Goal: Task Accomplishment & Management: Complete application form

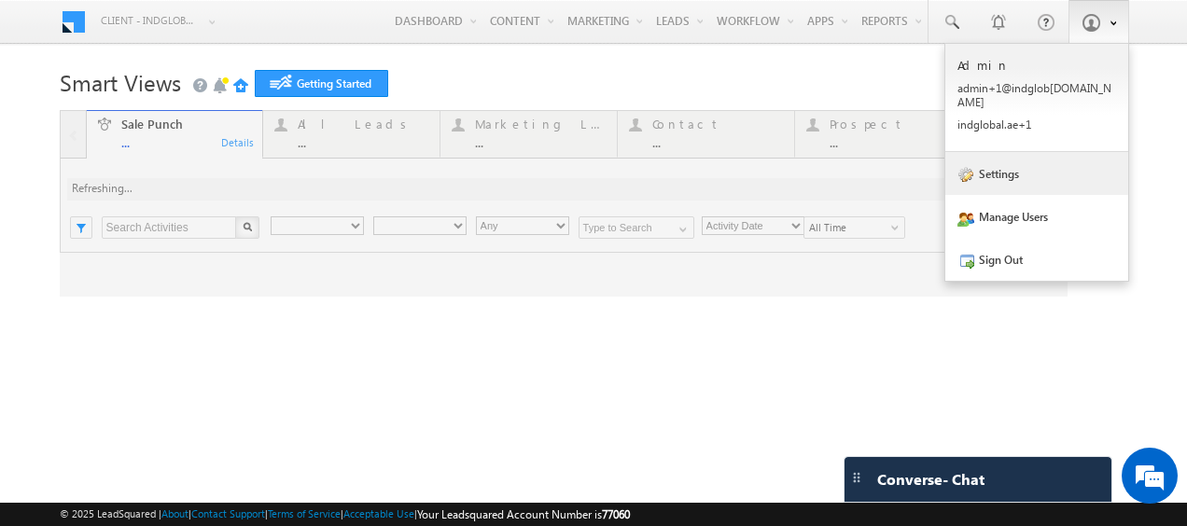
type input "Any Owner"
click at [989, 154] on link "Settings" at bounding box center [1037, 173] width 183 height 43
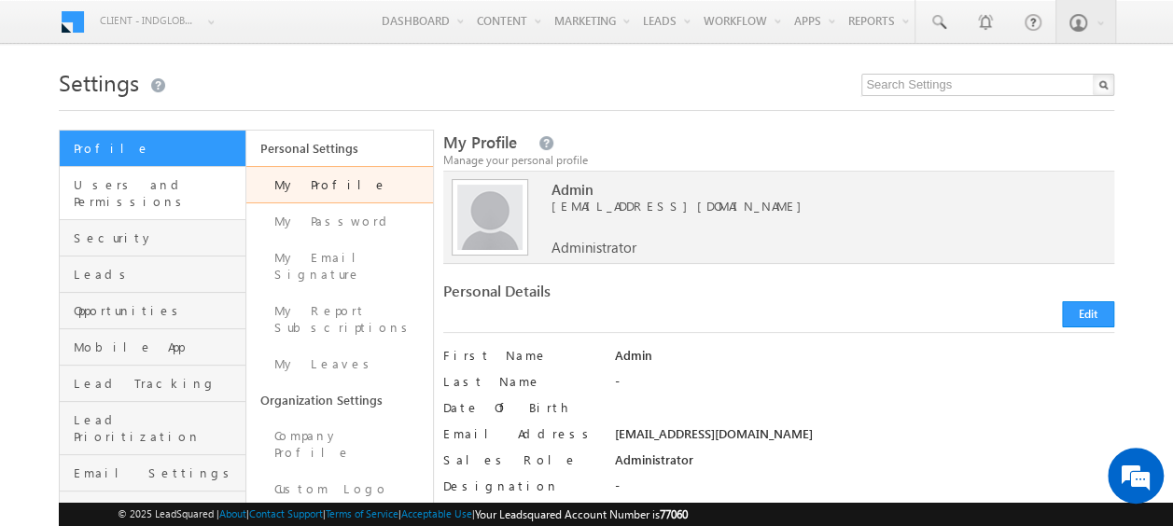
click at [135, 195] on link "Users and Permissions" at bounding box center [153, 193] width 186 height 53
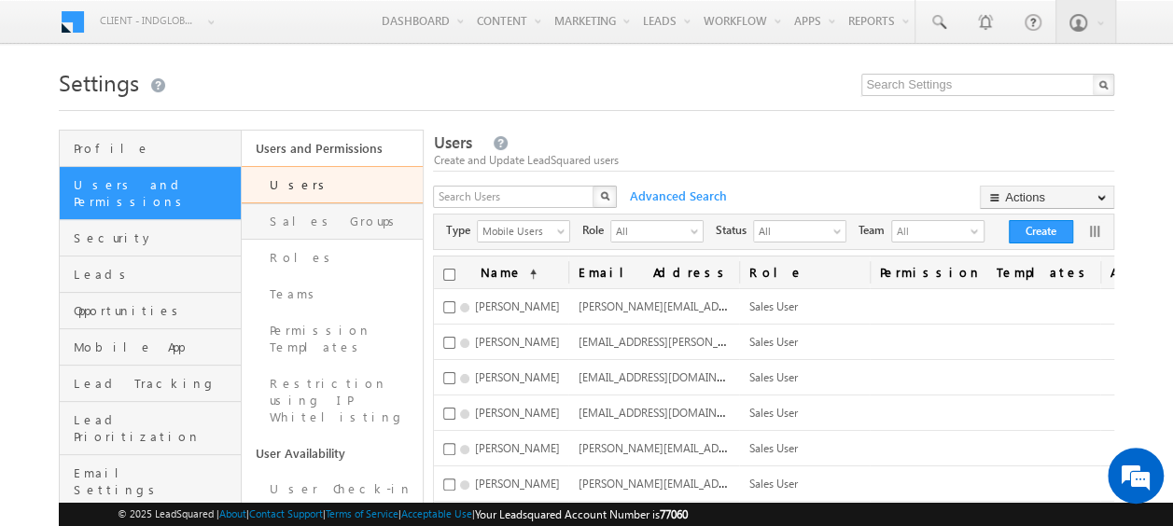
click at [304, 220] on link "Sales Groups" at bounding box center [333, 221] width 182 height 36
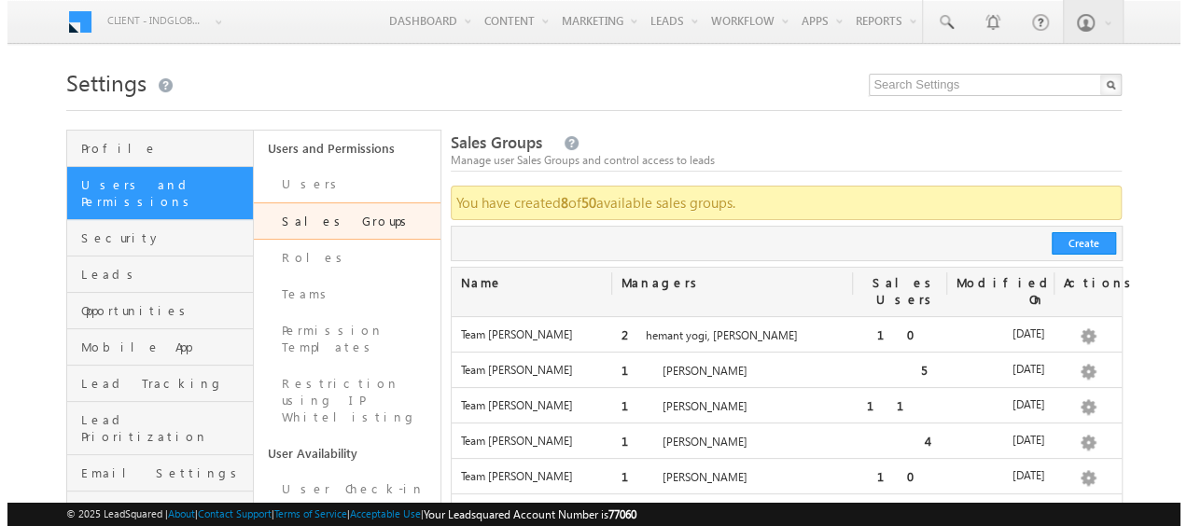
scroll to position [187, 0]
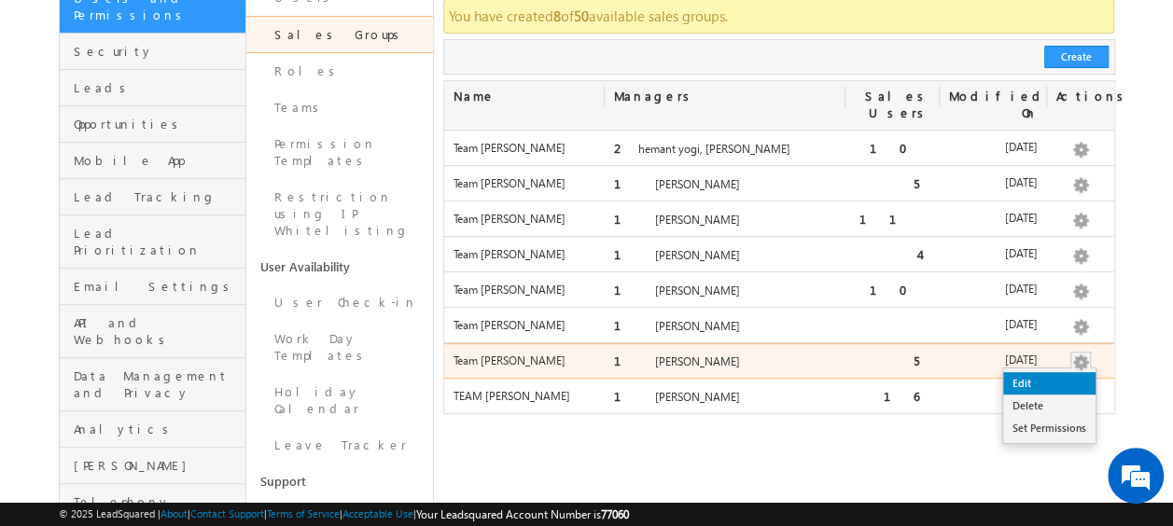
click at [1066, 372] on link "Edit" at bounding box center [1049, 383] width 92 height 22
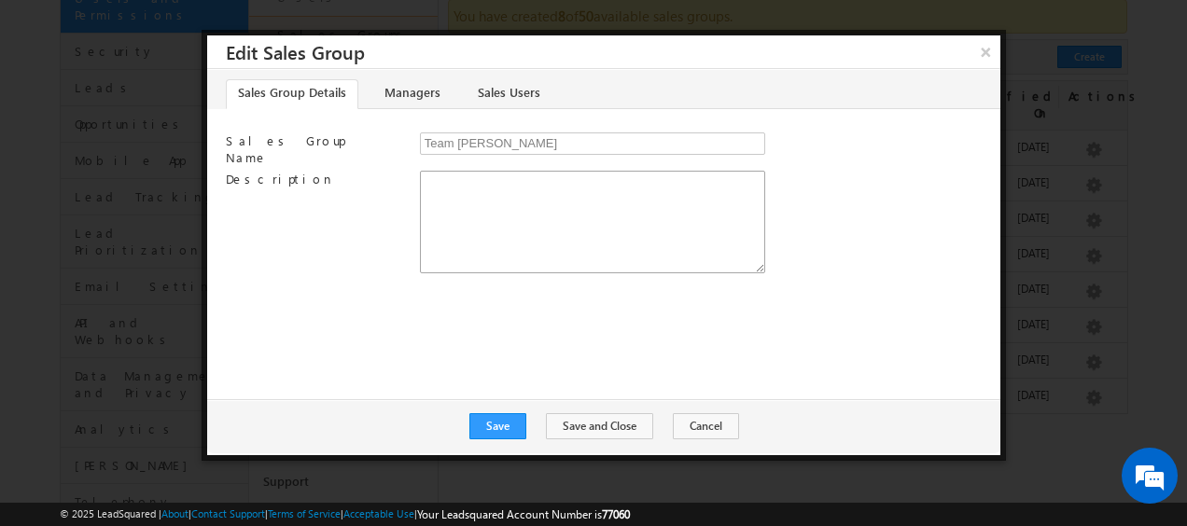
scroll to position [0, 0]
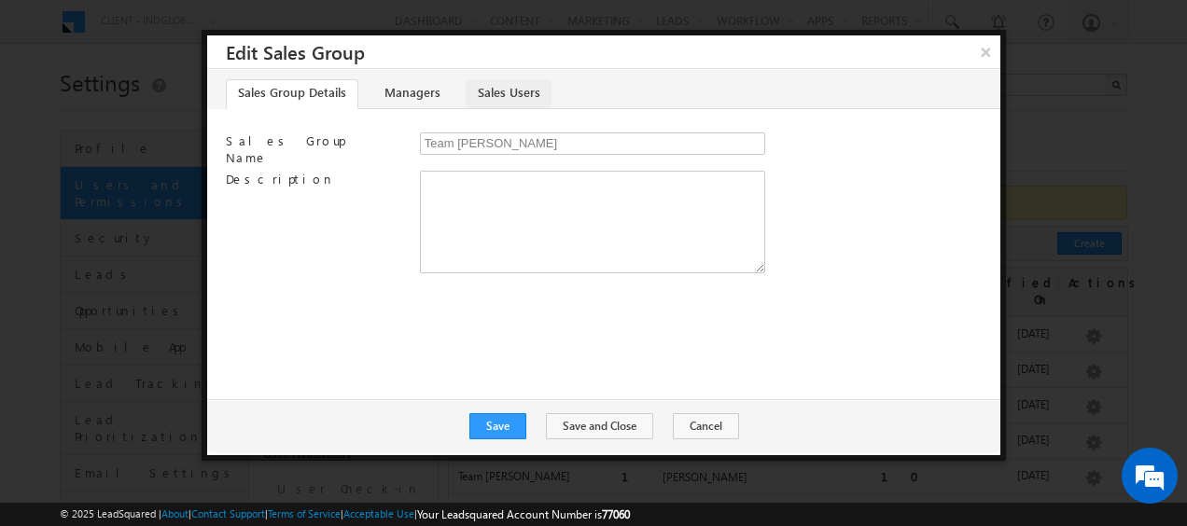
click at [513, 93] on link "Sales Users" at bounding box center [509, 94] width 86 height 30
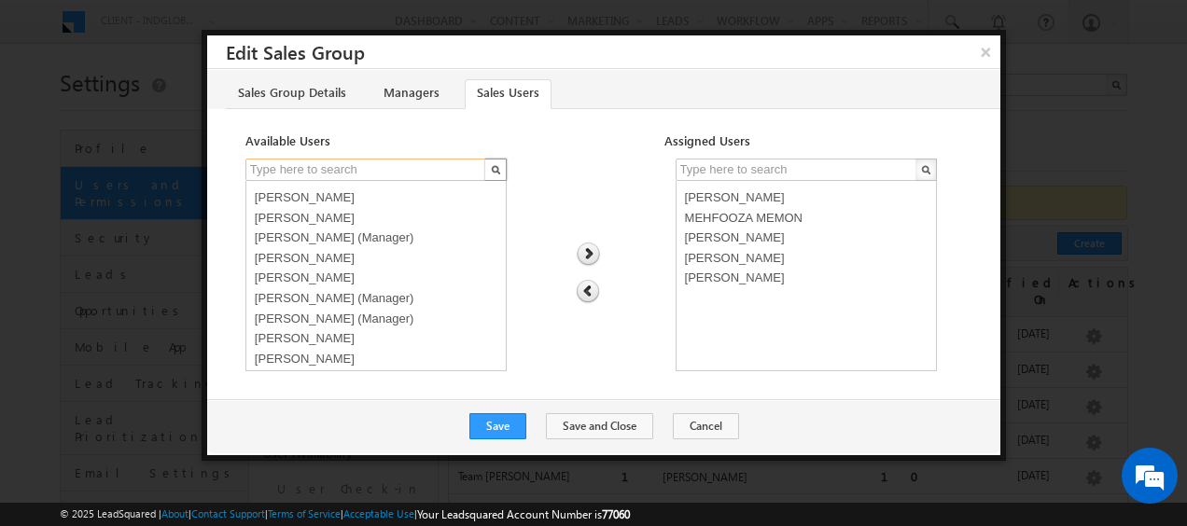
click at [353, 167] on input "text" at bounding box center [367, 170] width 243 height 22
select select "1d408b53-7440-11f0-8589-125492a0d7ad"
click at [764, 261] on option "Shubham Mhaske" at bounding box center [807, 256] width 252 height 21
click at [584, 286] on img at bounding box center [588, 292] width 24 height 24
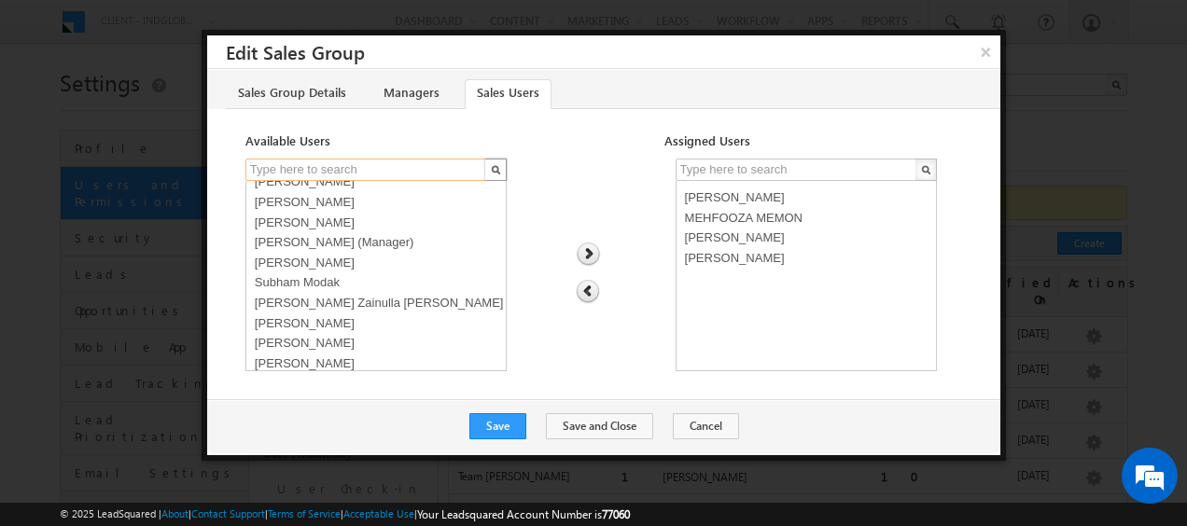
click at [329, 166] on input "text" at bounding box center [367, 170] width 243 height 22
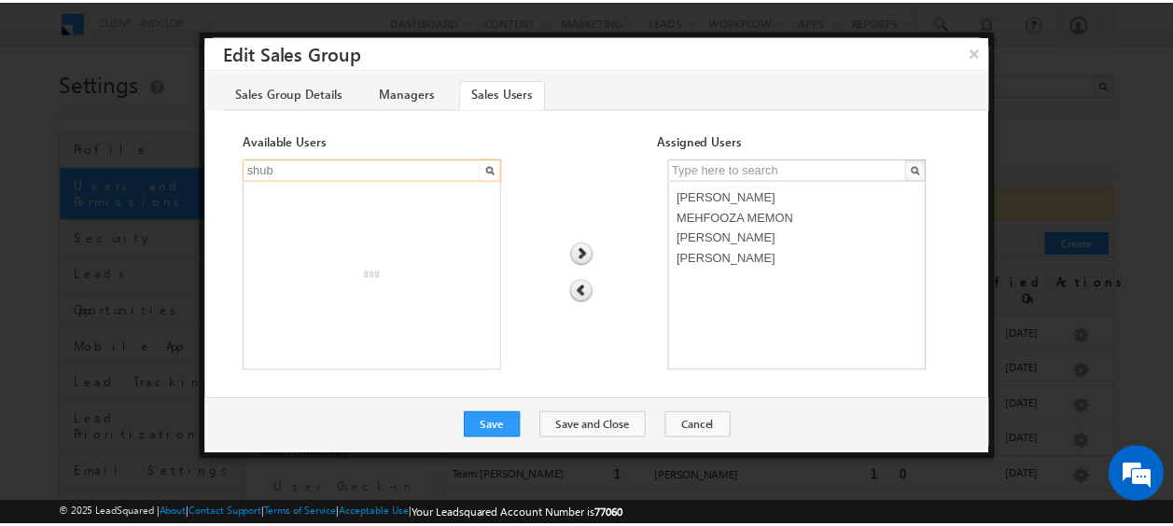
scroll to position [0, 0]
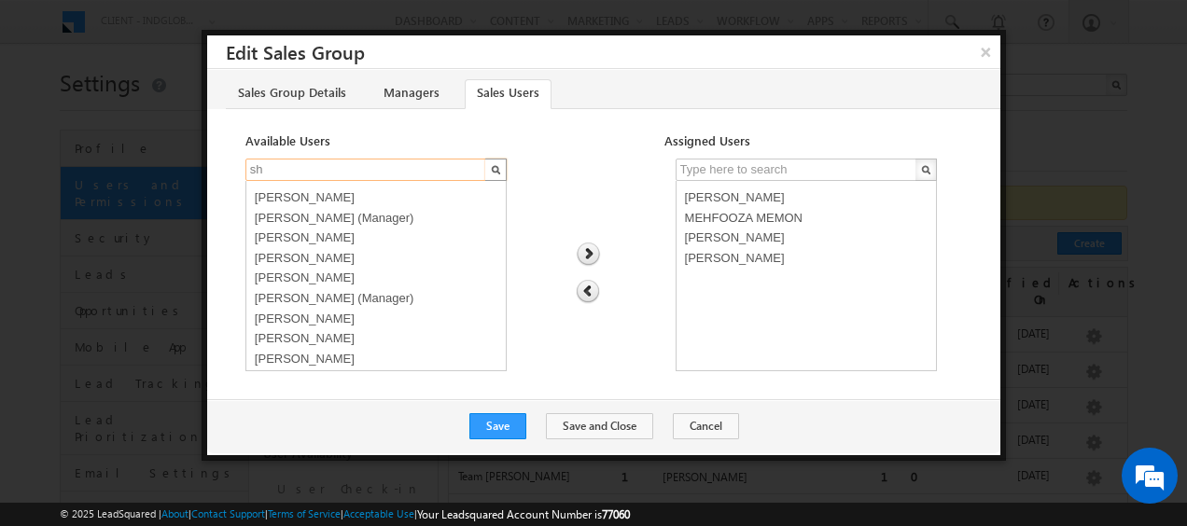
type input "s"
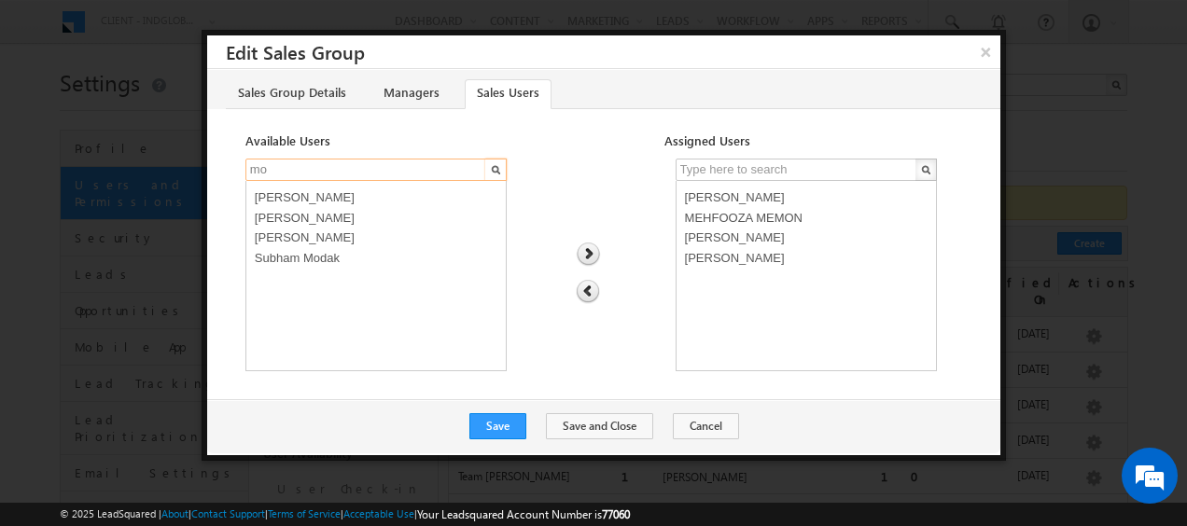
type input "mo"
select select "6b6f8ce0-7835-11f0-8589-125492a0d7ad"
click at [356, 254] on option "Subham Modak" at bounding box center [376, 256] width 252 height 21
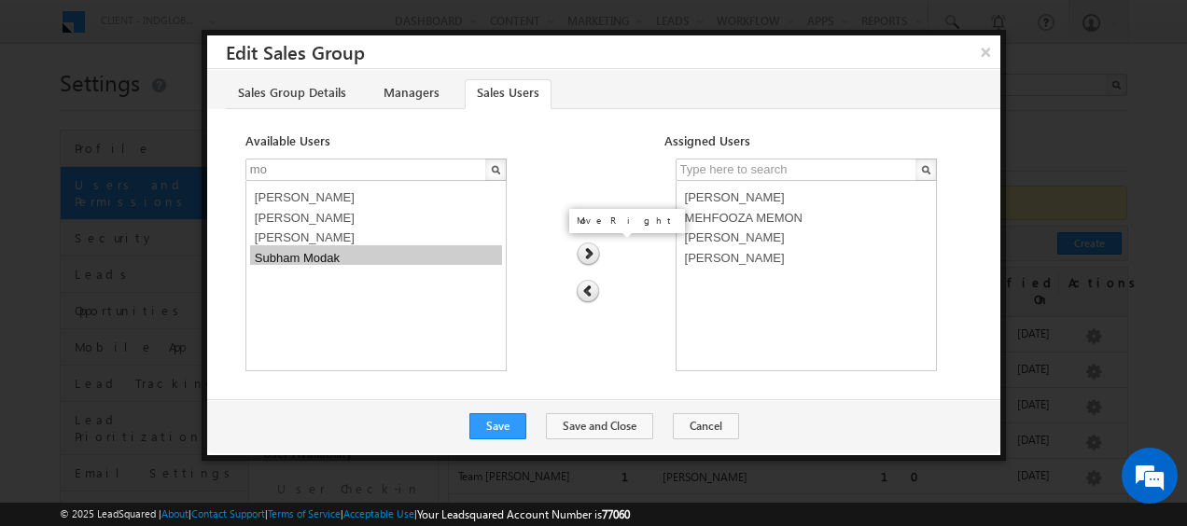
click at [584, 252] on img at bounding box center [588, 255] width 25 height 24
select select
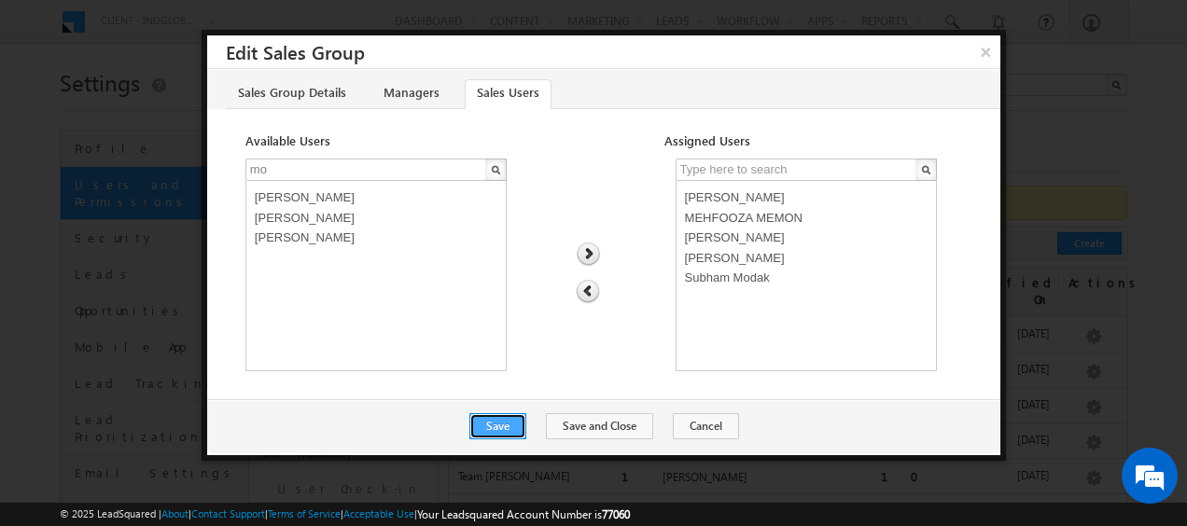
click at [509, 430] on button "Save" at bounding box center [498, 427] width 57 height 26
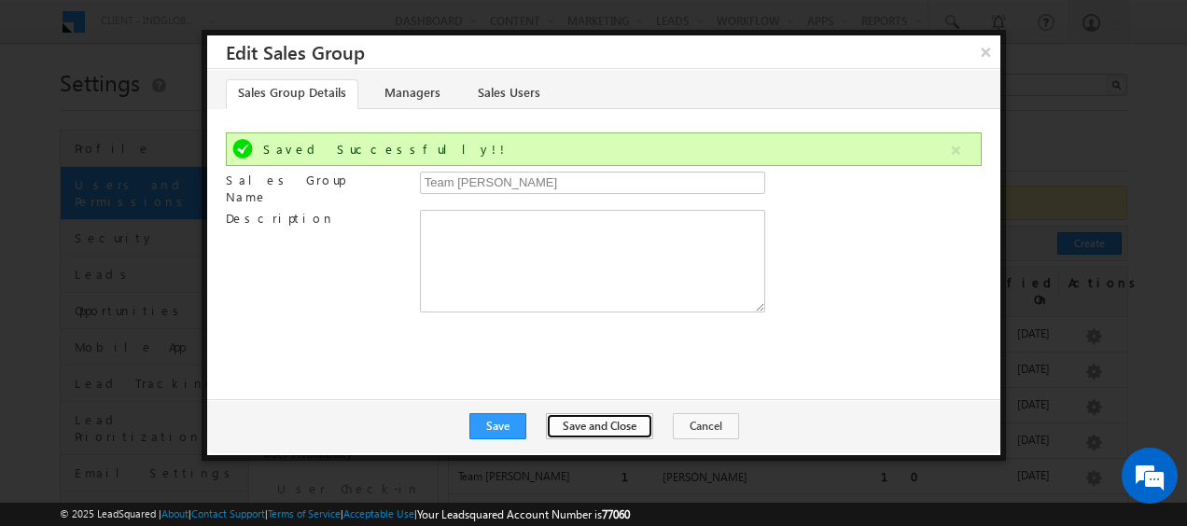
click at [577, 425] on button "Save and Close" at bounding box center [599, 427] width 107 height 26
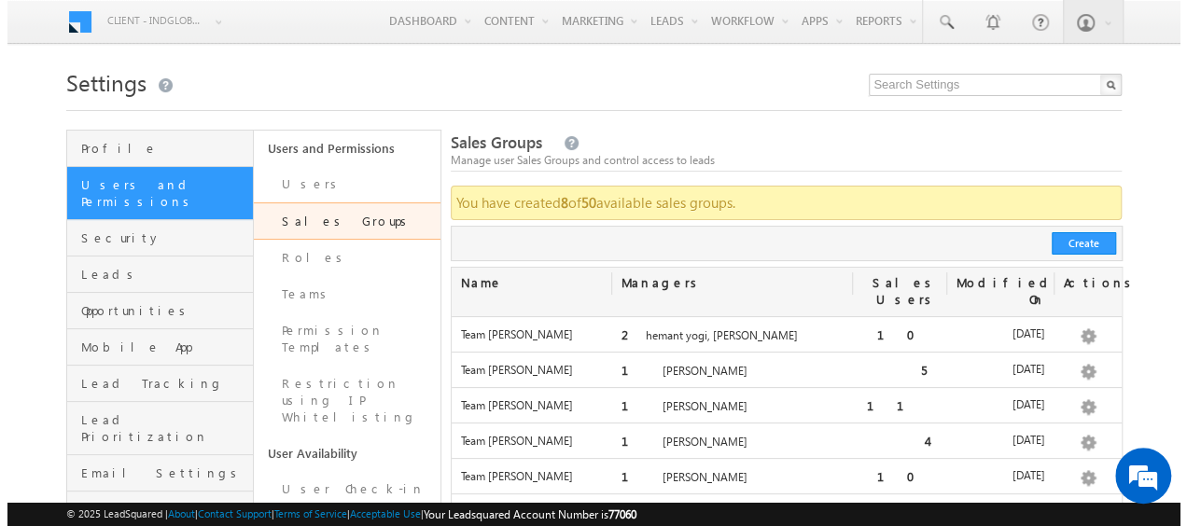
scroll to position [187, 0]
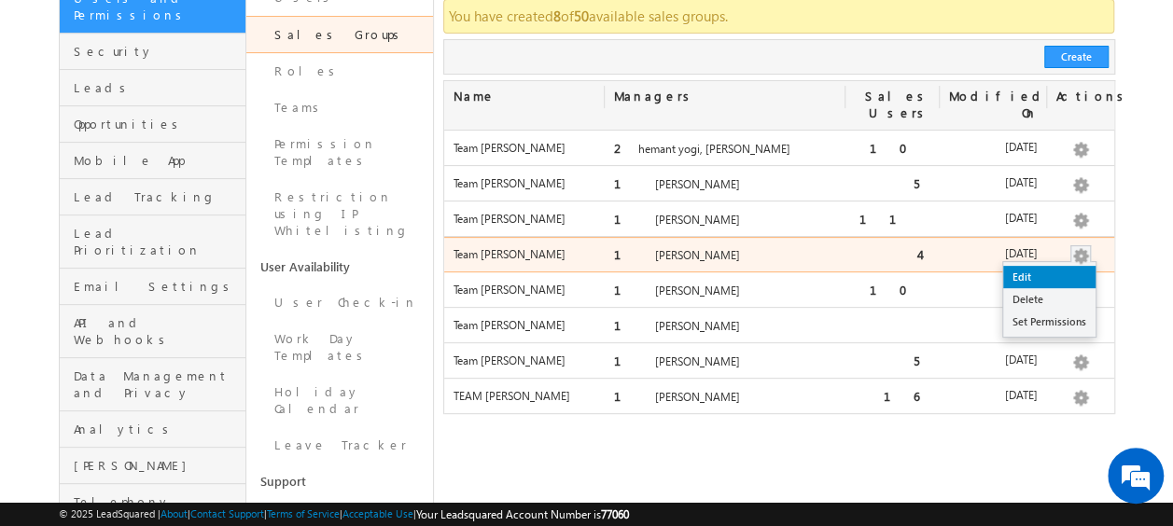
click at [1066, 266] on link "Edit" at bounding box center [1049, 277] width 92 height 22
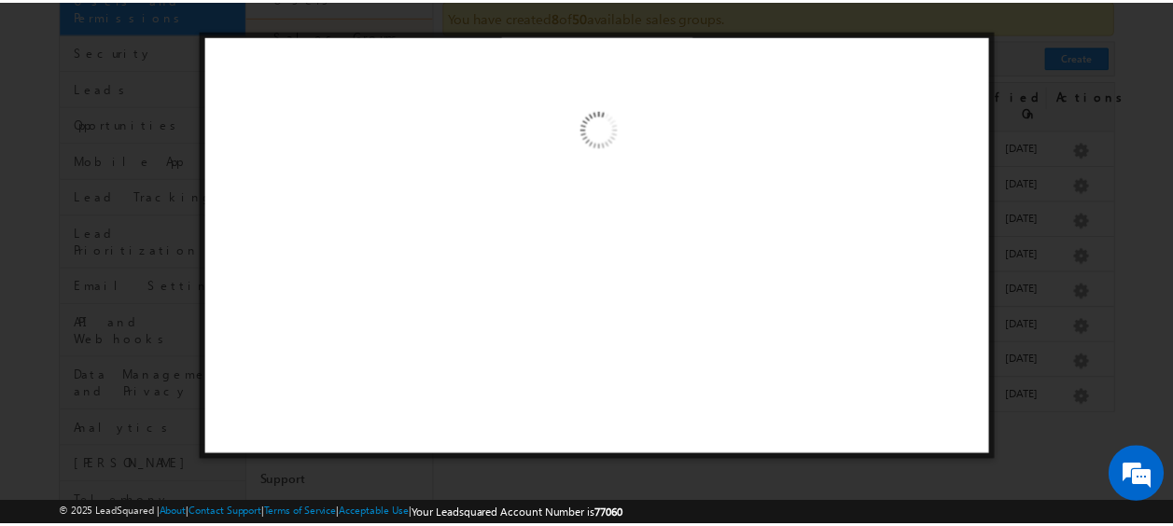
scroll to position [0, 0]
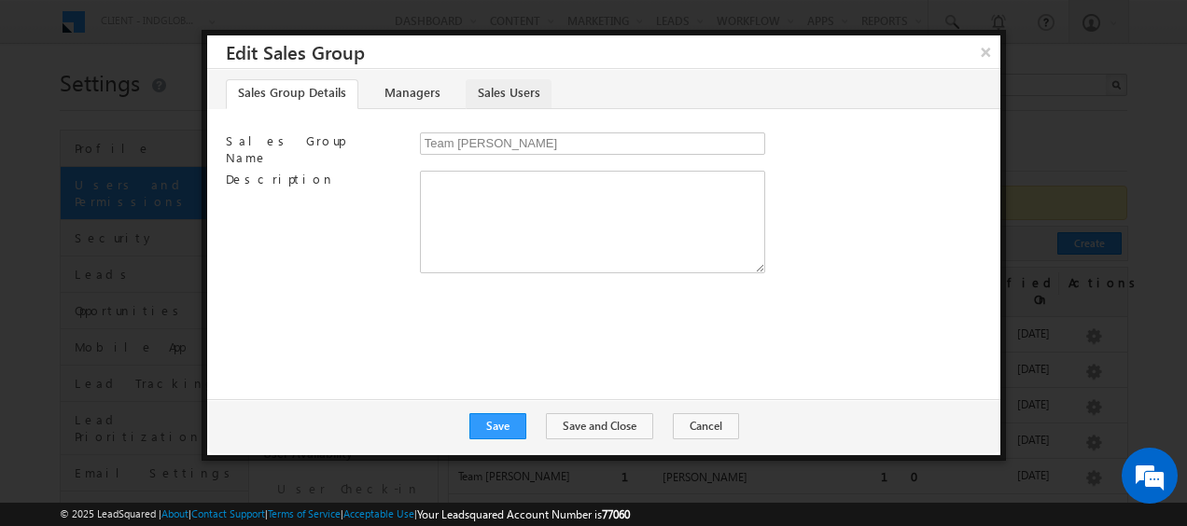
click at [497, 90] on link "Sales Users" at bounding box center [509, 94] width 86 height 30
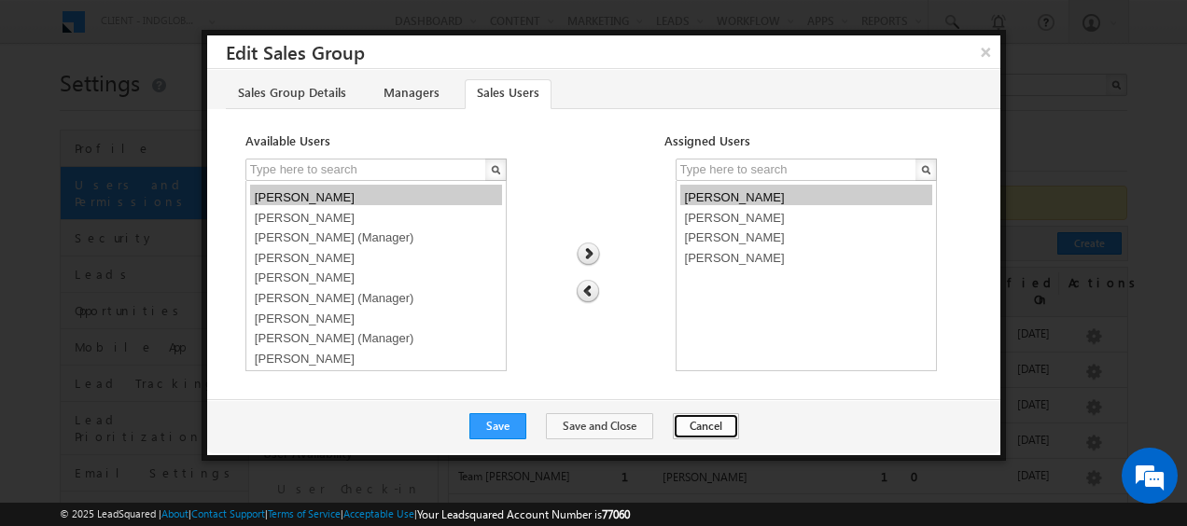
click at [694, 428] on button "Cancel" at bounding box center [706, 427] width 66 height 26
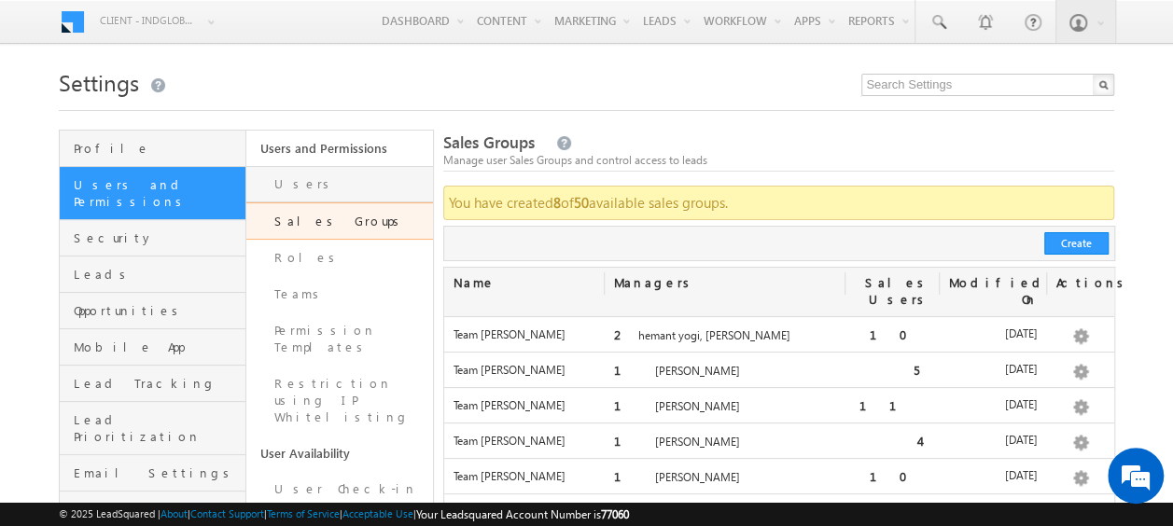
click at [289, 189] on link "Users" at bounding box center [339, 184] width 187 height 36
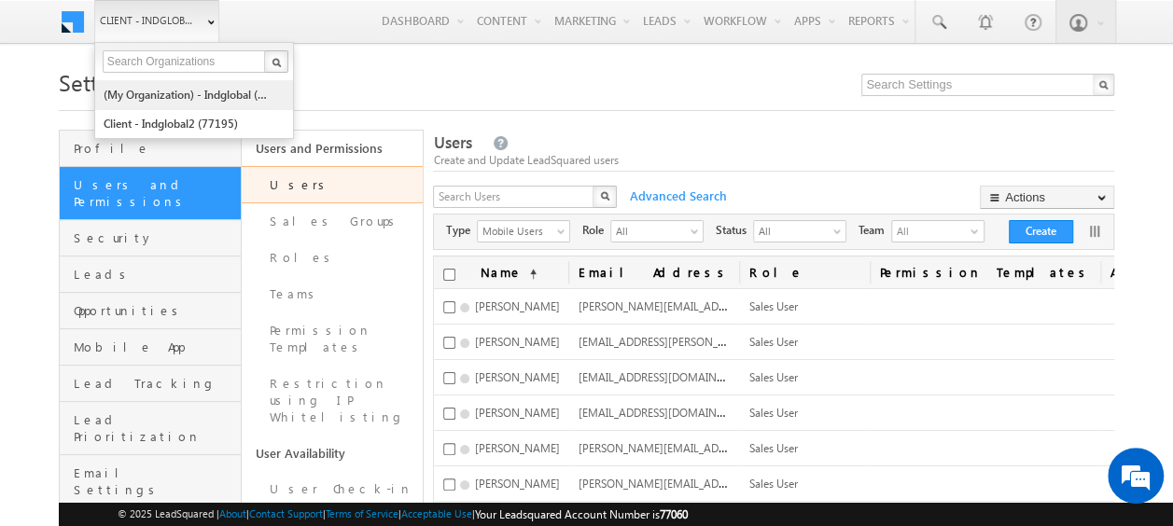
click at [164, 93] on link "(My Organization) - indglobal (48060)" at bounding box center [188, 94] width 171 height 29
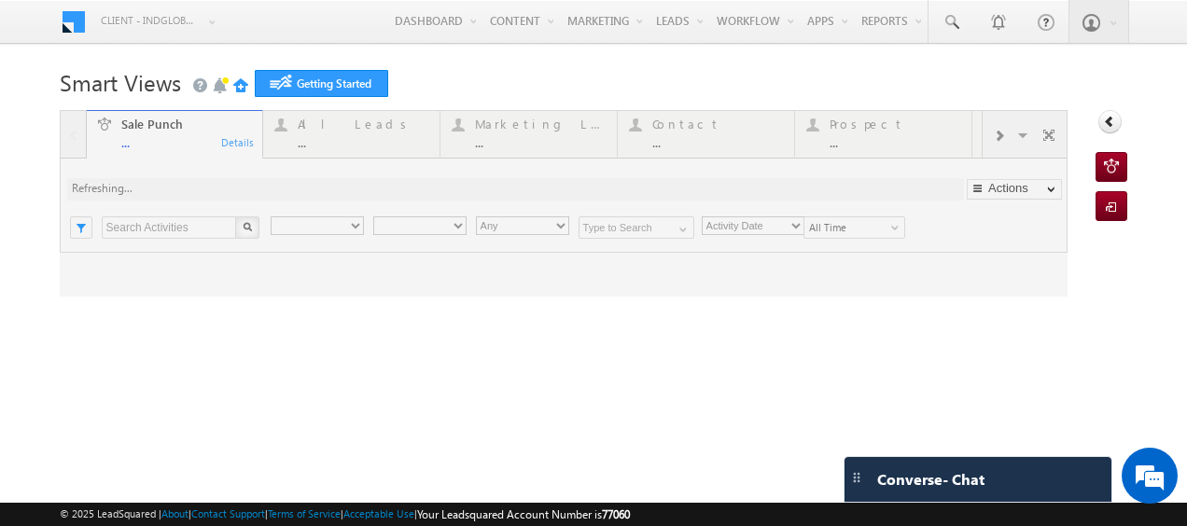
type input "Any Owner"
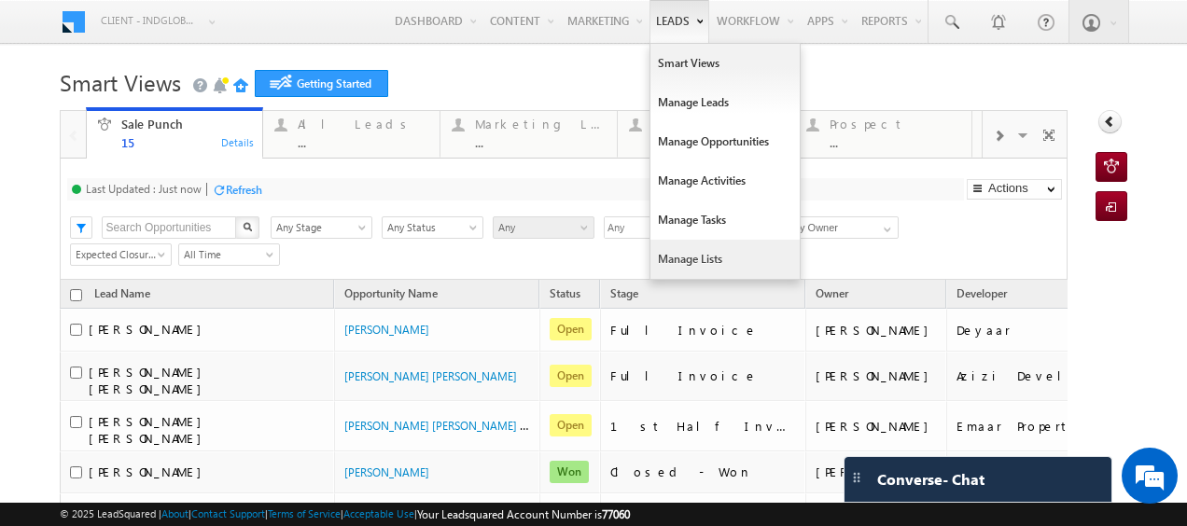
click at [670, 256] on link "Manage Lists" at bounding box center [725, 259] width 149 height 39
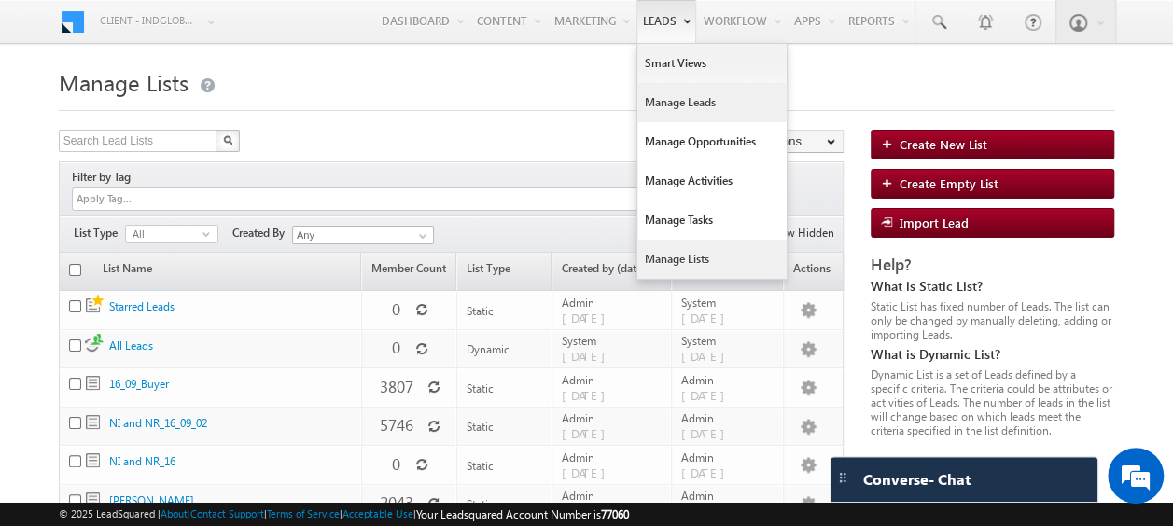
click at [693, 99] on link "Manage Leads" at bounding box center [712, 102] width 149 height 39
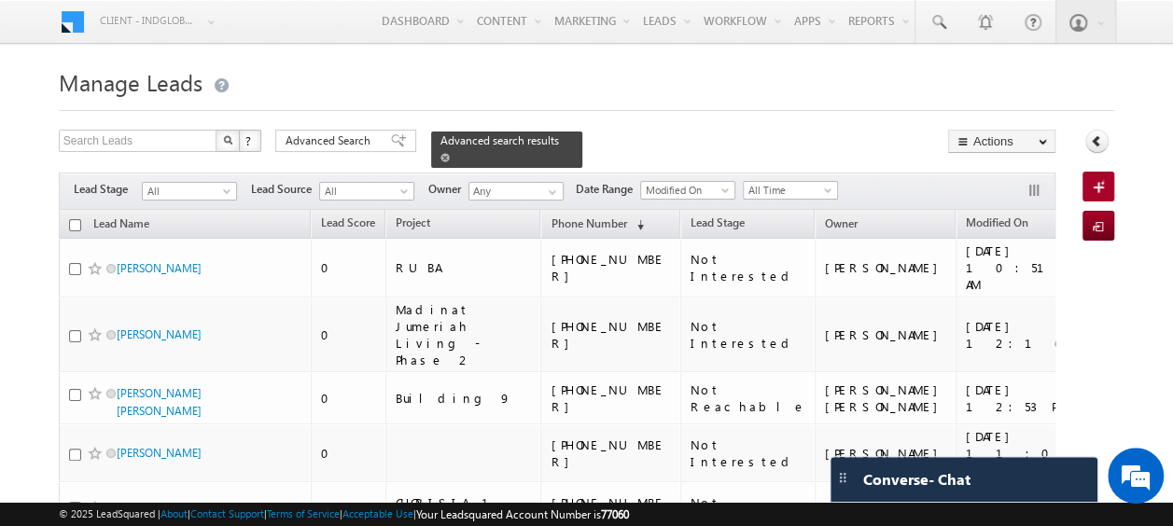
click at [547, 140] on div "Advanced search results" at bounding box center [506, 150] width 151 height 36
click at [450, 153] on span at bounding box center [445, 157] width 9 height 9
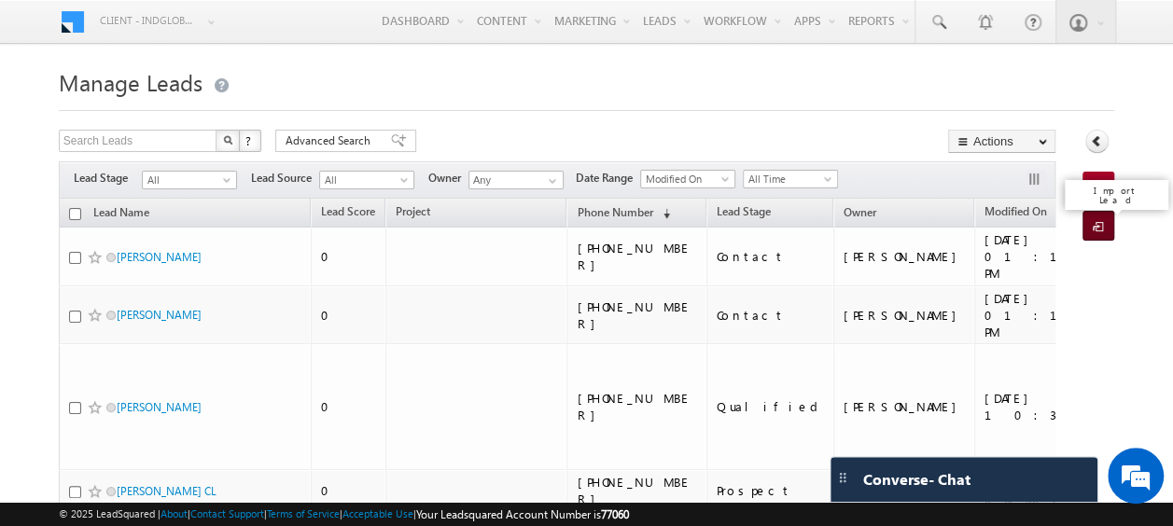
click at [1104, 227] on span at bounding box center [1102, 227] width 18 height 19
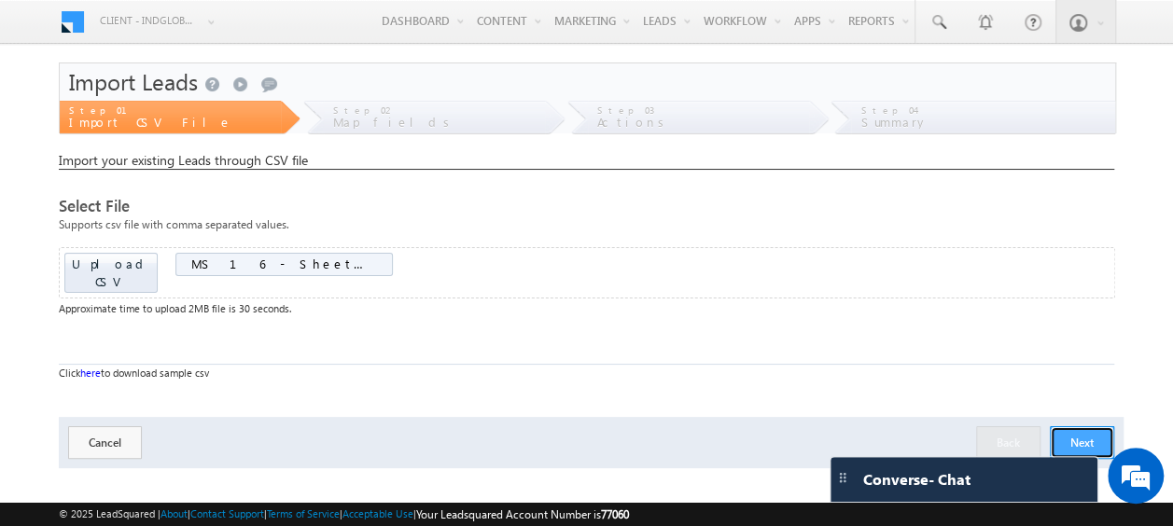
click at [1079, 427] on button "Next" at bounding box center [1082, 443] width 64 height 33
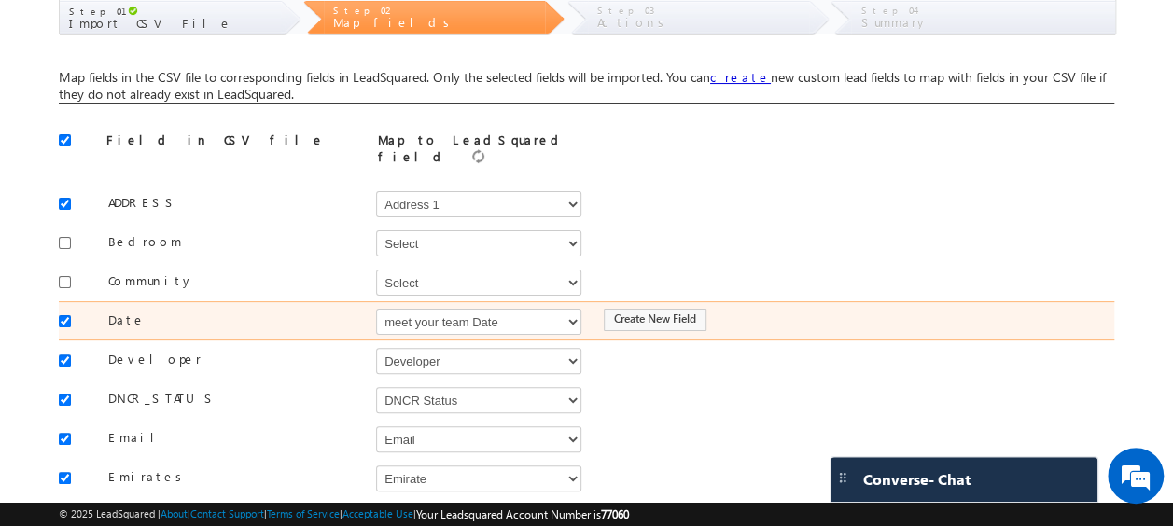
scroll to position [101, 0]
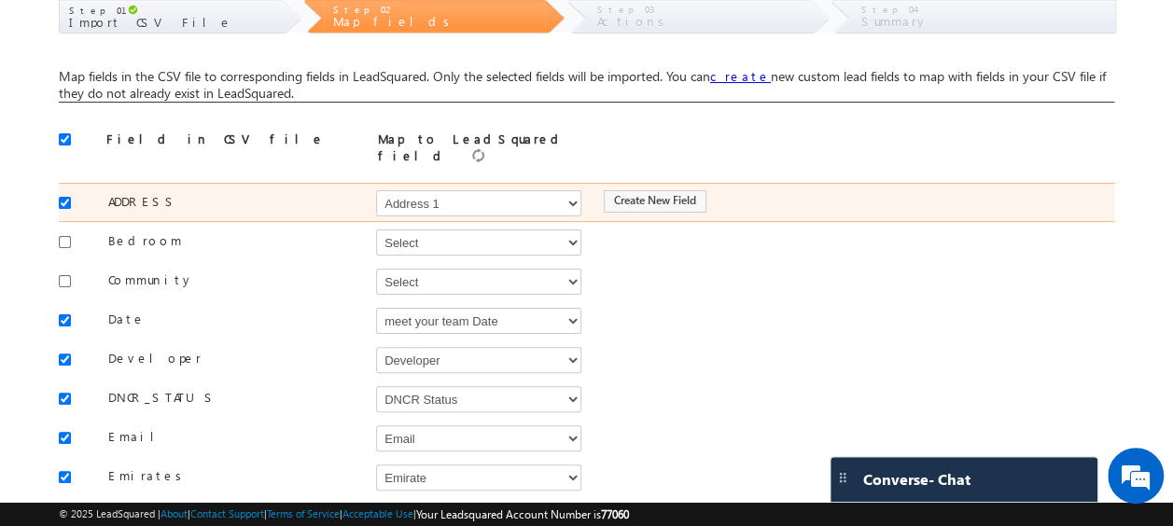
click at [63, 200] on div at bounding box center [69, 202] width 21 height 26
click at [63, 197] on input "checkbox" at bounding box center [65, 203] width 12 height 12
checkbox input "false"
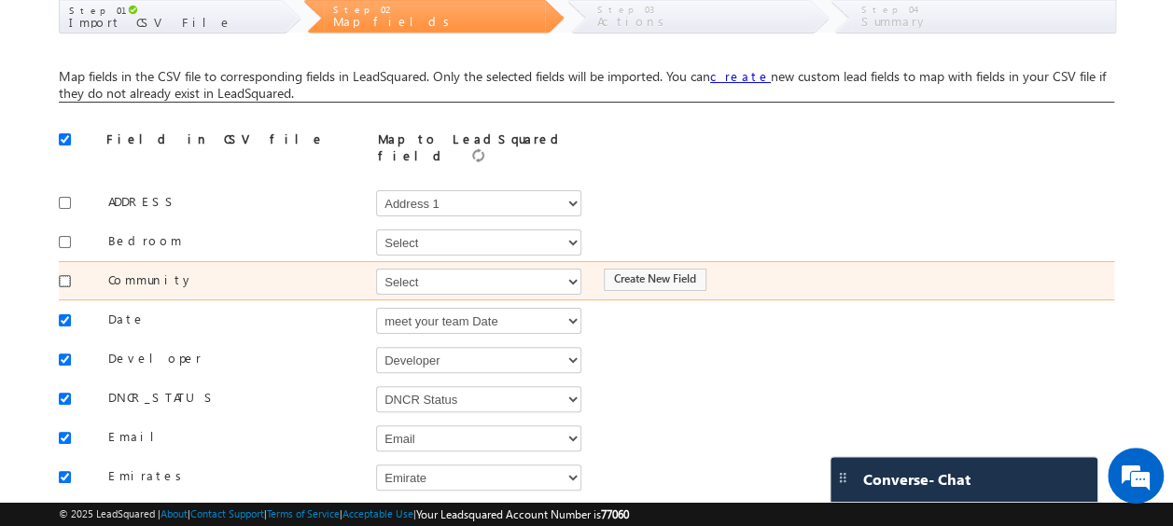
click at [63, 275] on input "checkbox" at bounding box center [65, 281] width 12 height 12
checkbox input "true"
click at [461, 279] on select "Select Select Address 1 Address 2 Budget Building Name Buyer Persona Called Cam…" at bounding box center [478, 282] width 205 height 26
select select "mx_Master_Project"
click at [376, 269] on select "Select Select Address 1 Address 2 Budget Building Name Buyer Persona Called Cam…" at bounding box center [478, 282] width 205 height 26
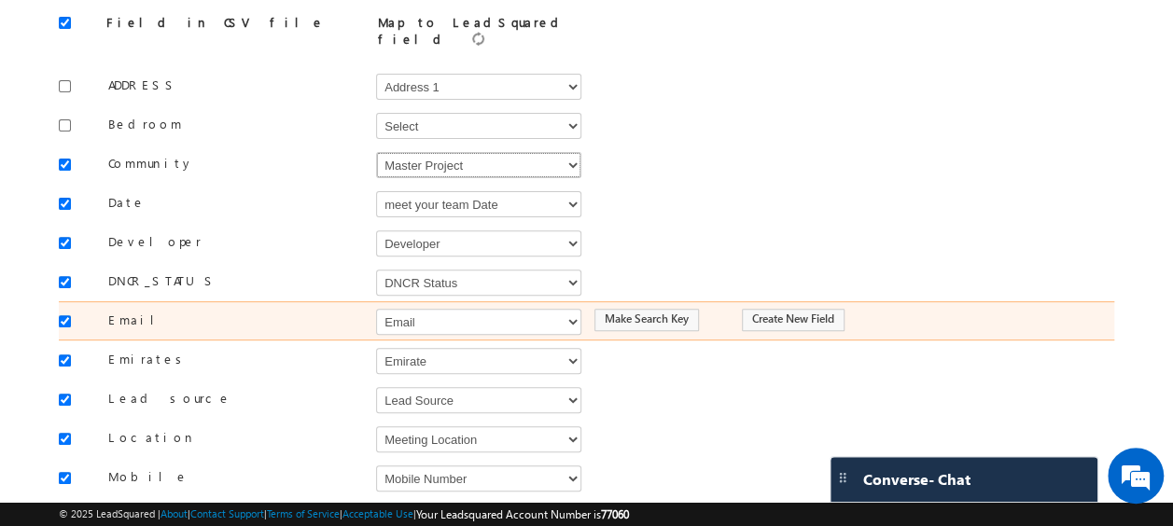
scroll to position [218, 0]
click at [62, 315] on input "checkbox" at bounding box center [65, 321] width 12 height 12
checkbox input "false"
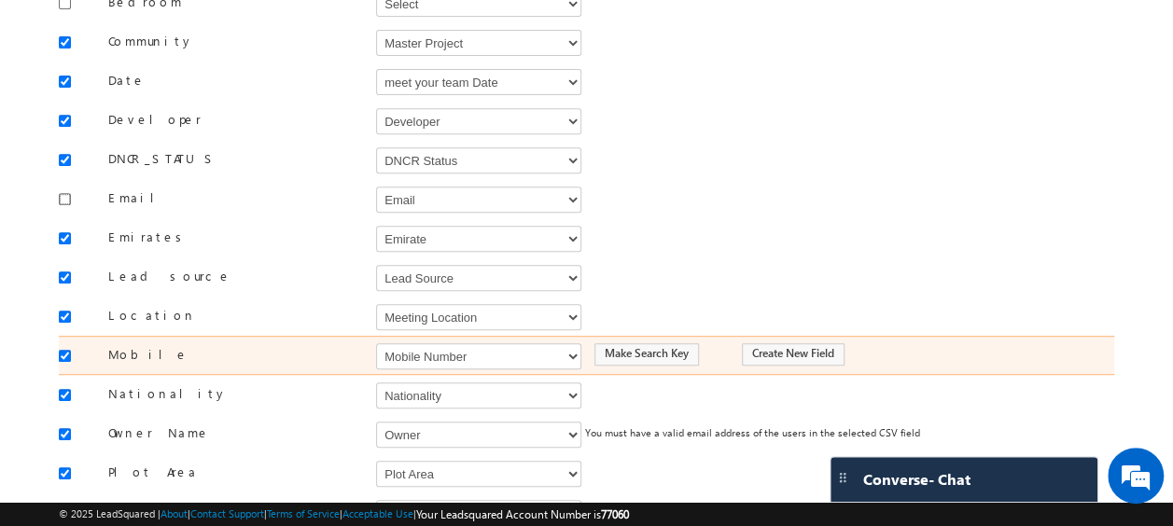
scroll to position [341, 0]
click at [413, 343] on select "Select Select Address 1 Address 2 Budget Building Name Buyer Persona Called Cam…" at bounding box center [478, 356] width 205 height 26
select select "Phone"
click at [376, 343] on select "Select Select Address 1 Address 2 Budget Building Name Buyer Persona Called Cam…" at bounding box center [478, 356] width 205 height 26
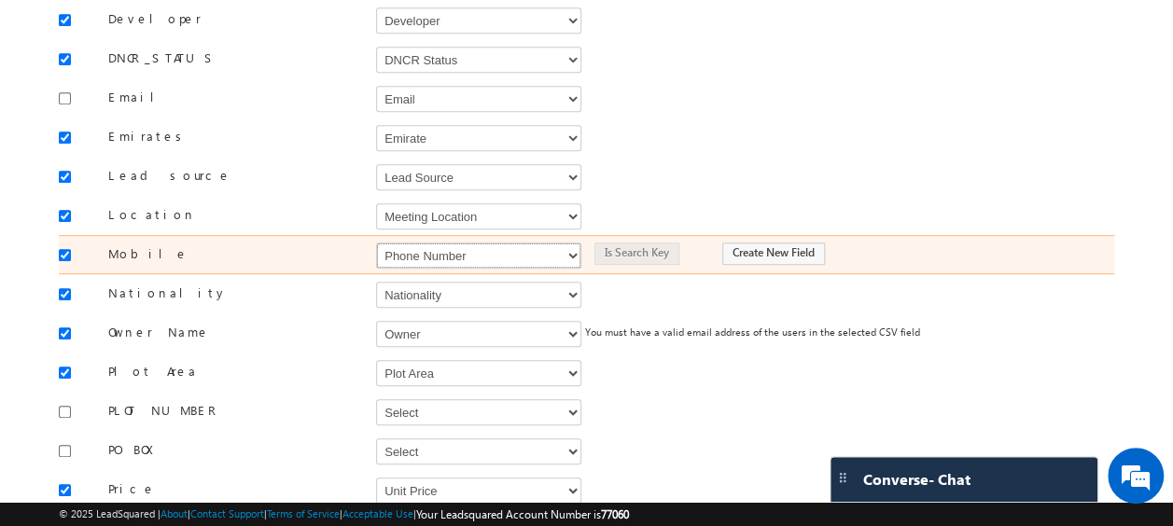
scroll to position [442, 0]
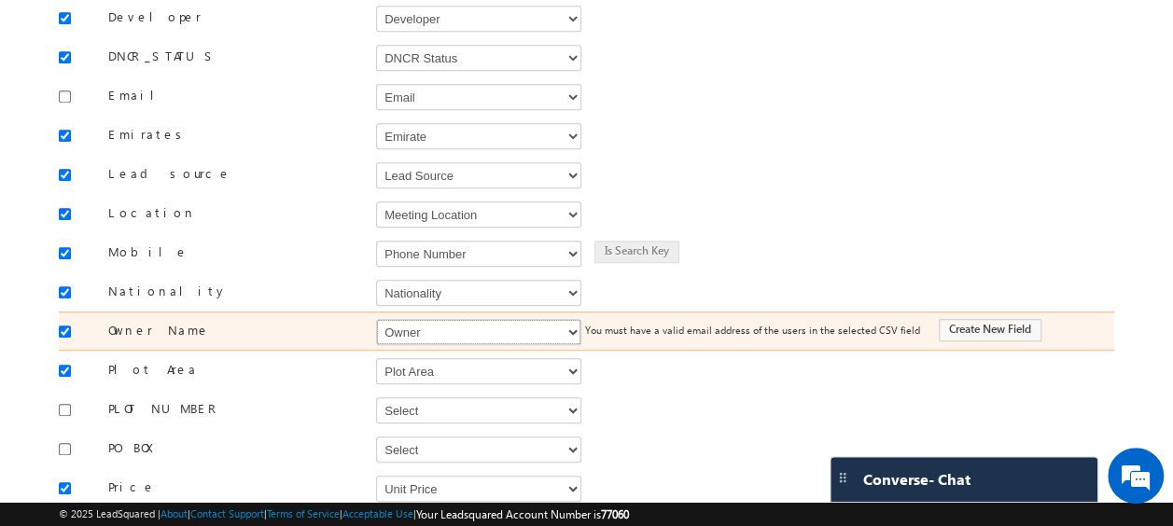
click at [405, 319] on select "Select Select Address 1 Address 2 Budget Building Name Buyer Persona Called Cam…" at bounding box center [478, 332] width 205 height 26
select select "FirstName"
click at [376, 319] on select "Select Select Address 1 Address 2 Budget Building Name Buyer Persona Called Cam…" at bounding box center [478, 332] width 205 height 26
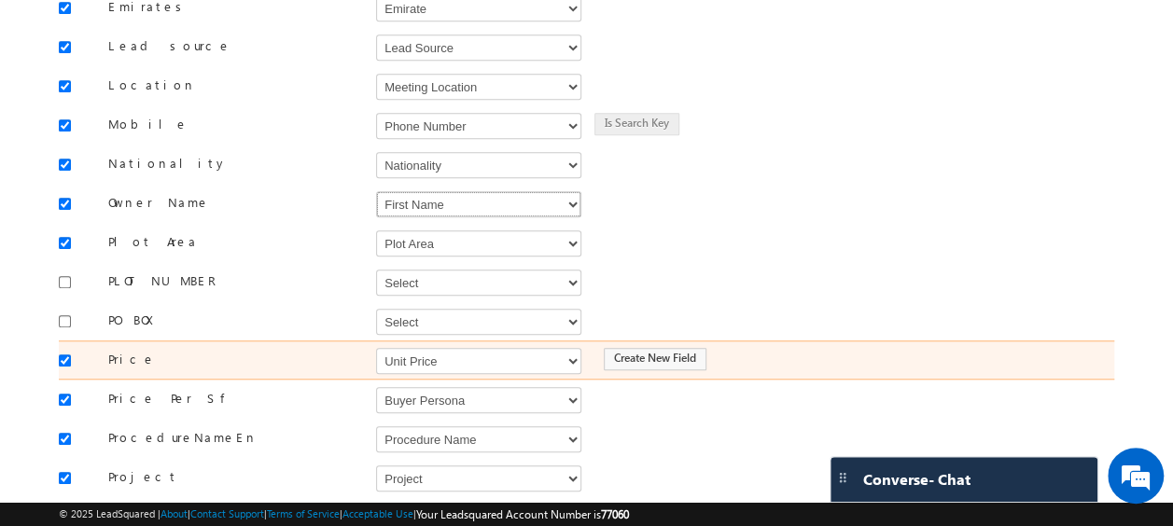
scroll to position [571, 0]
click at [448, 347] on select "Select Select Address 1 Address 2 Budget Building Name Buyer Persona Called Cam…" at bounding box center [478, 360] width 205 height 26
select select "mx_Unit_Number"
click at [376, 347] on select "Select Select Address 1 Address 2 Budget Building Name Buyer Persona Called Cam…" at bounding box center [478, 360] width 205 height 26
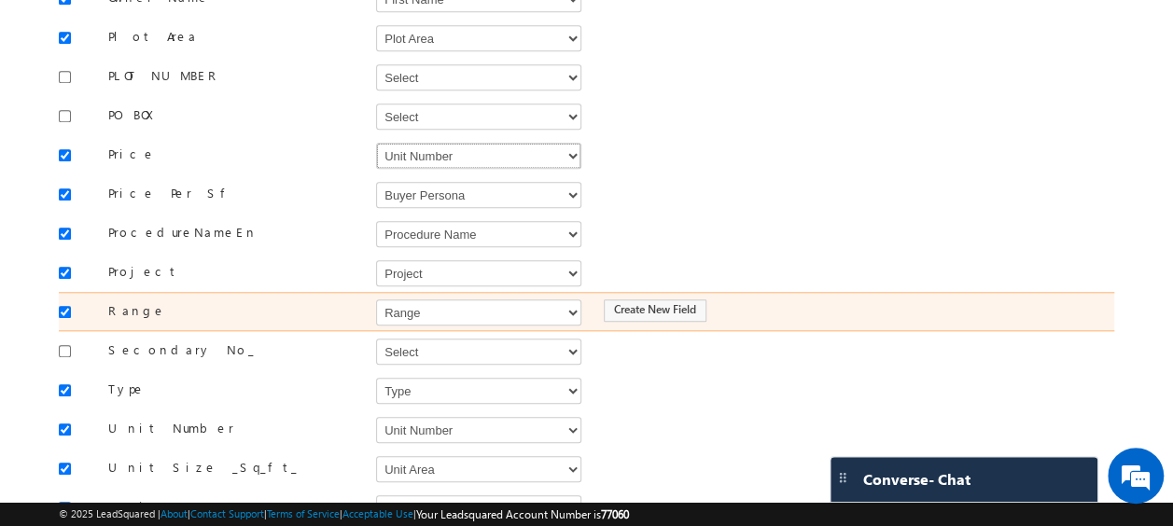
scroll to position [777, 0]
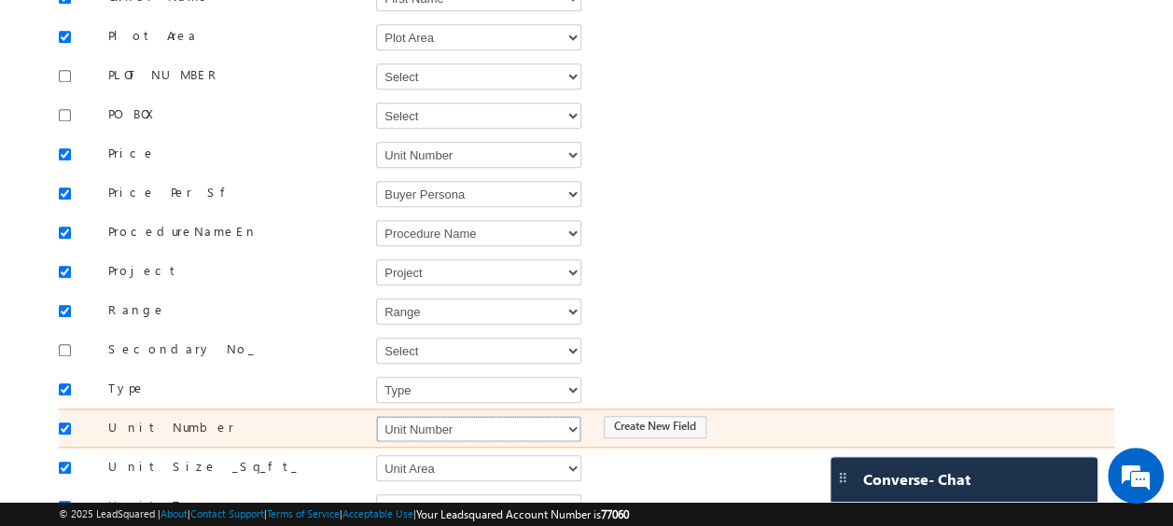
click at [418, 416] on select "Select Select Address 1 Address 2 Budget Building Name Buyer Persona Called Cam…" at bounding box center [478, 429] width 205 height 26
select select "mx_Unit_No"
click at [376, 416] on select "Select Select Address 1 Address 2 Budget Building Name Buyer Persona Called Cam…" at bounding box center [478, 429] width 205 height 26
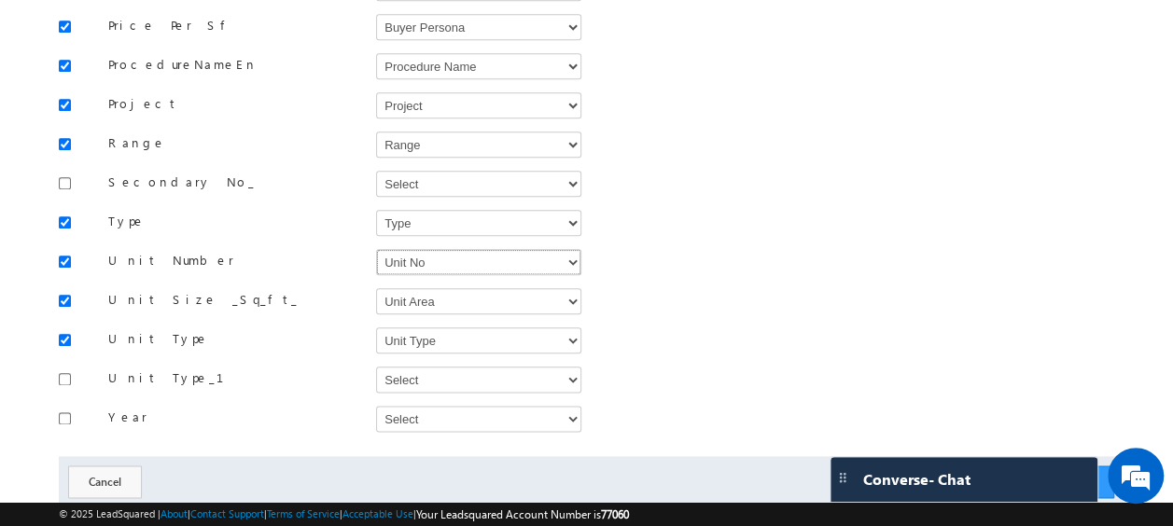
scroll to position [973, 0]
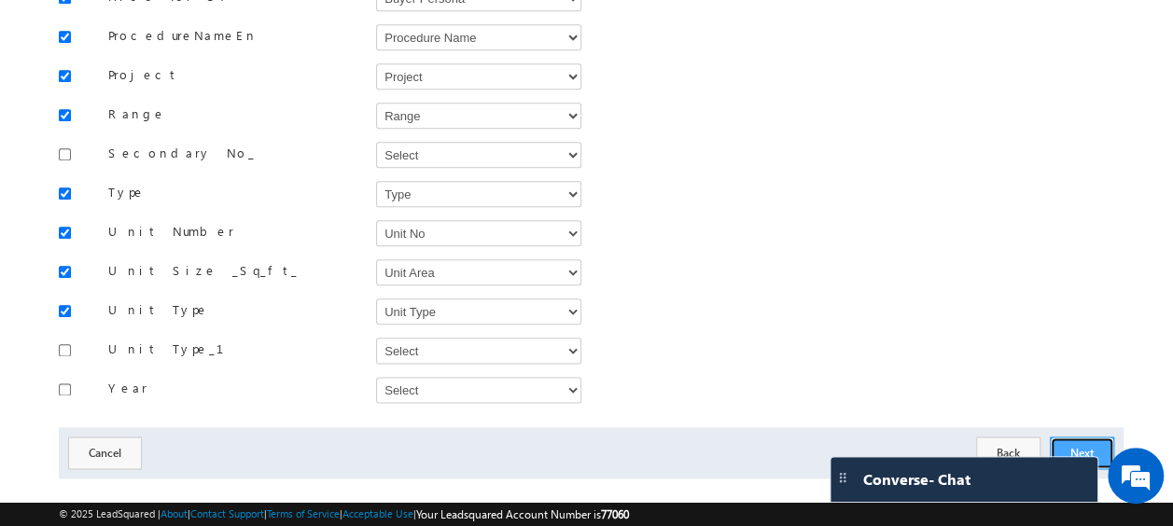
click at [1081, 437] on button "Next" at bounding box center [1082, 453] width 64 height 33
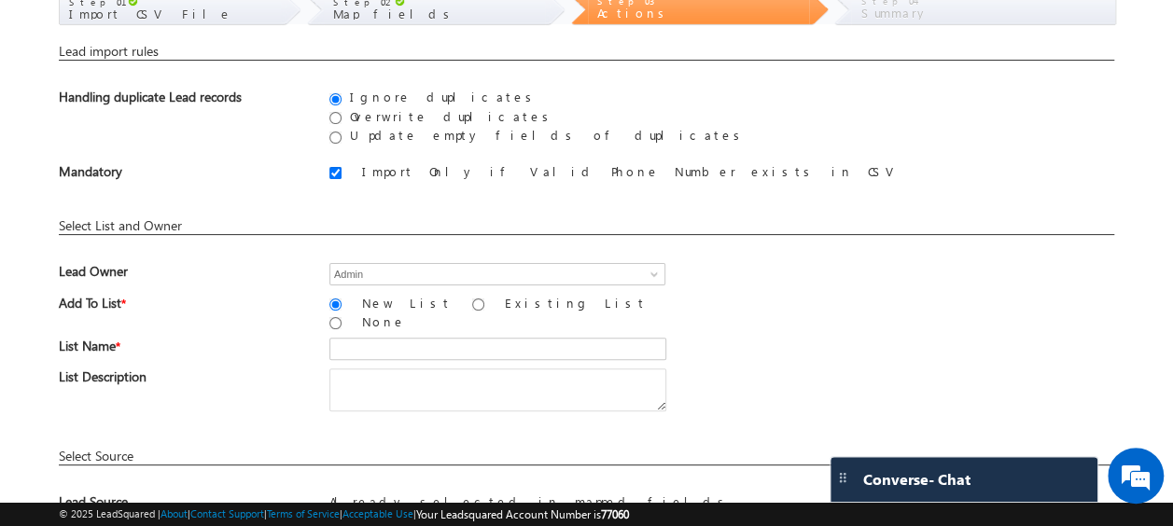
scroll to position [126, 0]
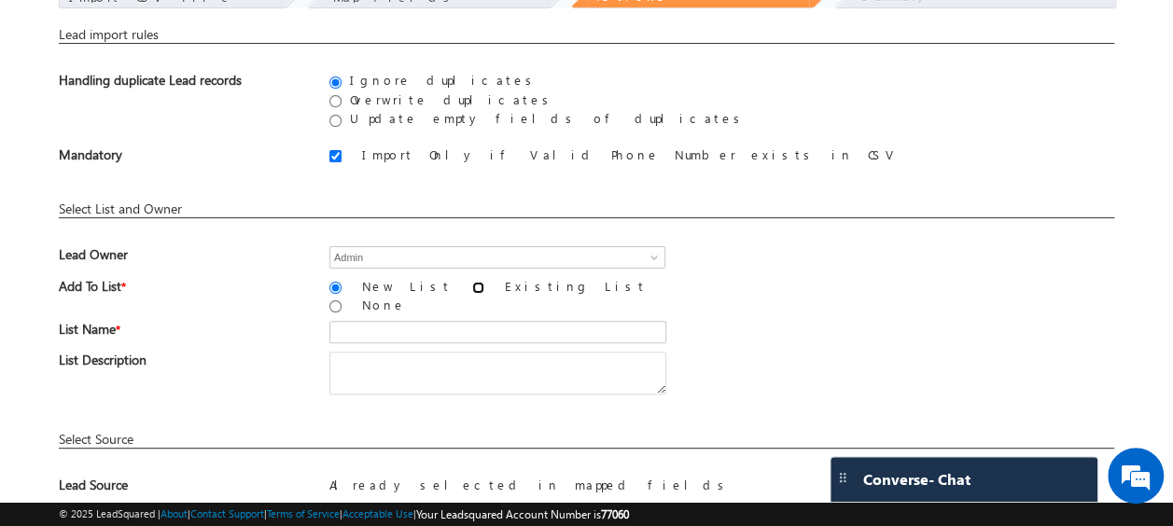
click at [472, 285] on input "Existing List" at bounding box center [478, 288] width 12 height 12
radio input "true"
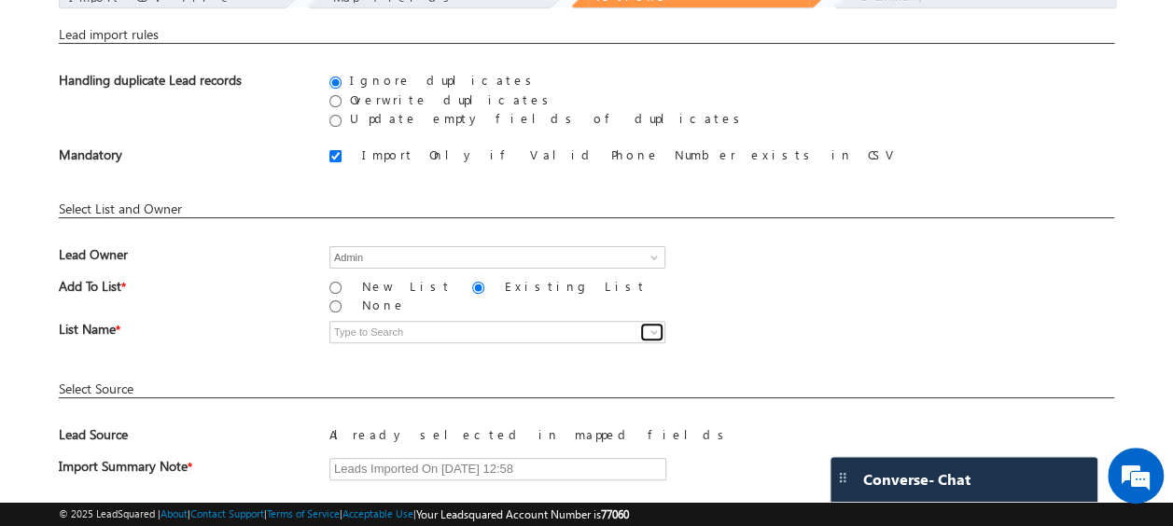
click at [653, 325] on span at bounding box center [654, 332] width 15 height 15
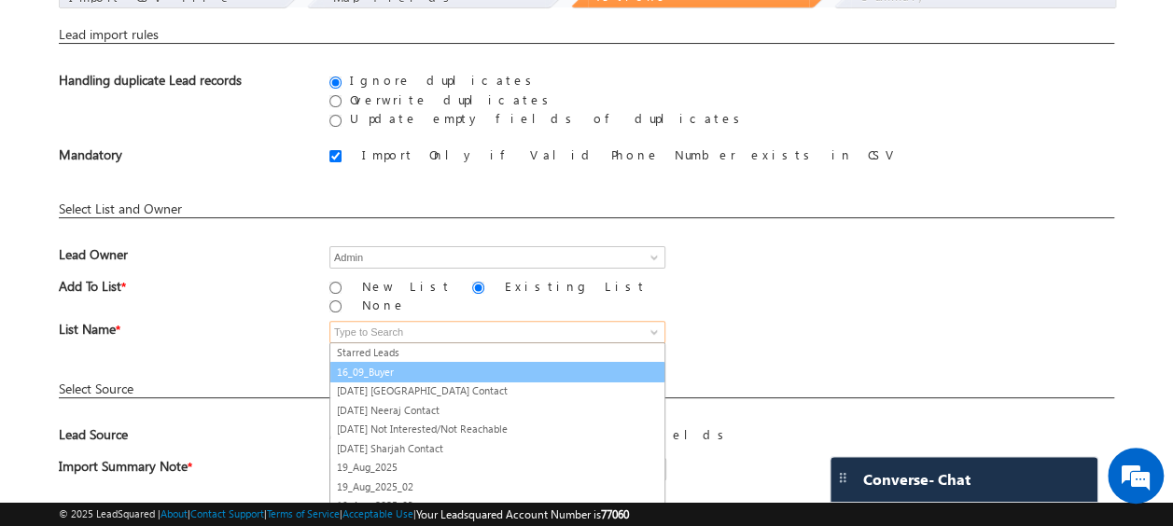
click at [386, 362] on link "16_09_Buyer" at bounding box center [498, 372] width 336 height 21
type input "16_09_Buyer"
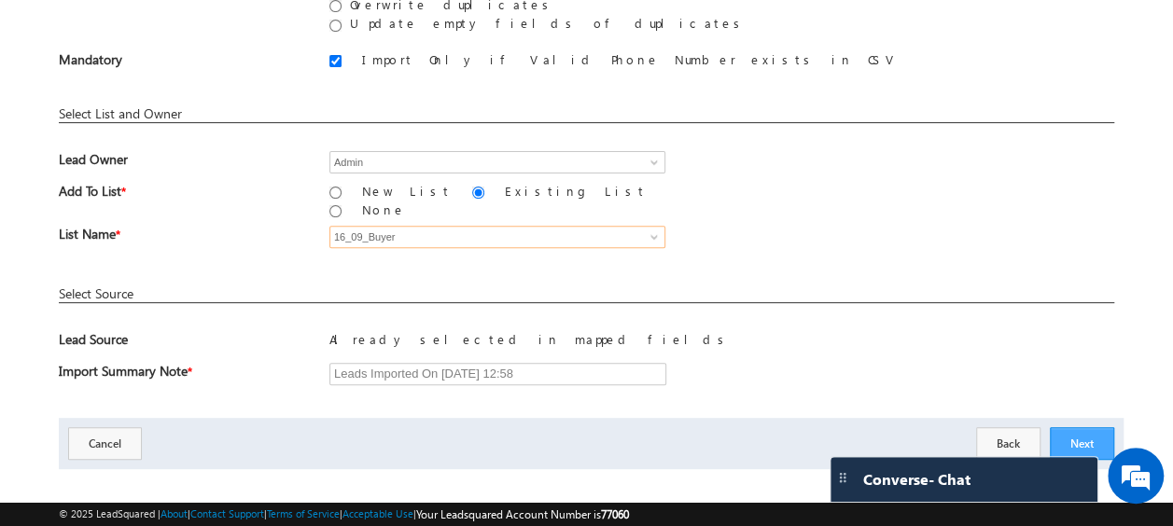
scroll to position [222, 0]
click at [1092, 431] on button "Next" at bounding box center [1082, 443] width 64 height 33
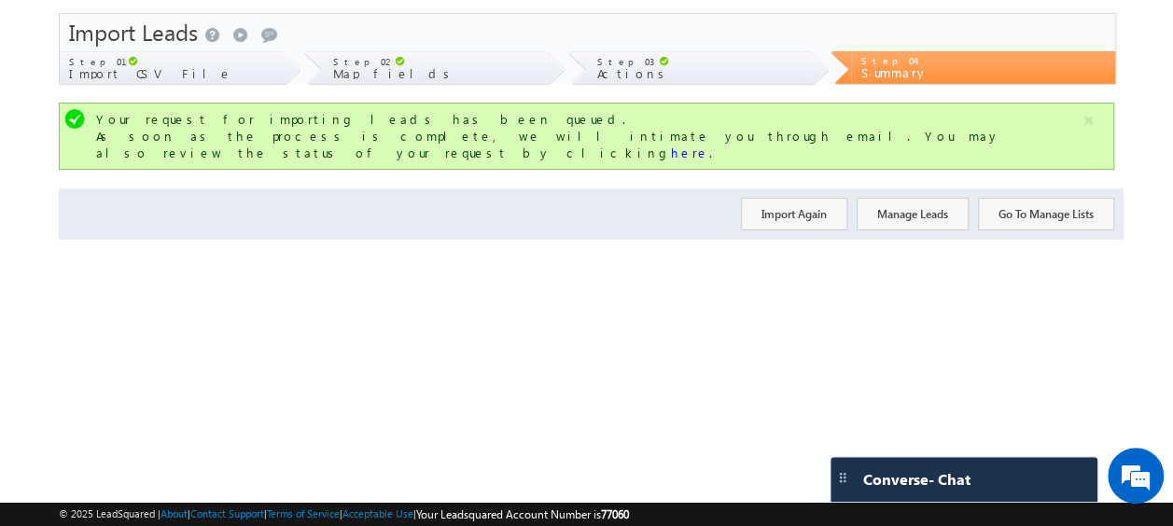
scroll to position [49, 0]
click at [807, 198] on button "Import Again" at bounding box center [794, 214] width 106 height 33
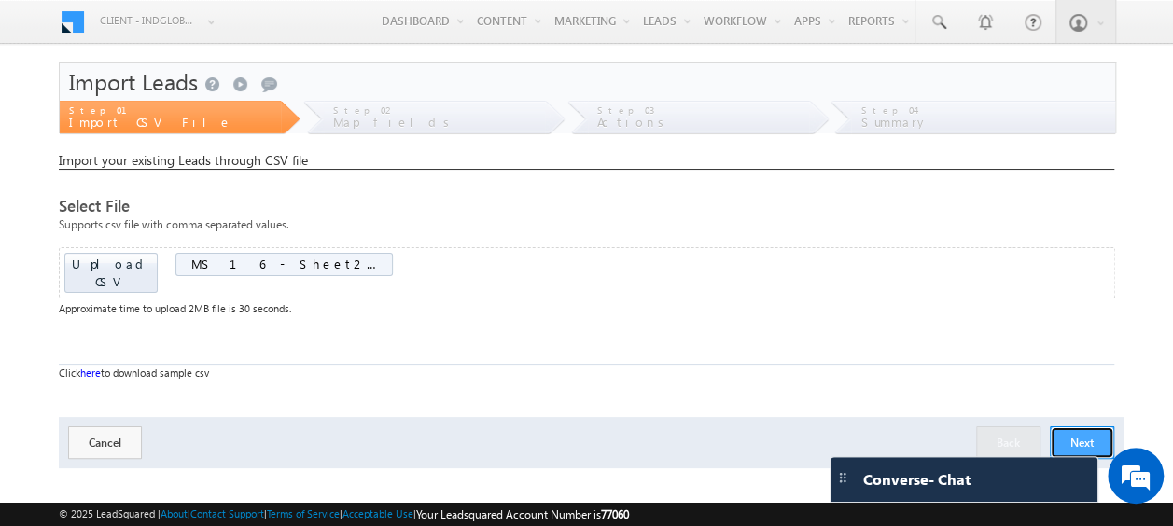
click at [1080, 427] on button "Next" at bounding box center [1082, 443] width 64 height 33
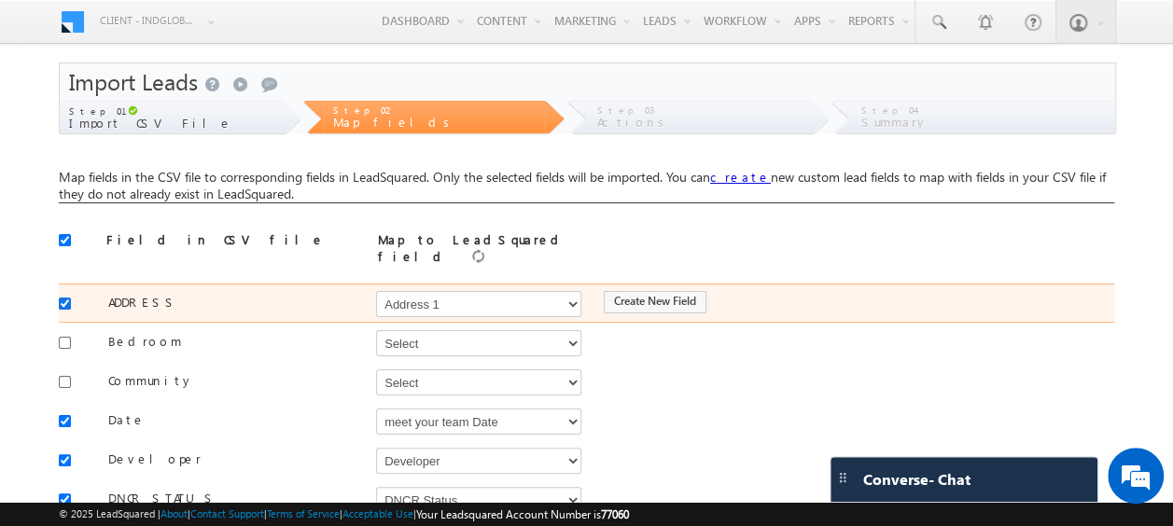
click at [65, 298] on input "checkbox" at bounding box center [65, 304] width 12 height 12
checkbox input "false"
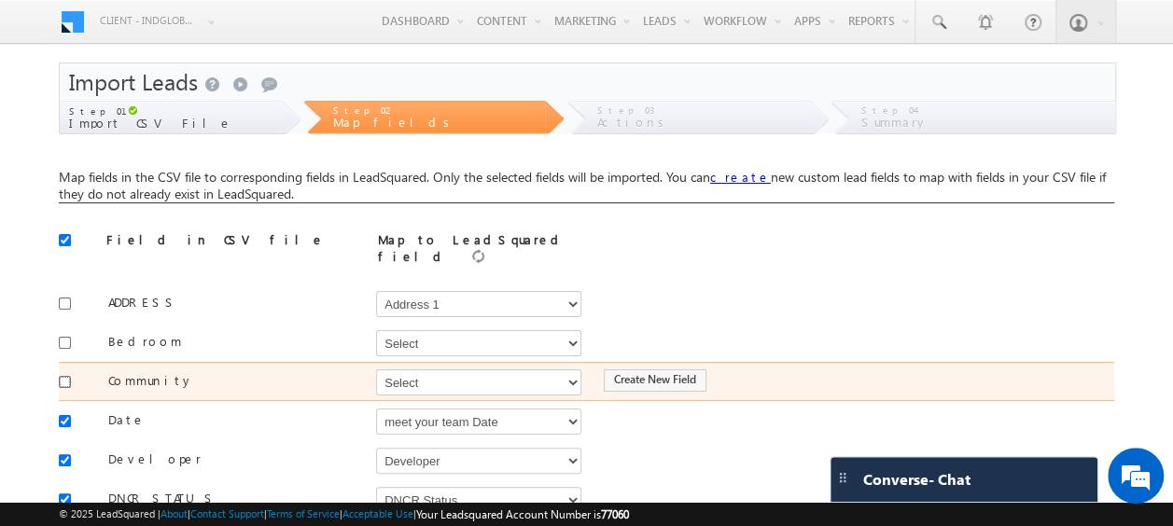
click at [70, 376] on input "checkbox" at bounding box center [65, 382] width 12 height 12
checkbox input "true"
click at [407, 372] on select "Select Select Address 1 Address 2 Budget Building Name Buyer Persona Called Cam…" at bounding box center [478, 383] width 205 height 26
select select "mx_Master_Project"
click at [376, 370] on select "Select Select Address 1 Address 2 Budget Building Name Buyer Persona Called Cam…" at bounding box center [478, 383] width 205 height 26
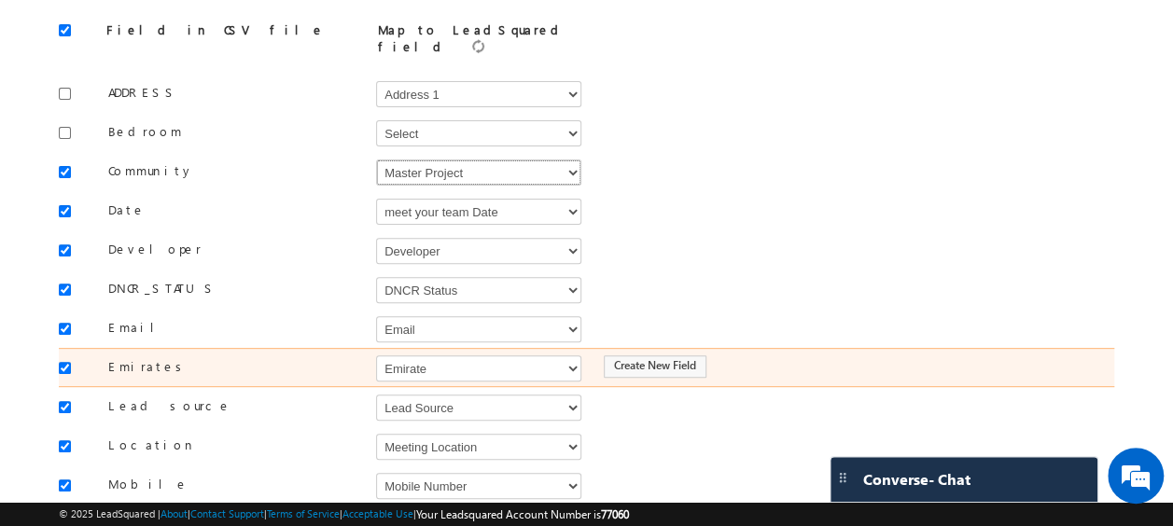
scroll to position [212, 0]
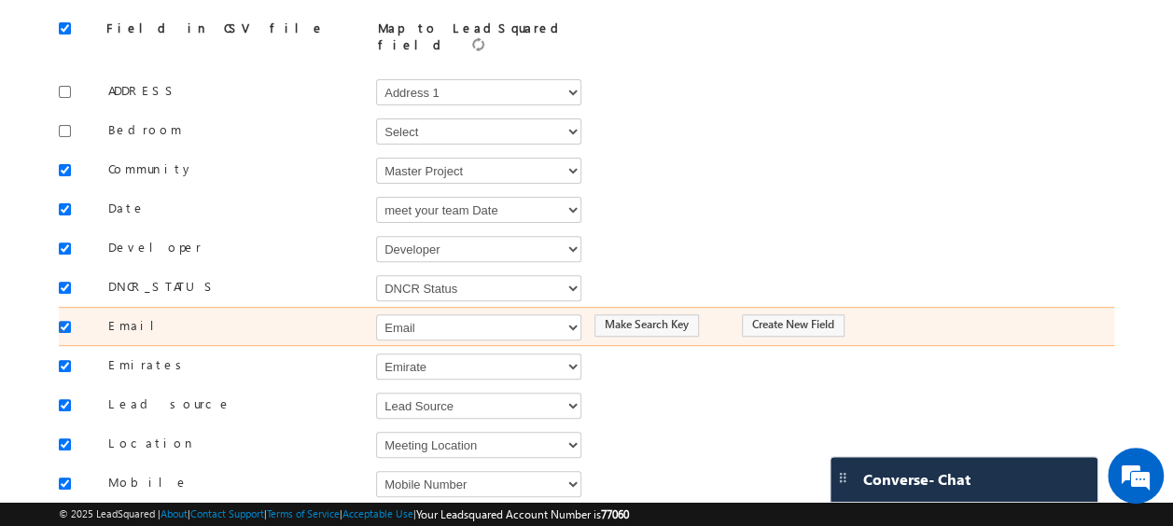
click at [67, 321] on input "checkbox" at bounding box center [65, 327] width 12 height 12
checkbox input "false"
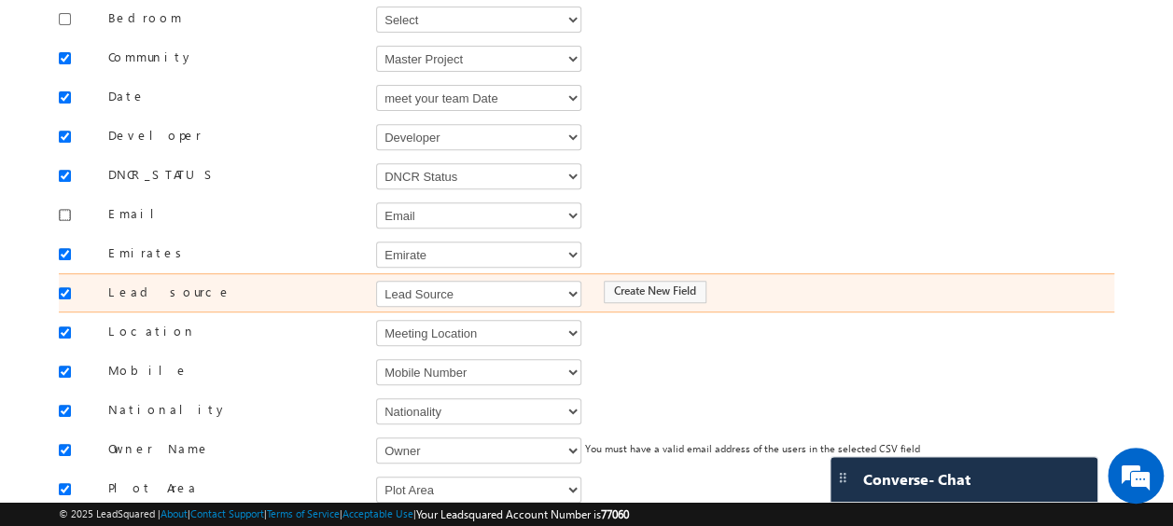
scroll to position [339, 0]
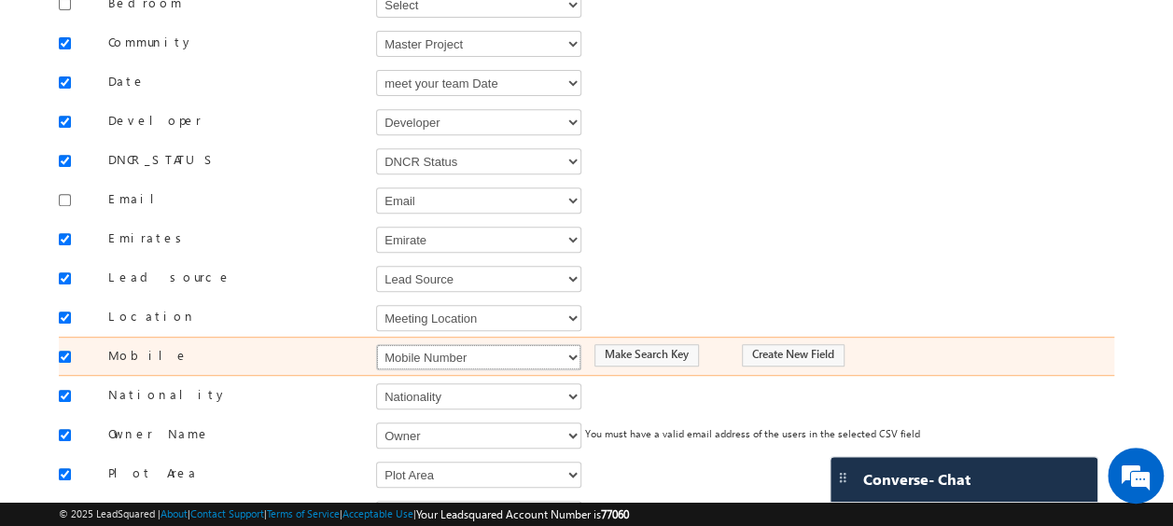
click at [418, 344] on select "Select Select Address 1 Address 2 Budget Building Name Buyer Persona Called Cam…" at bounding box center [478, 357] width 205 height 26
select select "Phone"
click at [376, 344] on select "Select Select Address 1 Address 2 Budget Building Name Buyer Persona Called Cam…" at bounding box center [478, 357] width 205 height 26
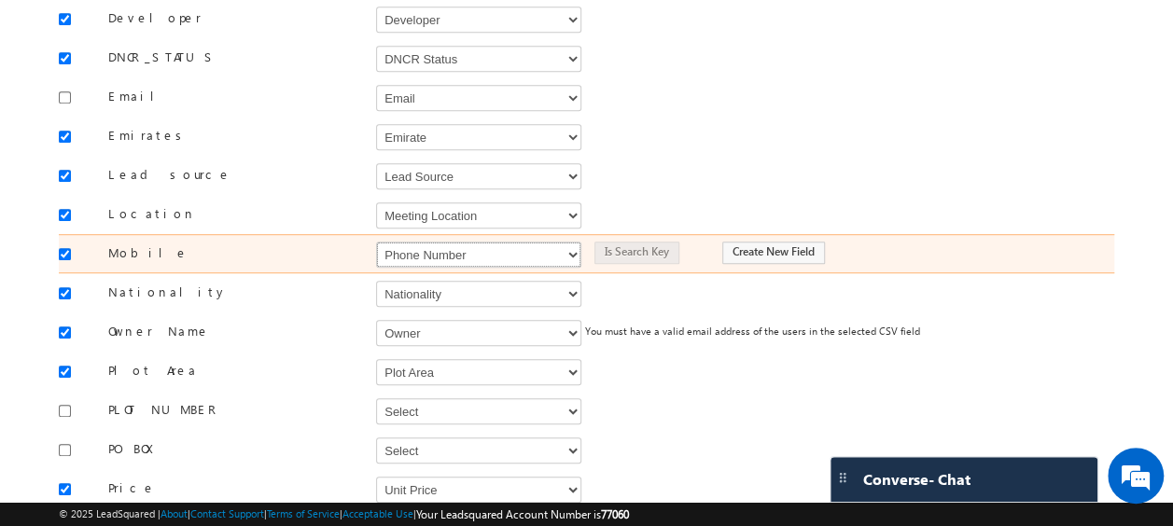
scroll to position [446, 0]
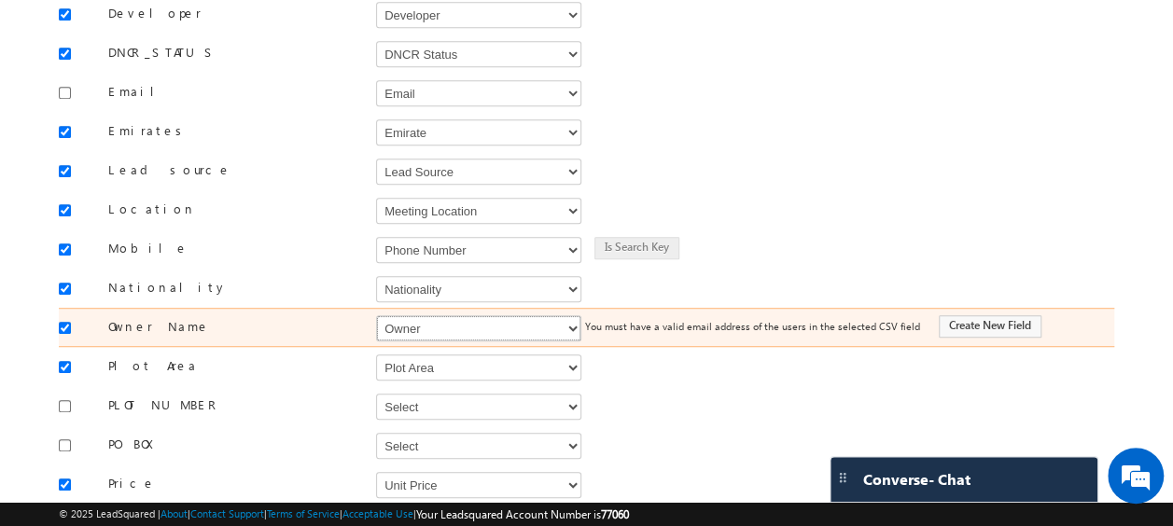
click at [426, 316] on select "Select Select Address 1 Address 2 Budget Building Name Buyer Persona Called Cam…" at bounding box center [478, 329] width 205 height 26
select select "FirstName"
click at [376, 316] on select "Select Select Address 1 Address 2 Budget Building Name Buyer Persona Called Cam…" at bounding box center [478, 329] width 205 height 26
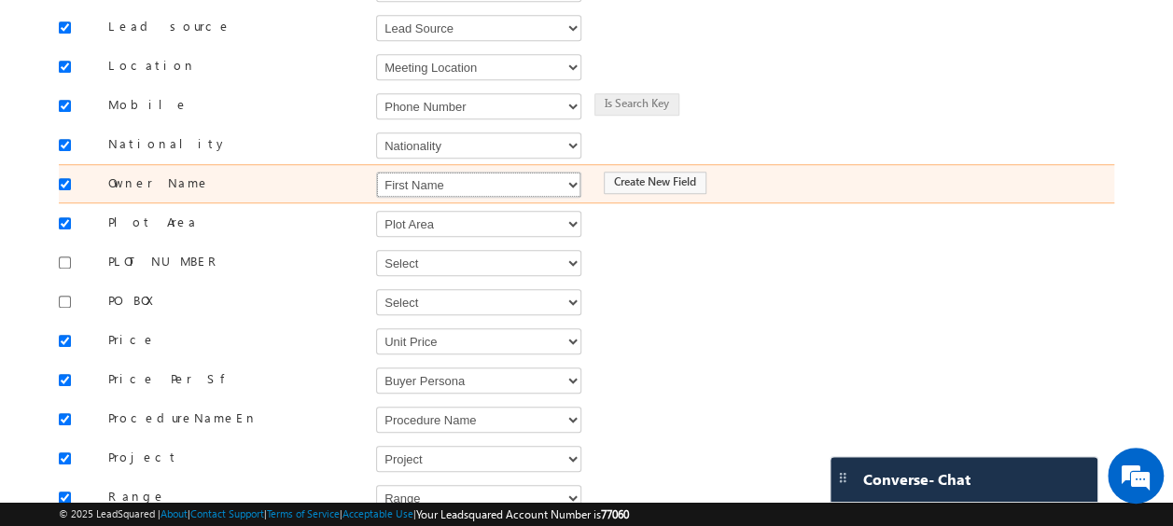
scroll to position [591, 0]
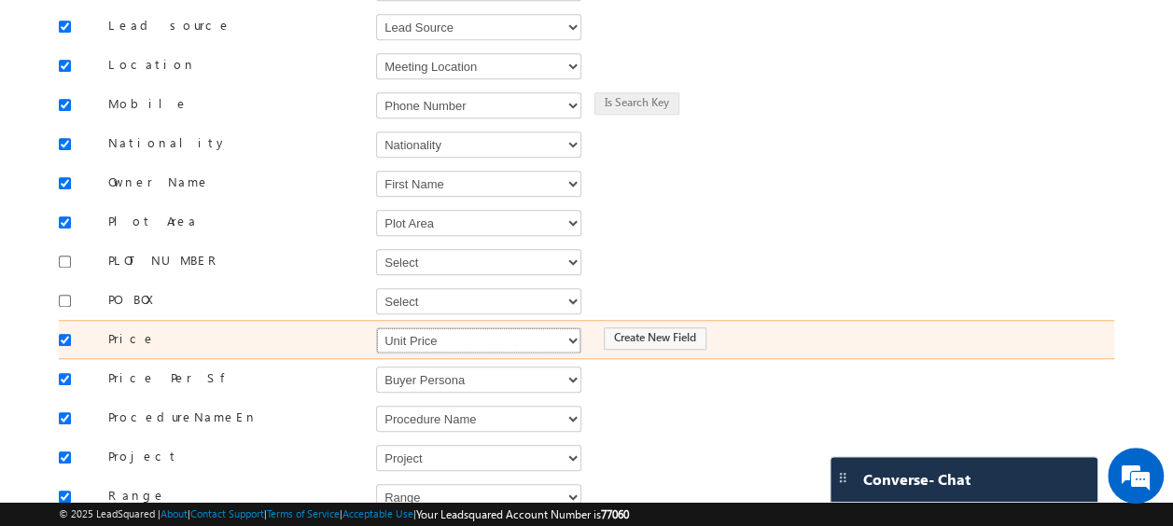
click at [426, 328] on select "Select Select Address 1 Address 2 Budget Building Name Buyer Persona Called Cam…" at bounding box center [478, 341] width 205 height 26
select select "mx_Unit_Number"
click at [376, 328] on select "Select Select Address 1 Address 2 Budget Building Name Buyer Persona Called Cam…" at bounding box center [478, 341] width 205 height 26
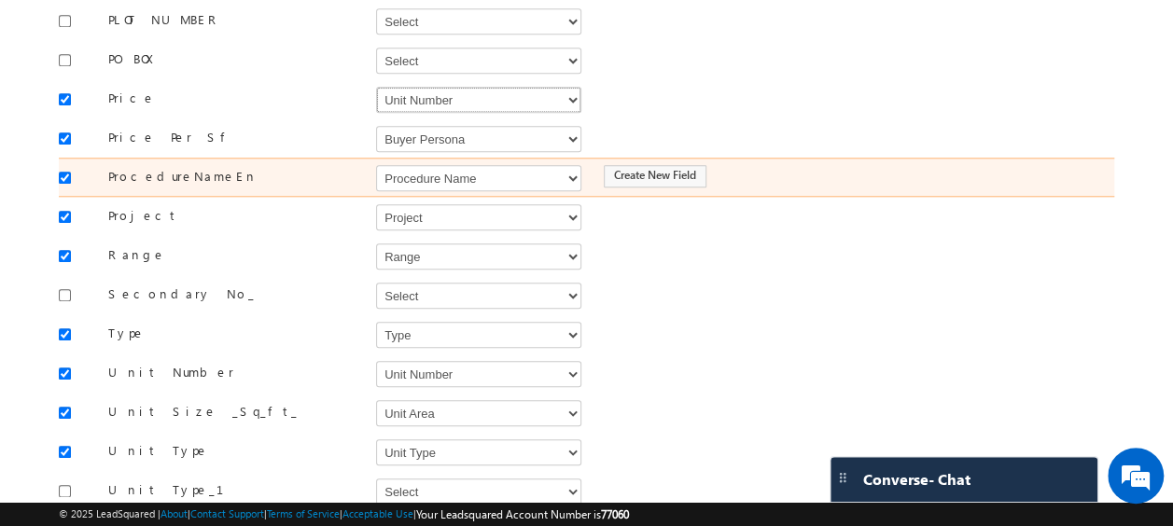
scroll to position [833, 0]
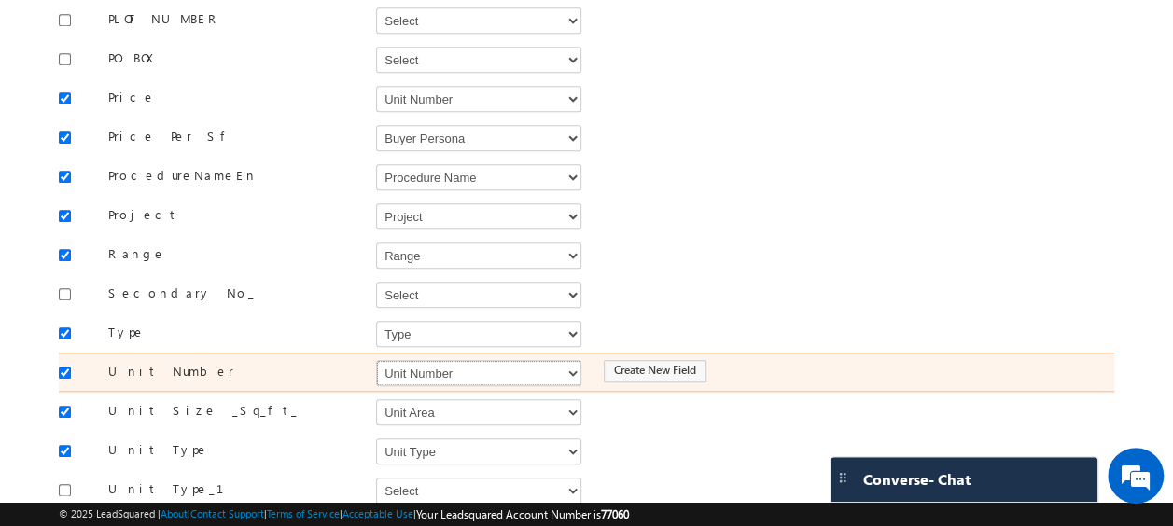
click at [428, 360] on select "Select Select Address 1 Address 2 Budget Building Name Buyer Persona Called Cam…" at bounding box center [478, 373] width 205 height 26
select select "mx_Unit_No"
click at [376, 360] on select "Select Select Address 1 Address 2 Budget Building Name Buyer Persona Called Cam…" at bounding box center [478, 373] width 205 height 26
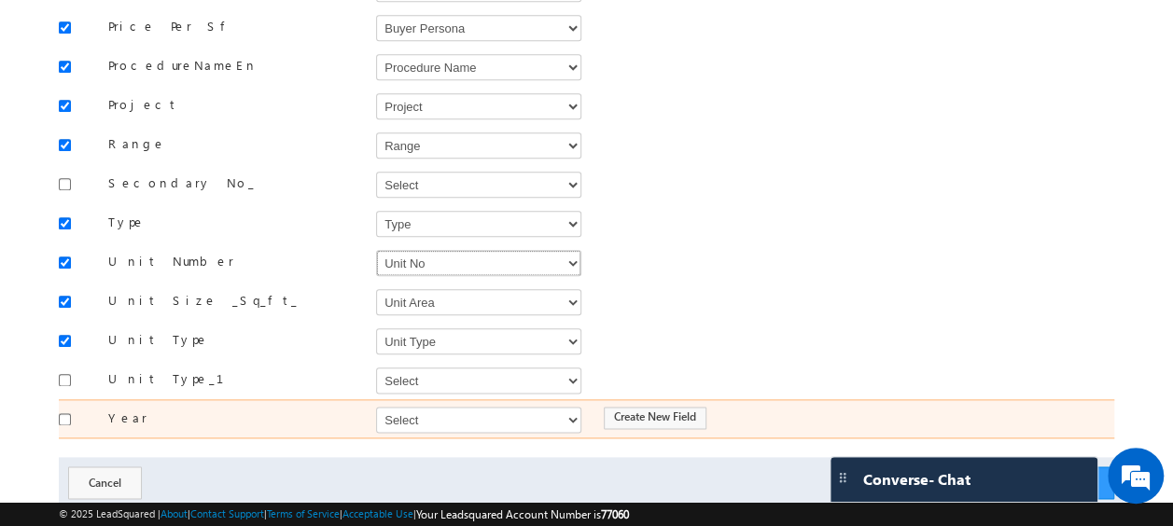
scroll to position [973, 0]
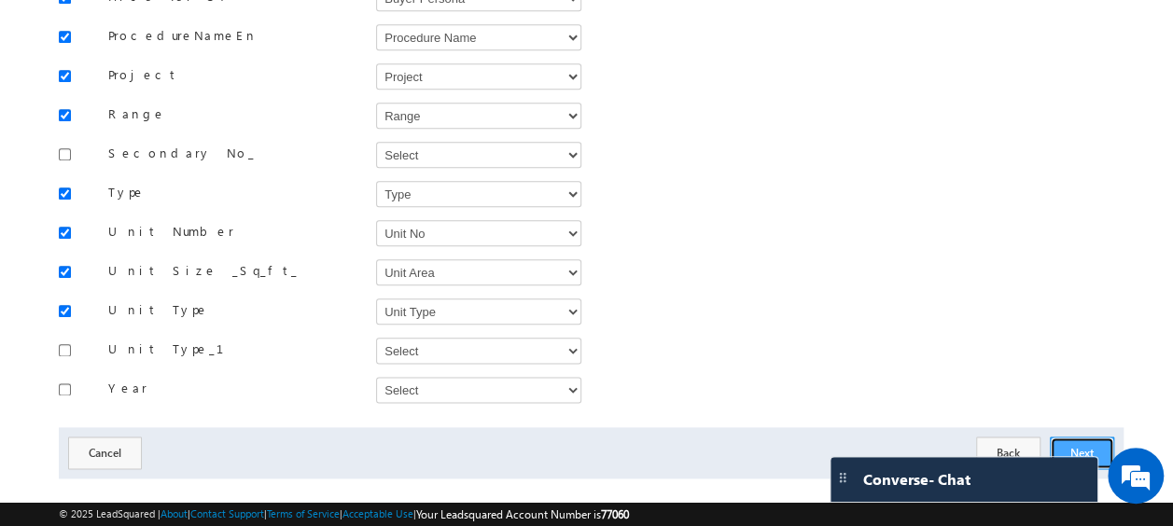
click at [1097, 437] on button "Next" at bounding box center [1082, 453] width 64 height 33
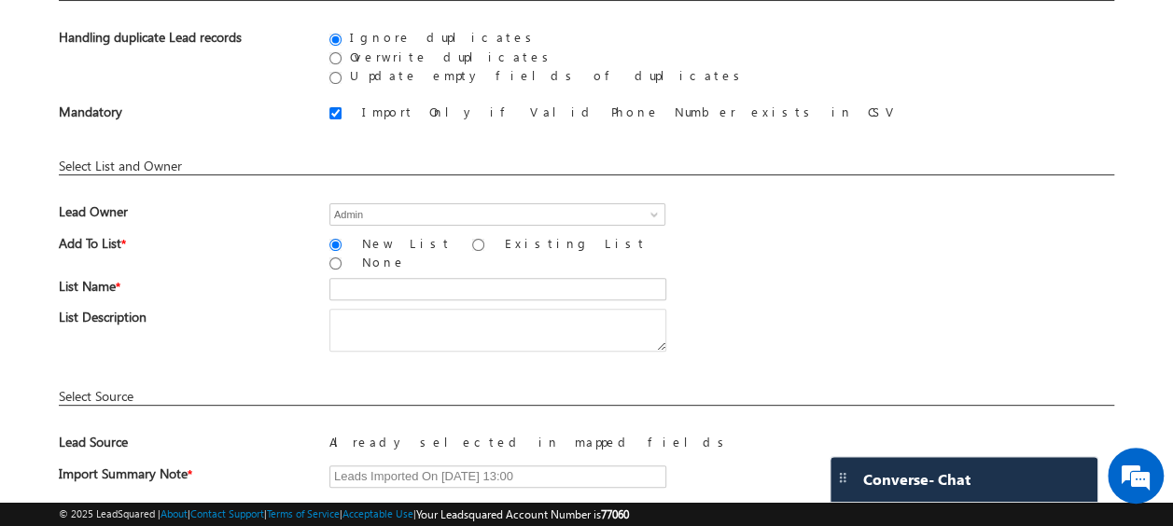
scroll to position [187, 0]
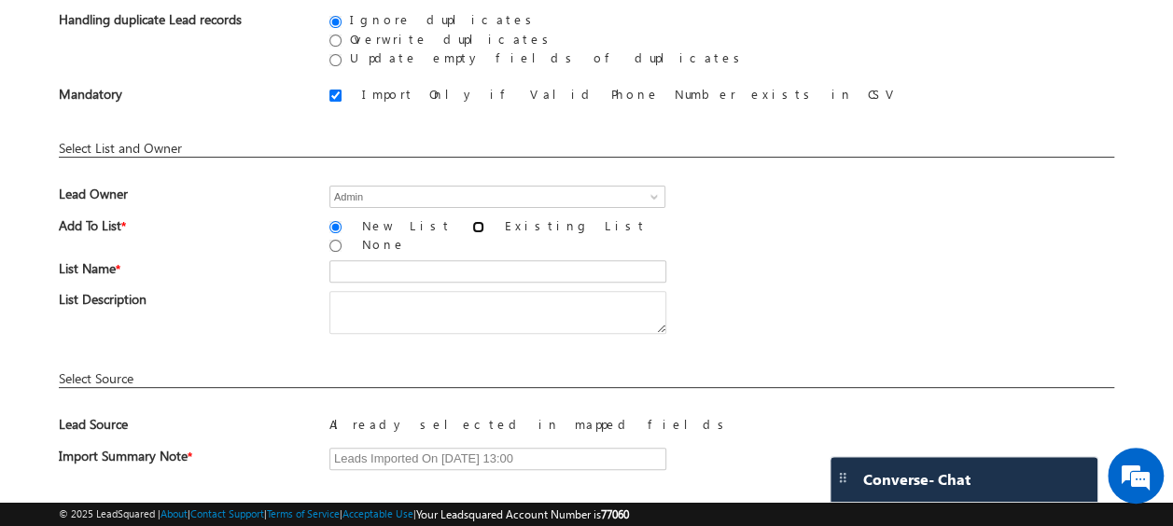
click at [472, 224] on input "Existing List" at bounding box center [478, 227] width 12 height 12
radio input "true"
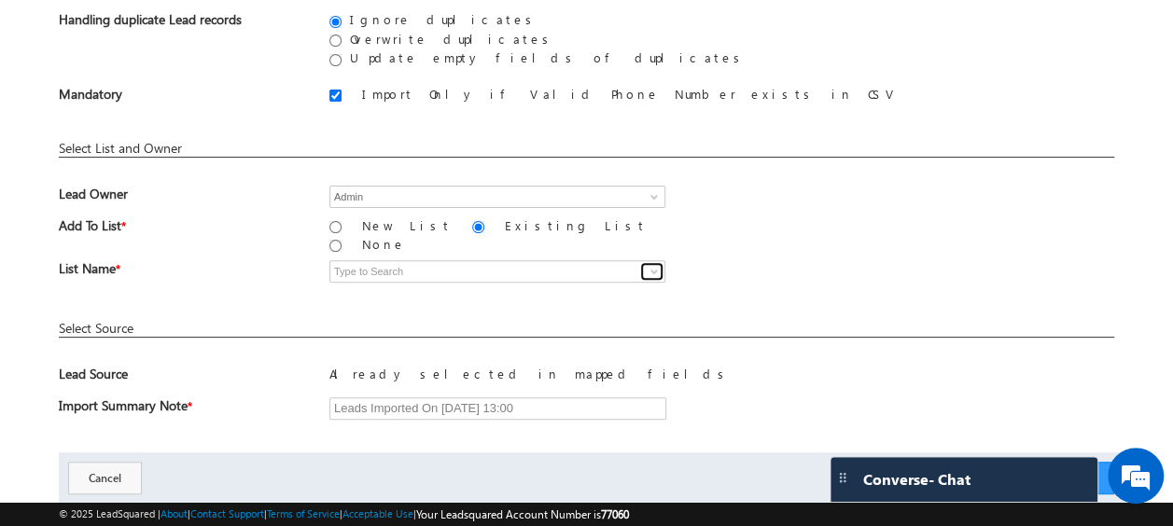
click at [648, 264] on span at bounding box center [654, 271] width 15 height 15
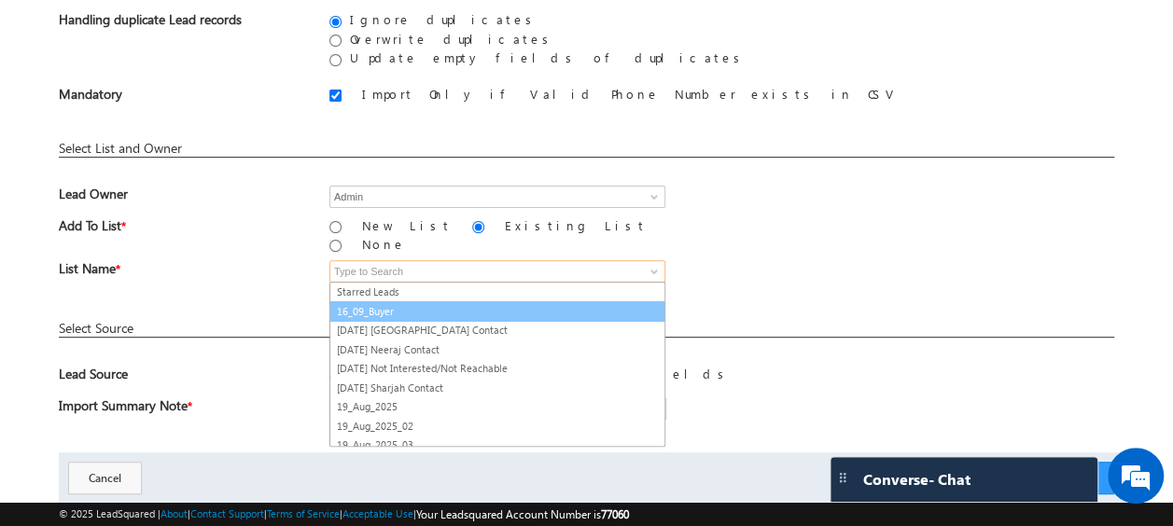
click at [368, 302] on link "16_09_Buyer" at bounding box center [498, 312] width 336 height 21
type input "16_09_Buyer"
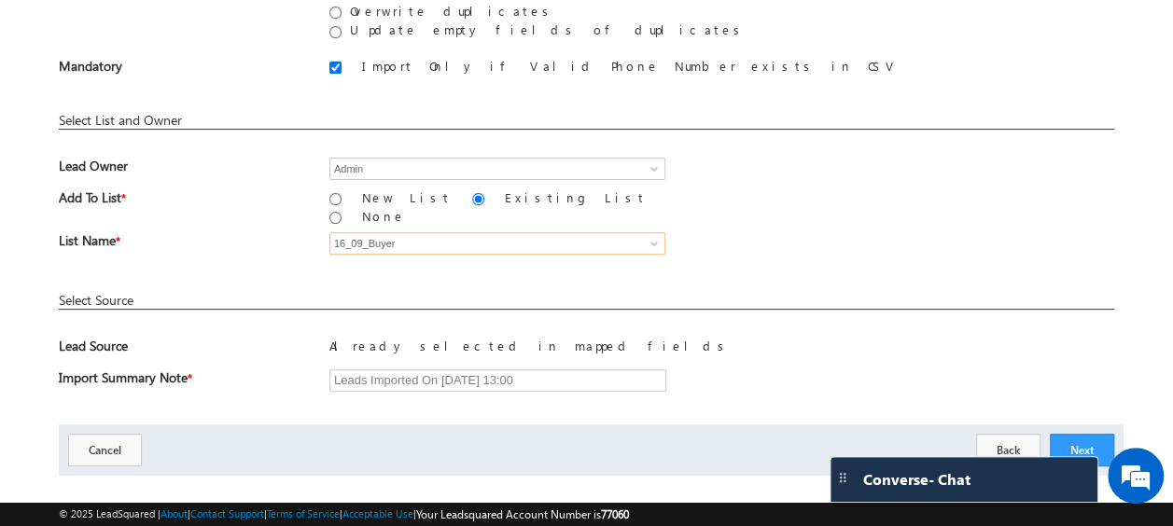
scroll to position [226, 0]
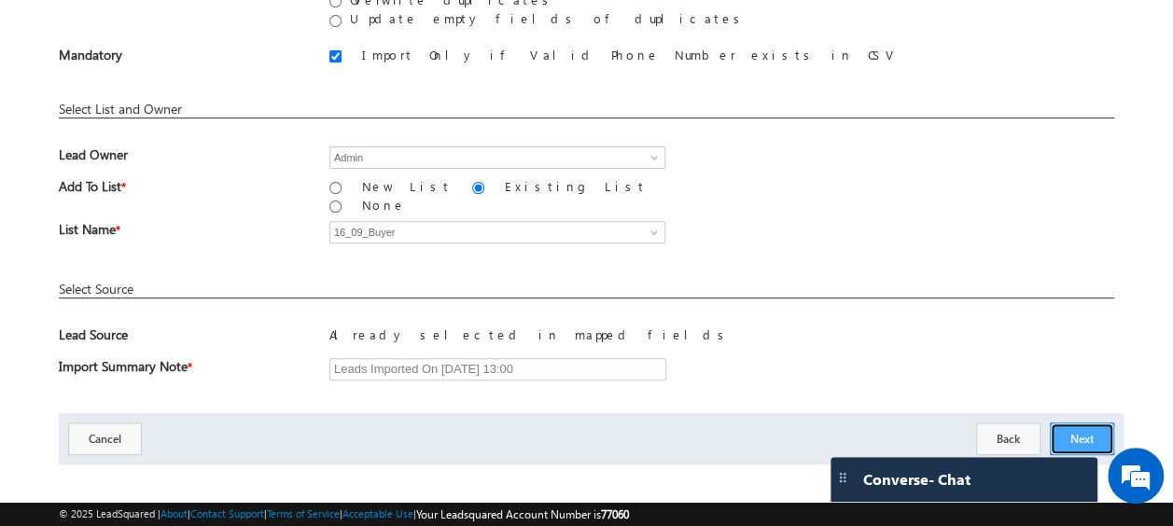
click at [1081, 423] on button "Next" at bounding box center [1082, 439] width 64 height 33
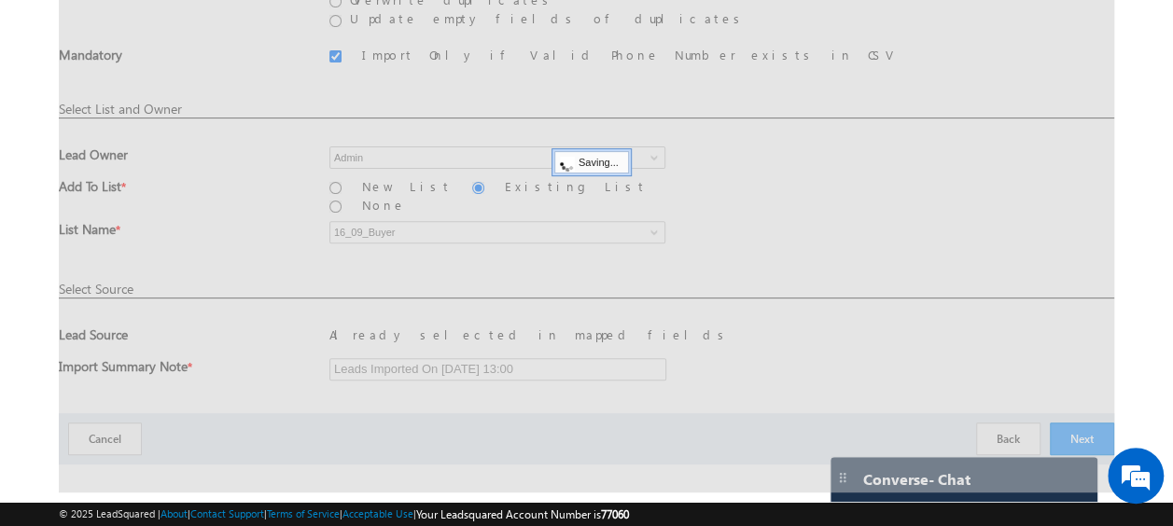
scroll to position [49, 0]
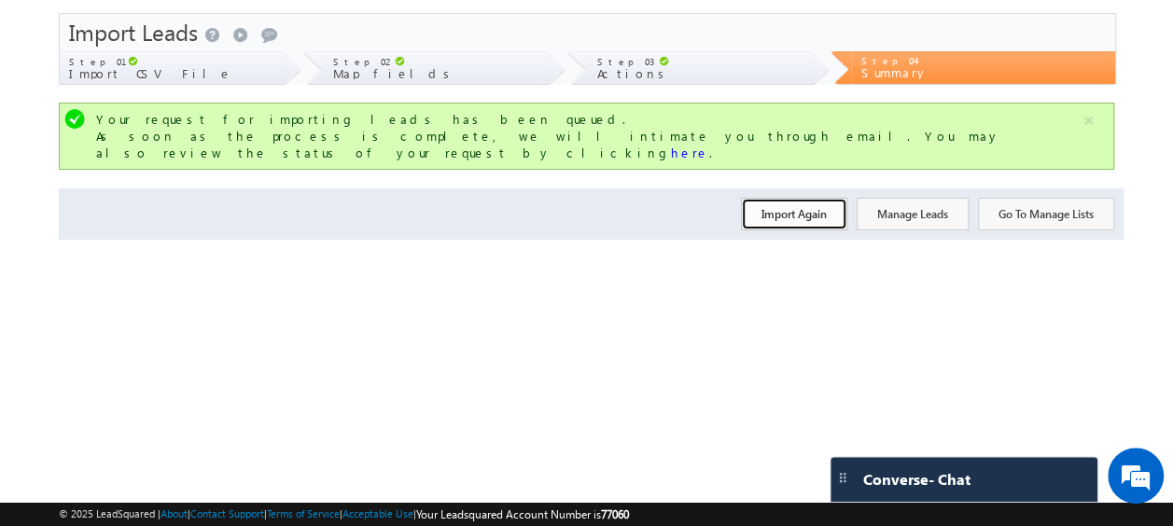
click at [801, 198] on button "Import Again" at bounding box center [794, 214] width 106 height 33
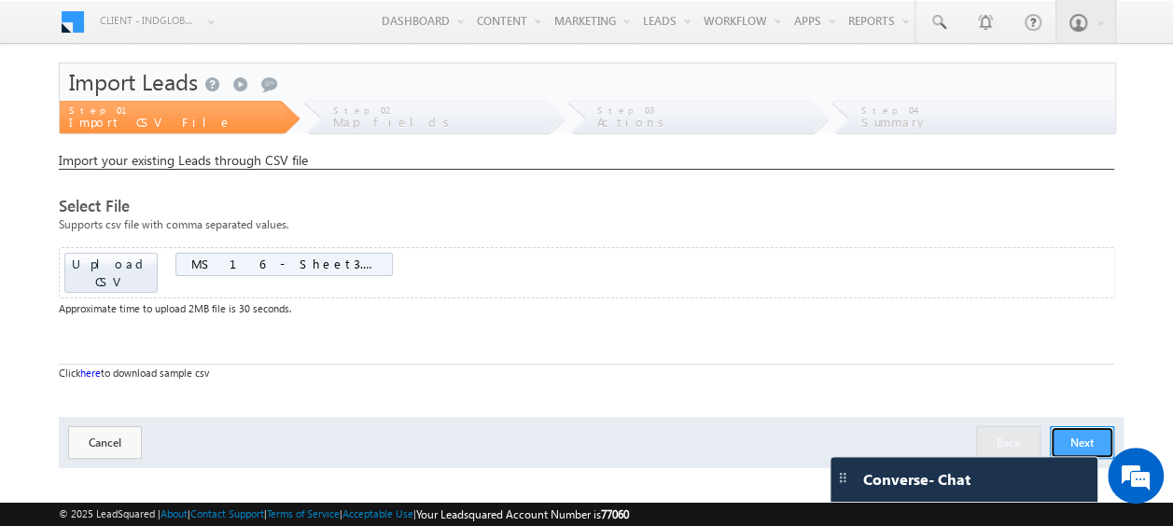
click at [1098, 427] on button "Next" at bounding box center [1082, 443] width 64 height 33
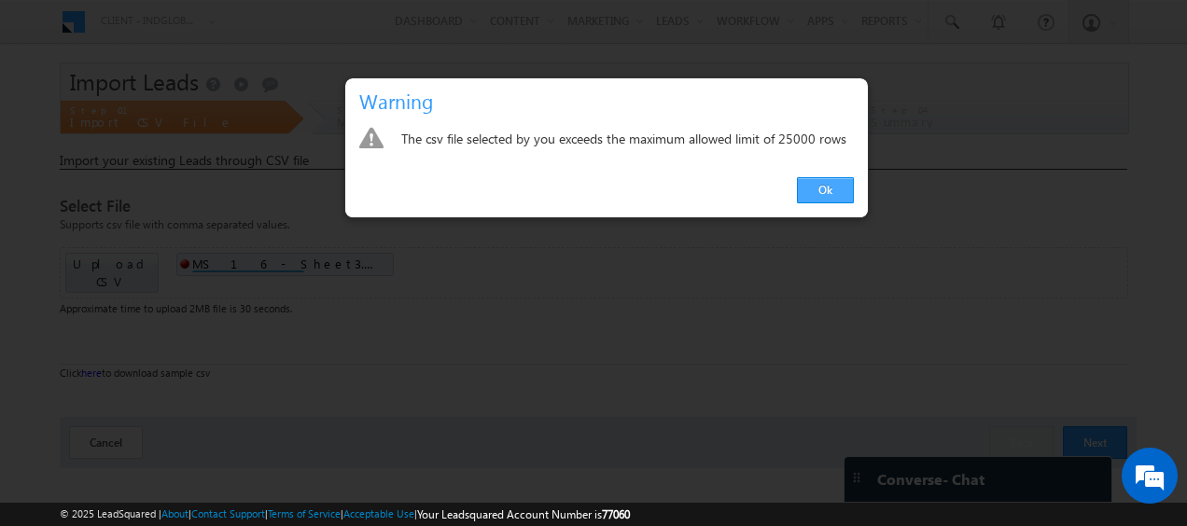
click at [820, 181] on link "Ok" at bounding box center [825, 190] width 57 height 26
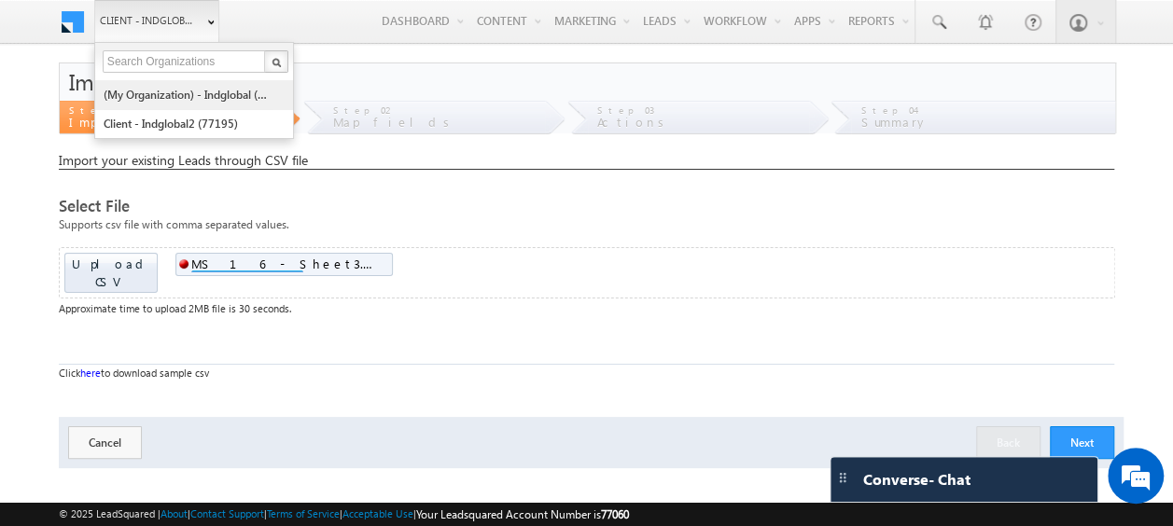
click at [153, 90] on link "(My Organization) - indglobal (48060)" at bounding box center [188, 94] width 171 height 29
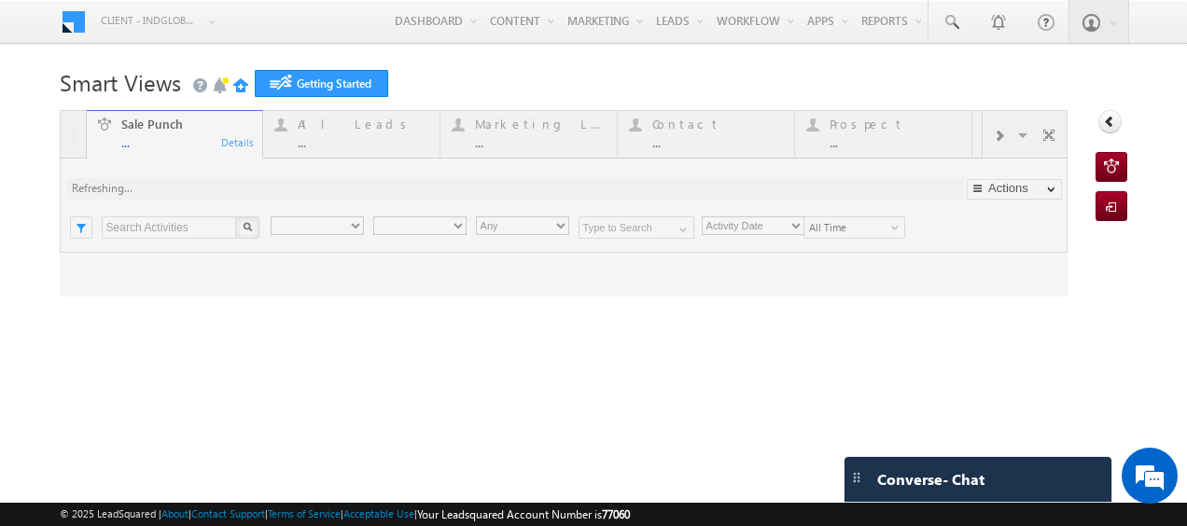
type input "Any Owner"
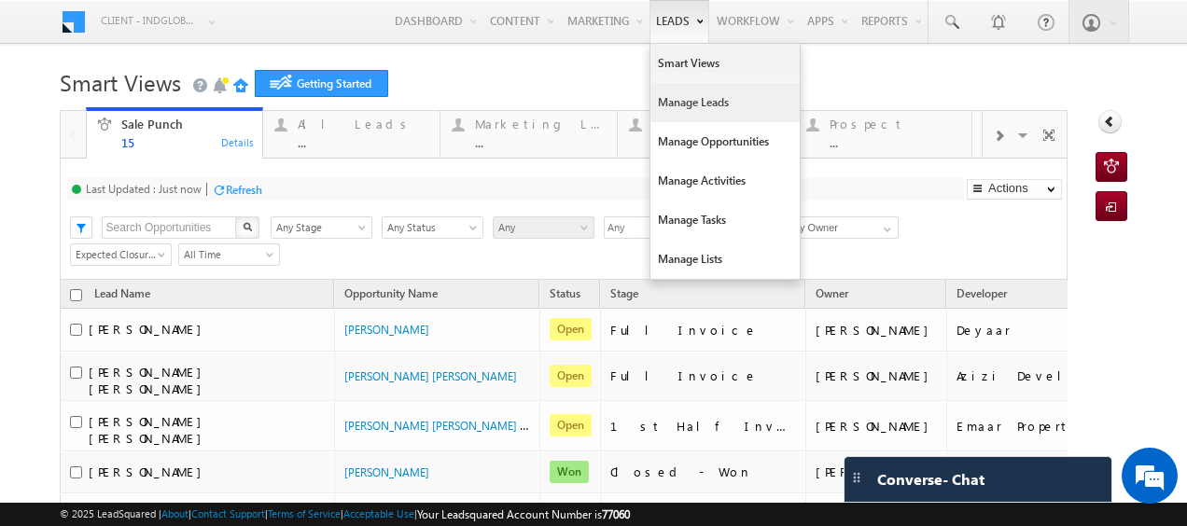
click at [667, 95] on link "Manage Leads" at bounding box center [725, 102] width 149 height 39
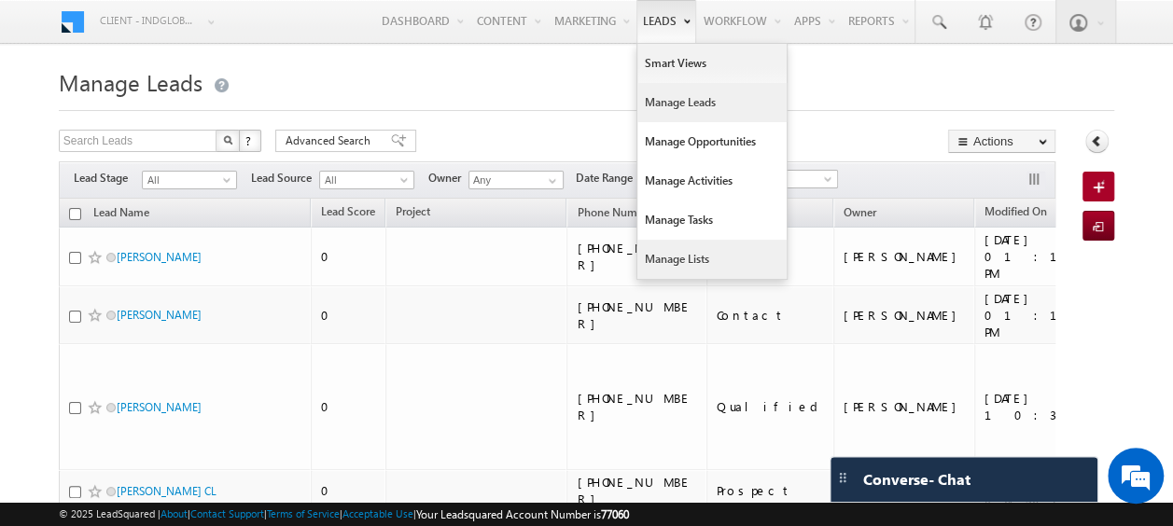
click at [667, 260] on link "Manage Lists" at bounding box center [712, 259] width 149 height 39
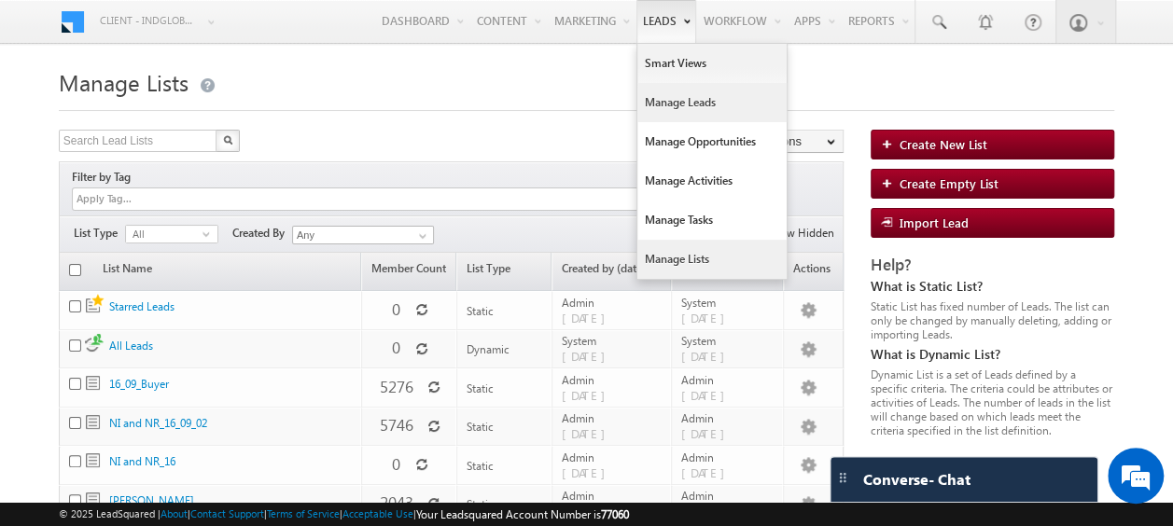
click at [675, 101] on link "Manage Leads" at bounding box center [712, 102] width 149 height 39
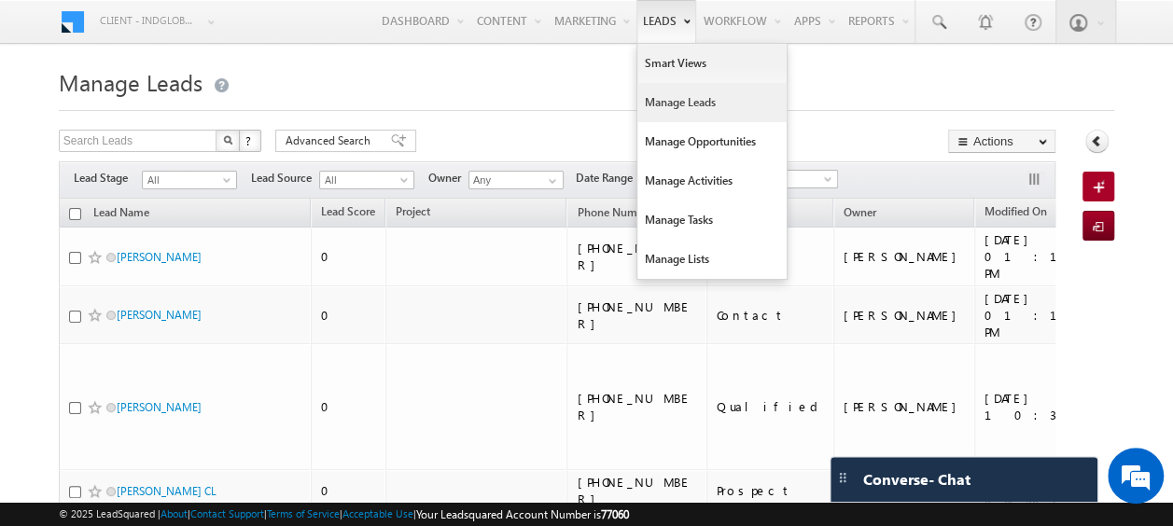
click at [680, 102] on link "Manage Leads" at bounding box center [712, 102] width 149 height 39
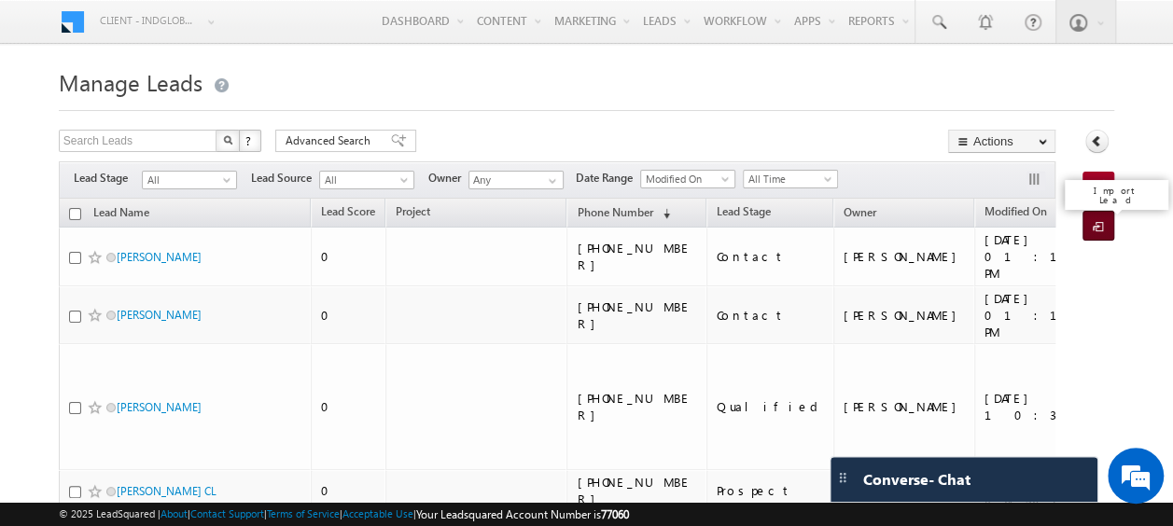
click at [1094, 221] on span at bounding box center [1102, 227] width 18 height 19
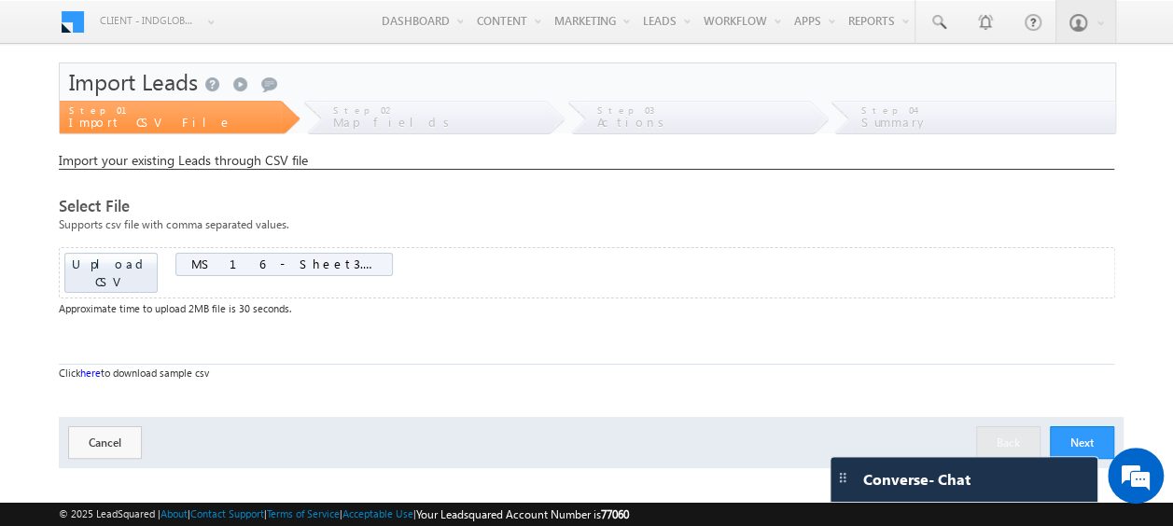
scroll to position [49, 0]
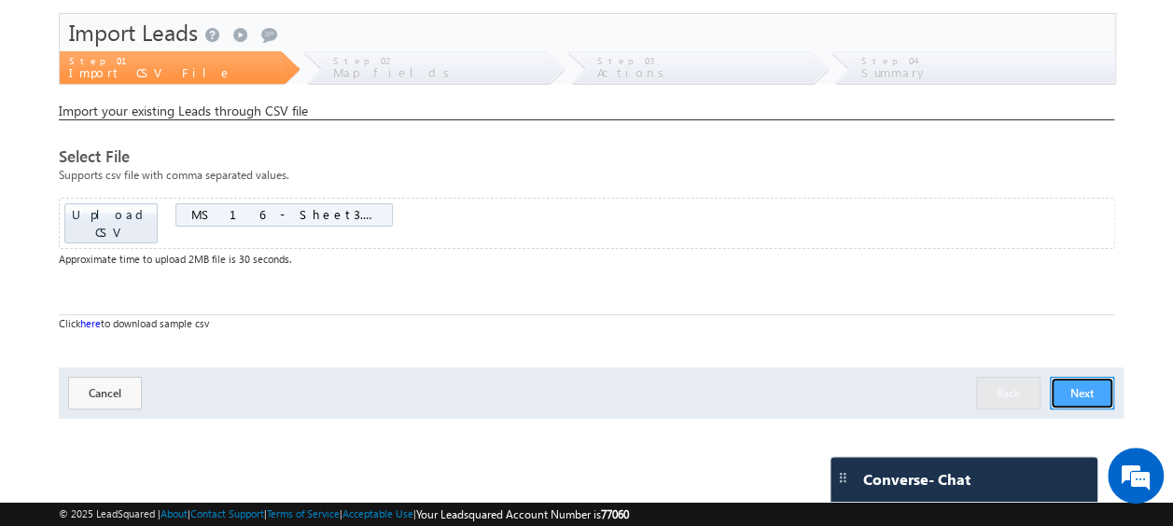
click at [1077, 377] on button "Next" at bounding box center [1082, 393] width 64 height 33
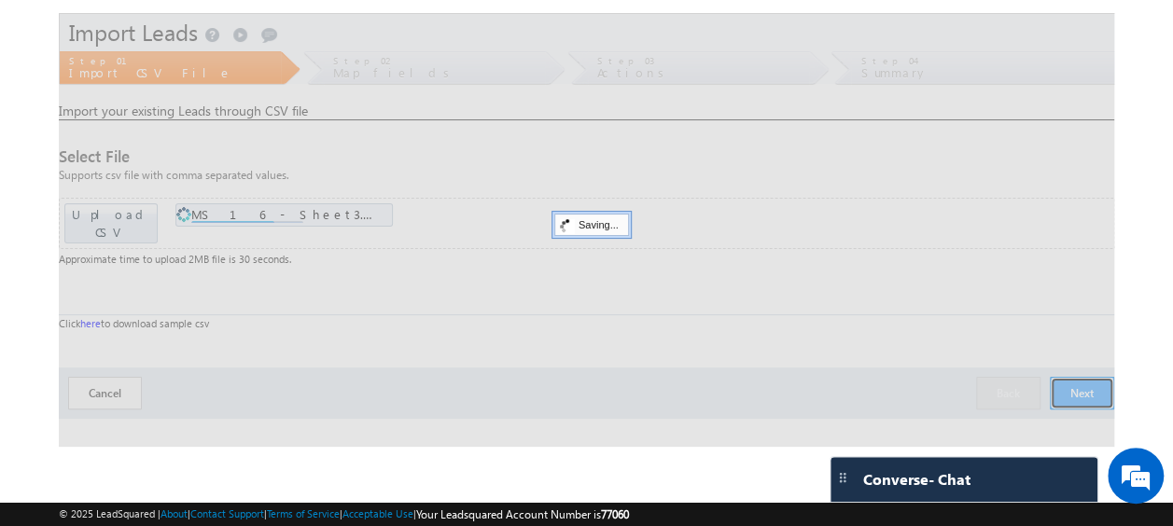
scroll to position [0, 0]
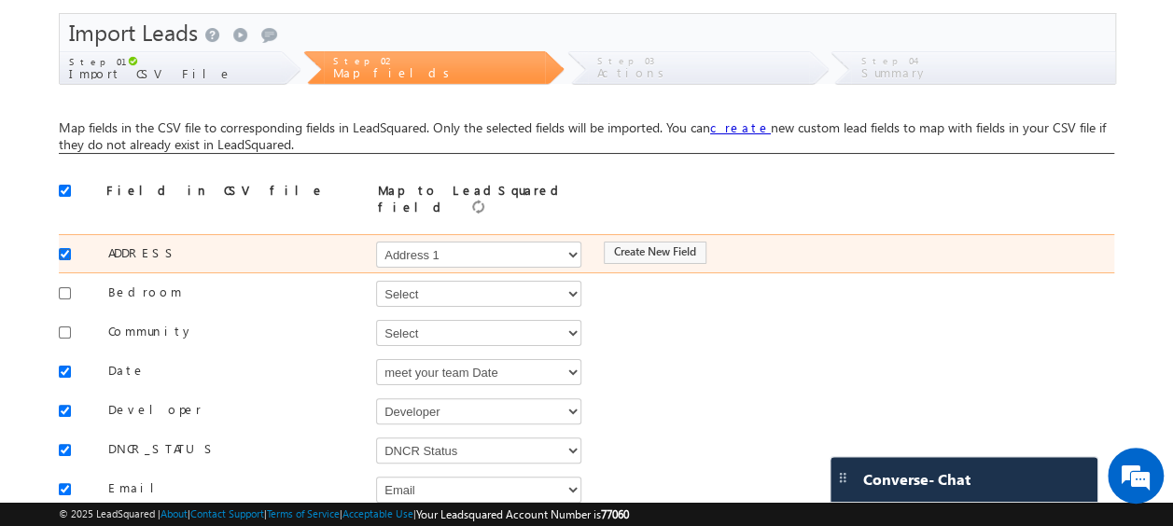
click at [67, 248] on input "checkbox" at bounding box center [65, 254] width 12 height 12
checkbox input "false"
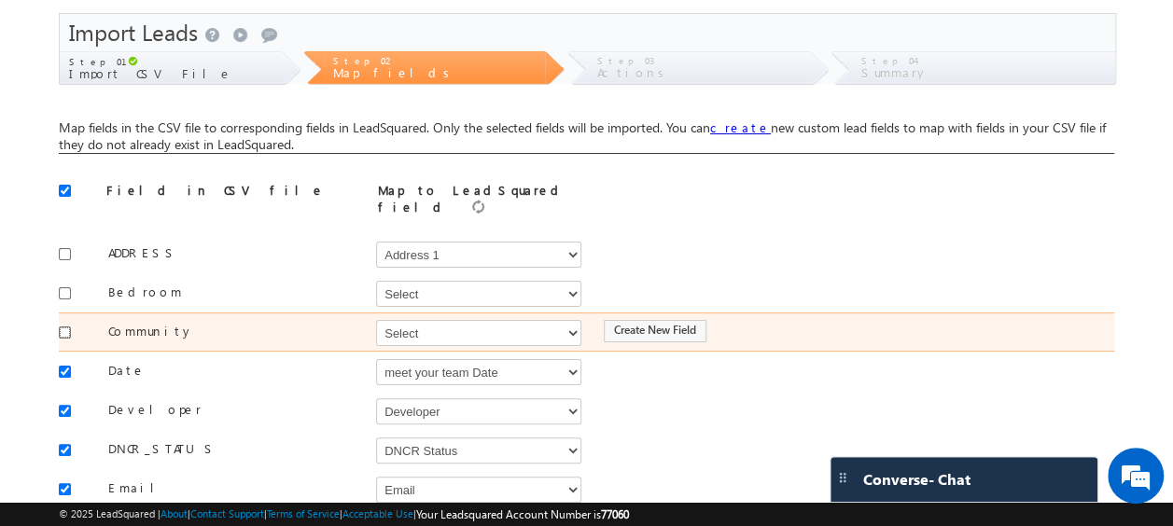
click at [61, 327] on input "checkbox" at bounding box center [65, 333] width 12 height 12
checkbox input "true"
click at [463, 329] on select "Select Select Address 1 Address 2 Budget Building Name Buyer Persona Called Cam…" at bounding box center [478, 333] width 205 height 26
select select "mx_Master_Project"
click at [376, 320] on select "Select Select Address 1 Address 2 Budget Building Name Buyer Persona Called Cam…" at bounding box center [478, 333] width 205 height 26
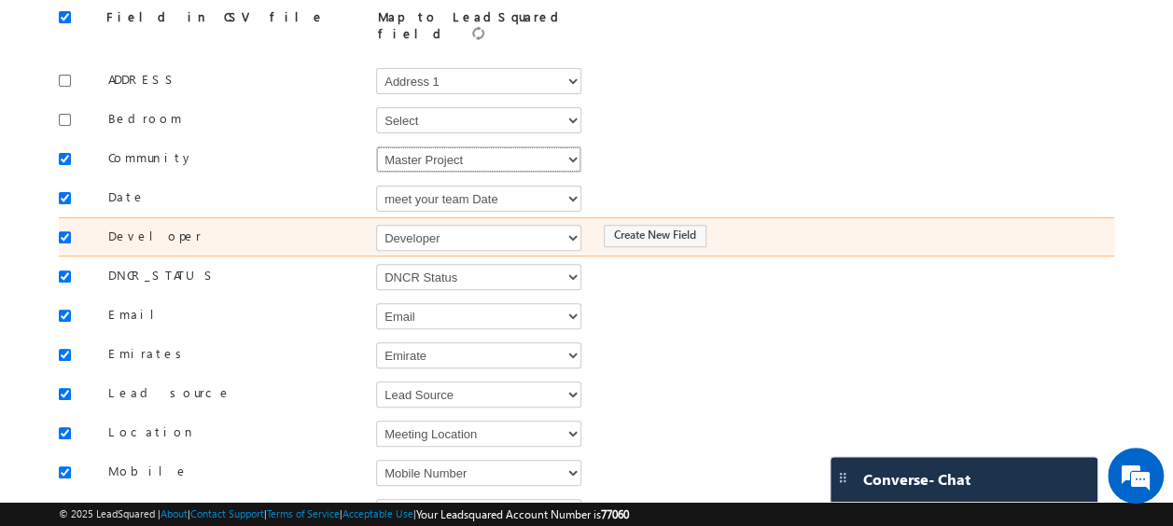
scroll to position [225, 0]
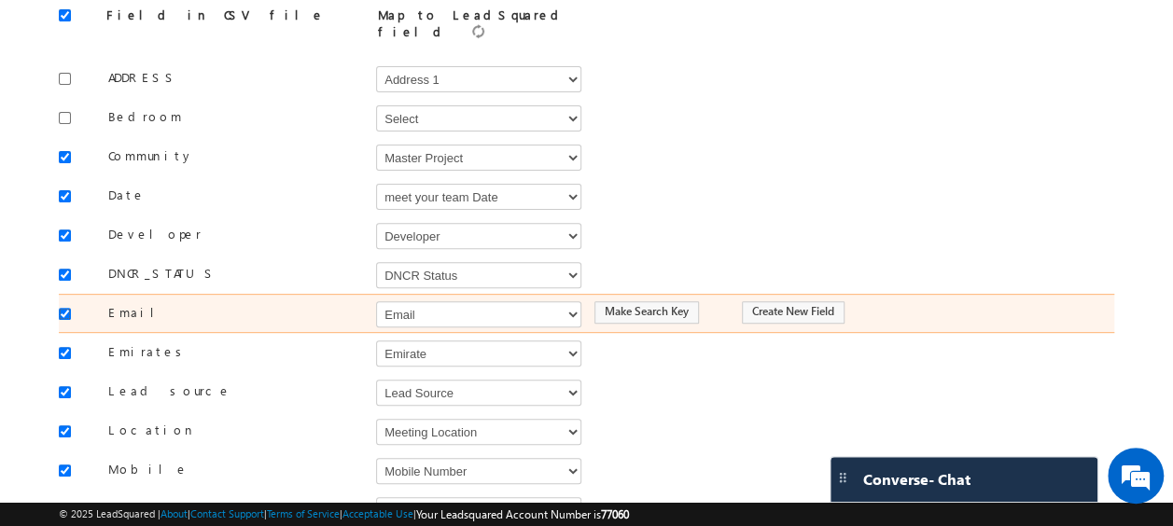
click at [61, 308] on input "checkbox" at bounding box center [65, 314] width 12 height 12
checkbox input "false"
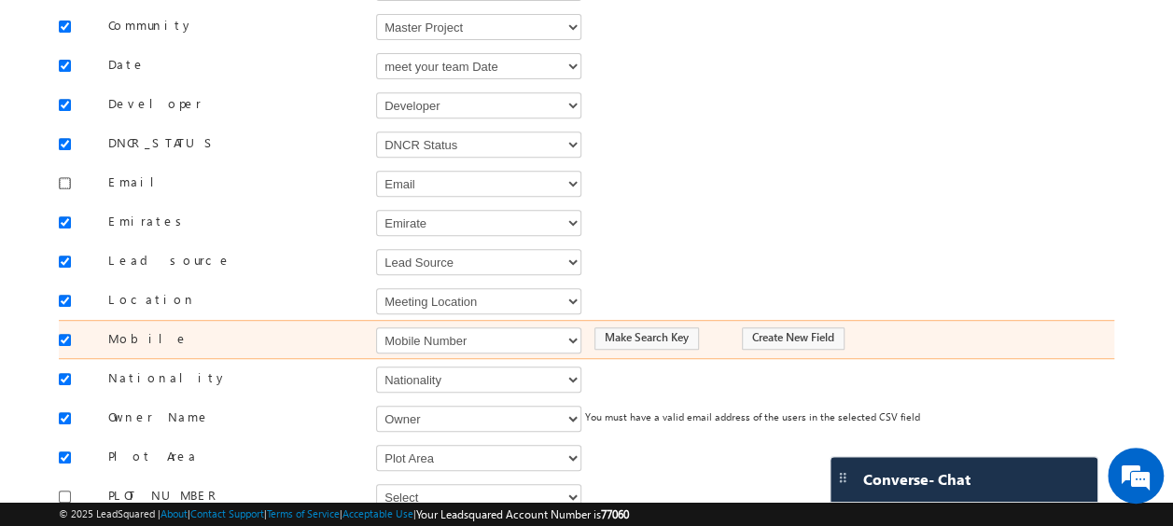
scroll to position [368, 0]
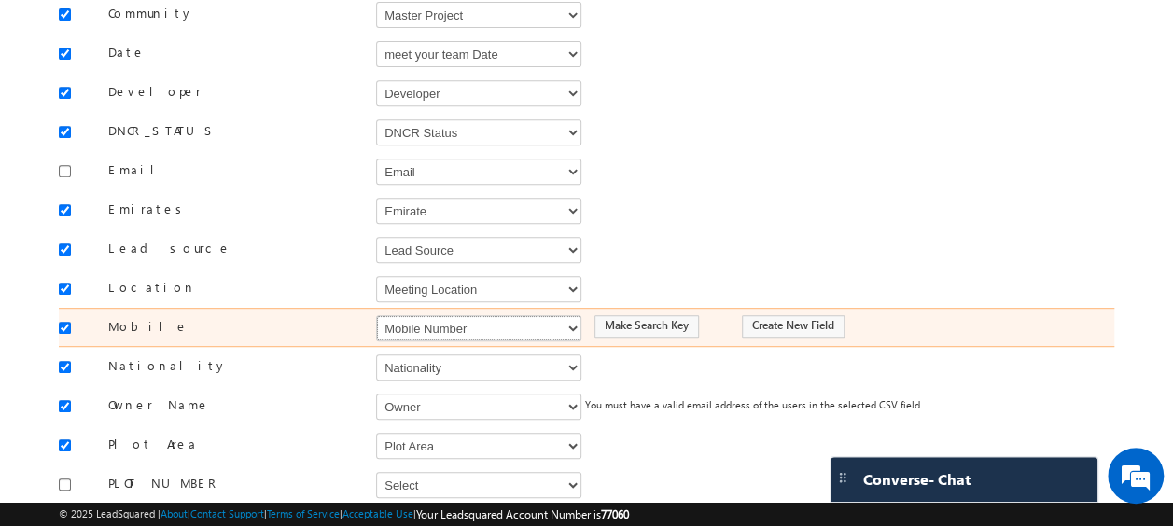
click at [424, 316] on select "Select Select Address 1 Address 2 Budget Building Name Buyer Persona Called Cam…" at bounding box center [478, 329] width 205 height 26
select select "Phone"
click at [376, 316] on select "Select Select Address 1 Address 2 Budget Building Name Buyer Persona Called Cam…" at bounding box center [478, 329] width 205 height 26
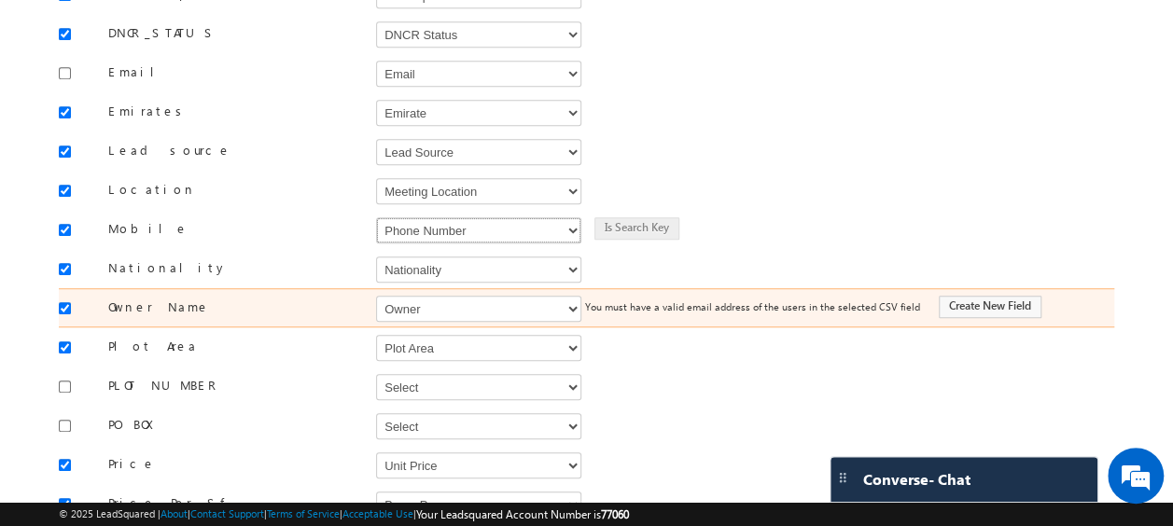
scroll to position [467, 0]
click at [411, 296] on select "Select Select Address 1 Address 2 Budget Building Name Buyer Persona Called Cam…" at bounding box center [478, 308] width 205 height 26
select select "FirstName"
click at [376, 295] on select "Select Select Address 1 Address 2 Budget Building Name Buyer Persona Called Cam…" at bounding box center [478, 308] width 205 height 26
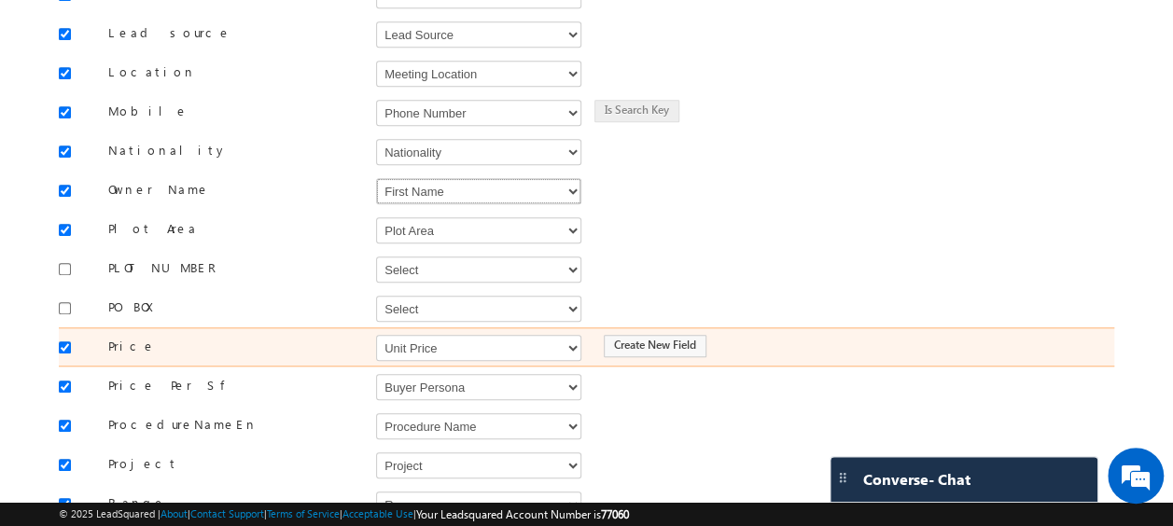
scroll to position [593, 0]
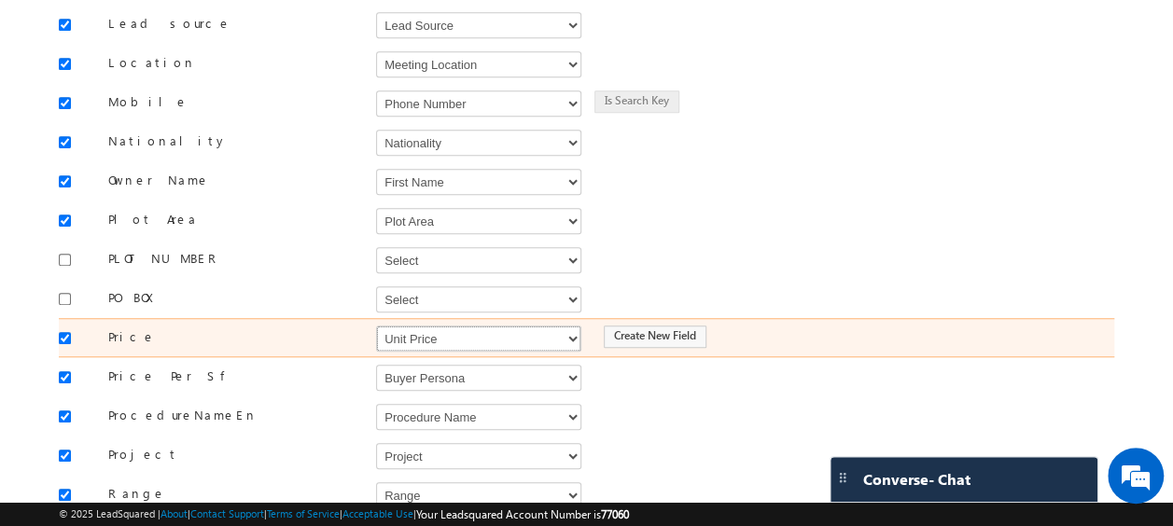
click at [423, 326] on select "Select Select Address 1 Address 2 Budget Building Name Buyer Persona Called Cam…" at bounding box center [478, 339] width 205 height 26
select select "mx_Unit_Number"
click at [376, 326] on select "Select Select Address 1 Address 2 Budget Building Name Buyer Persona Called Cam…" at bounding box center [478, 339] width 205 height 26
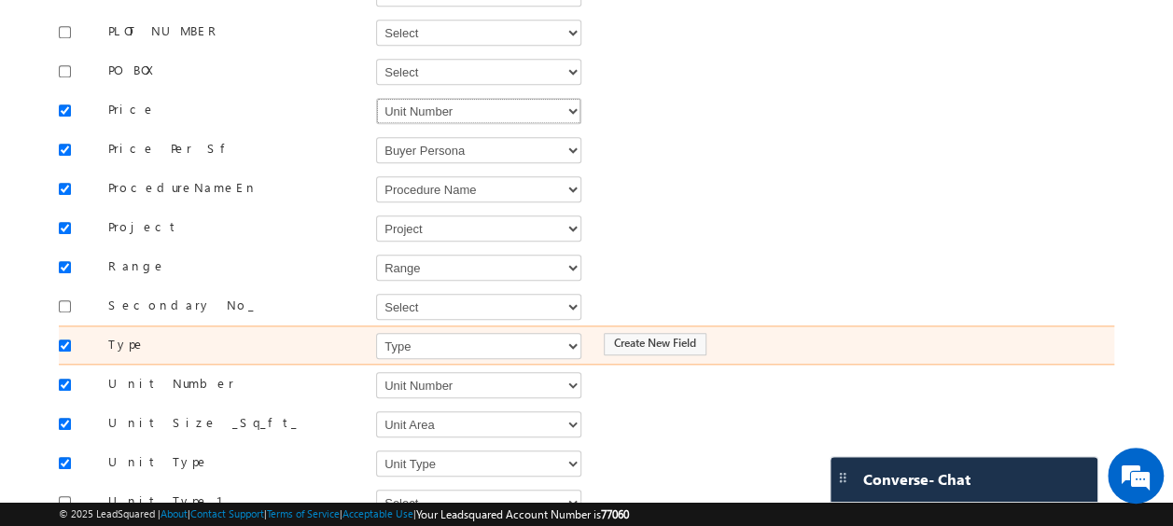
scroll to position [824, 0]
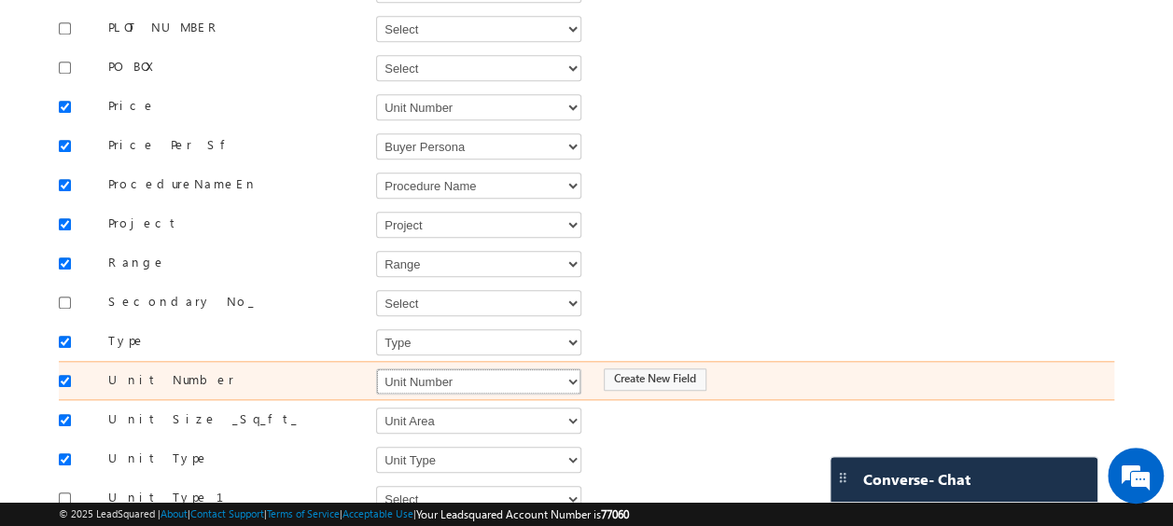
click at [414, 369] on select "Select Select Address 1 Address 2 Budget Building Name Buyer Persona Called Cam…" at bounding box center [478, 382] width 205 height 26
select select "mx_Unit_No"
click at [376, 369] on select "Select Select Address 1 Address 2 Budget Building Name Buyer Persona Called Cam…" at bounding box center [478, 382] width 205 height 26
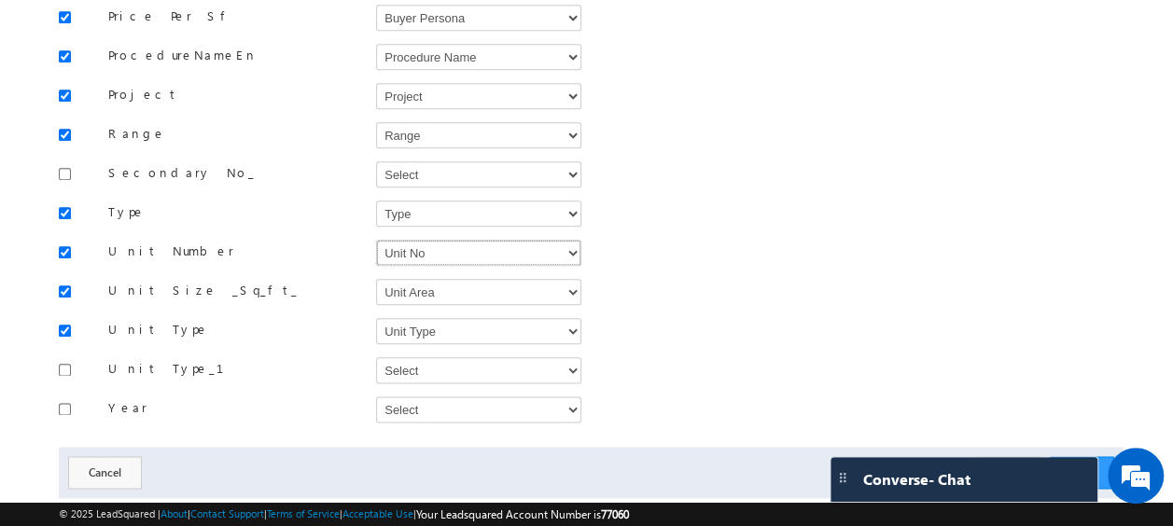
scroll to position [973, 0]
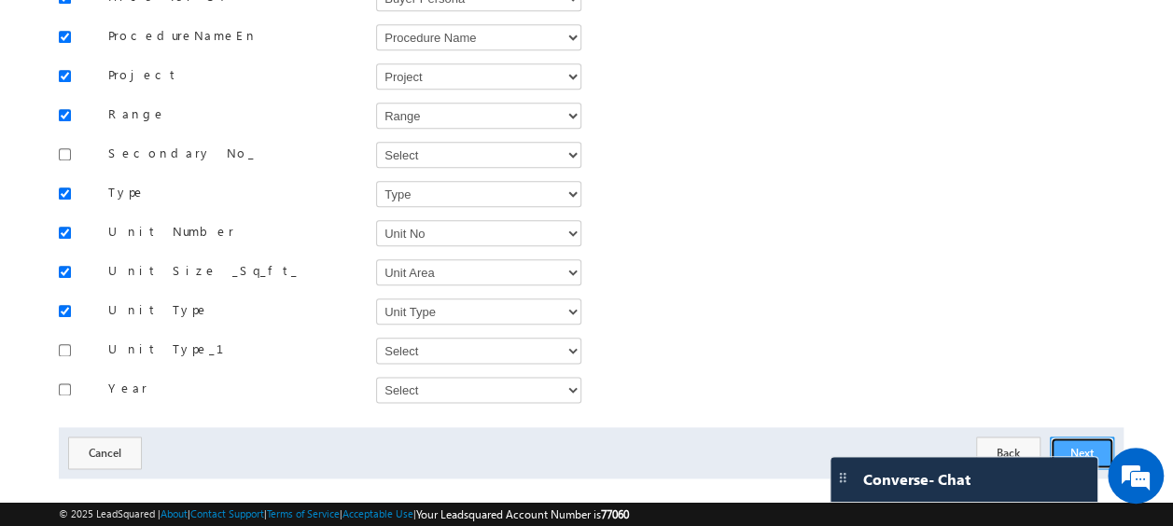
click at [1075, 437] on button "Next" at bounding box center [1082, 453] width 64 height 33
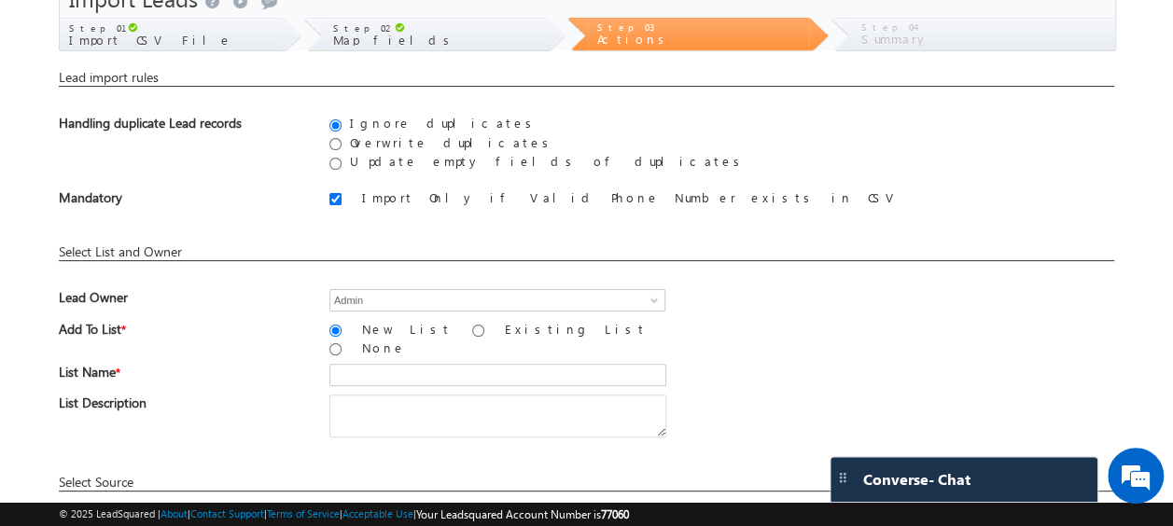
scroll to position [96, 0]
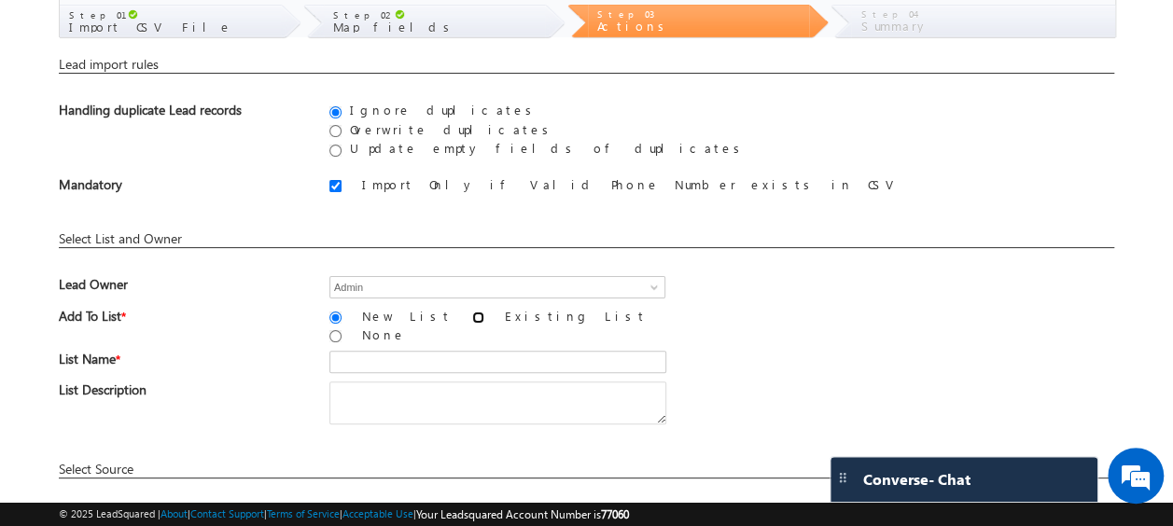
click at [472, 316] on input "Existing List" at bounding box center [478, 318] width 12 height 12
radio input "true"
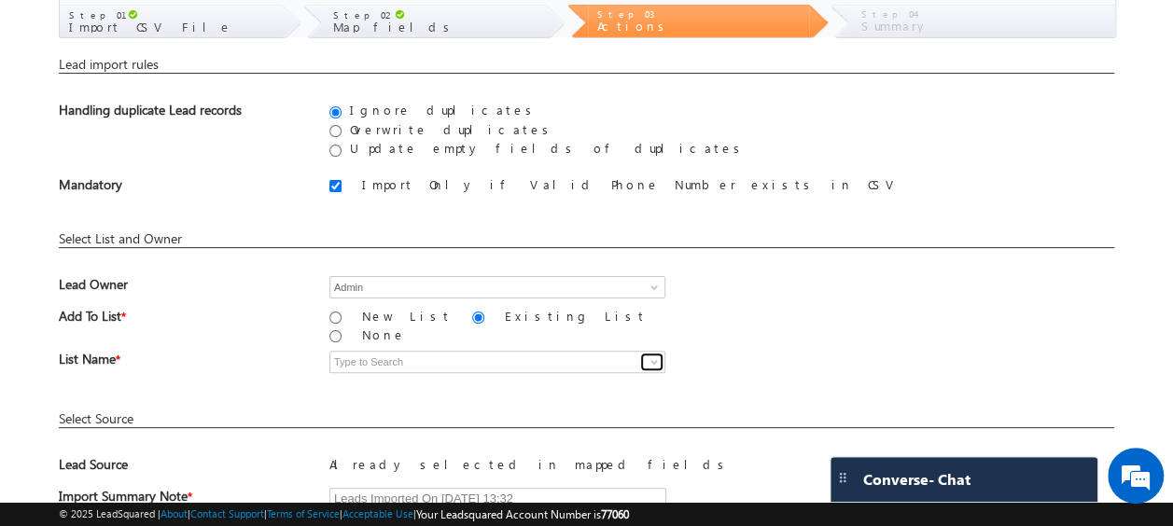
click at [654, 355] on span at bounding box center [654, 362] width 15 height 15
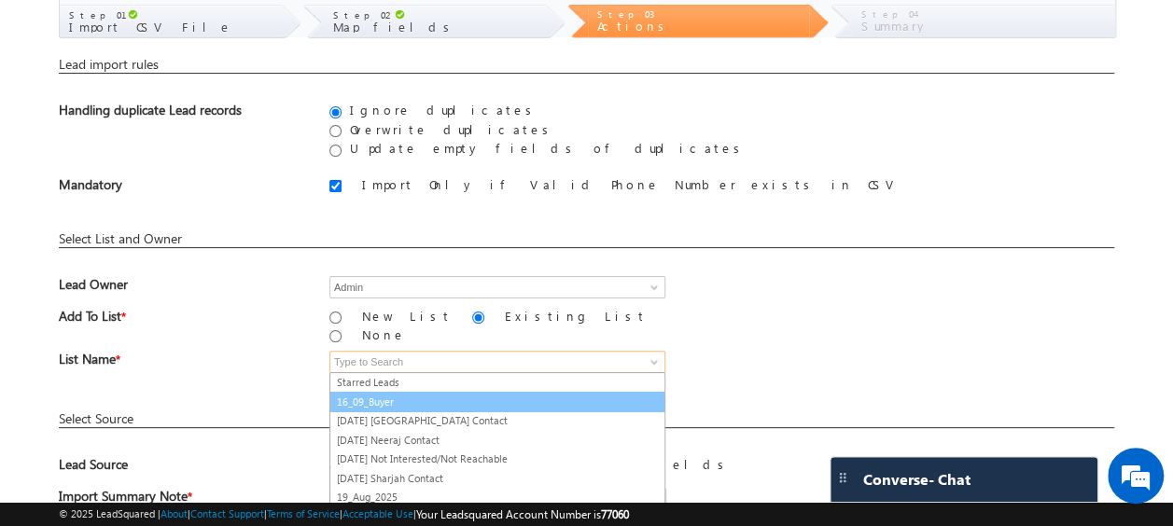
click at [375, 392] on link "16_09_Buyer" at bounding box center [498, 402] width 336 height 21
type input "16_09_Buyer"
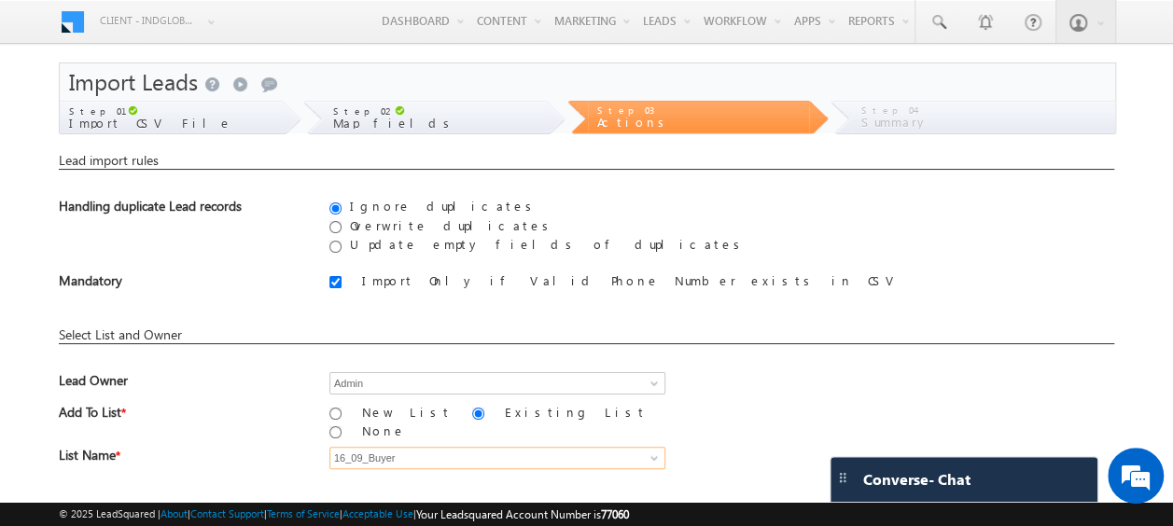
scroll to position [226, 0]
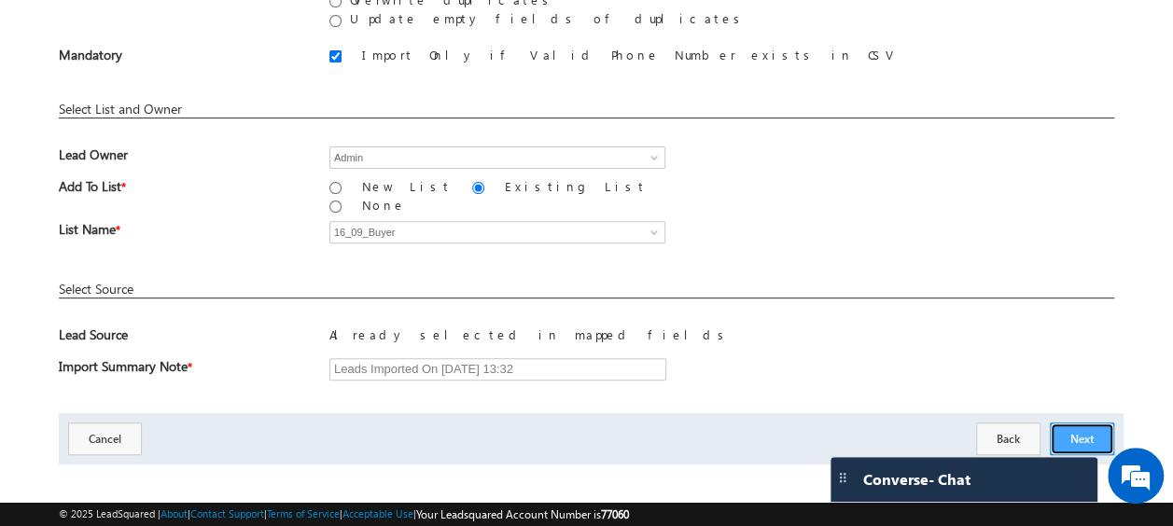
click at [1087, 432] on button "Next" at bounding box center [1082, 439] width 64 height 33
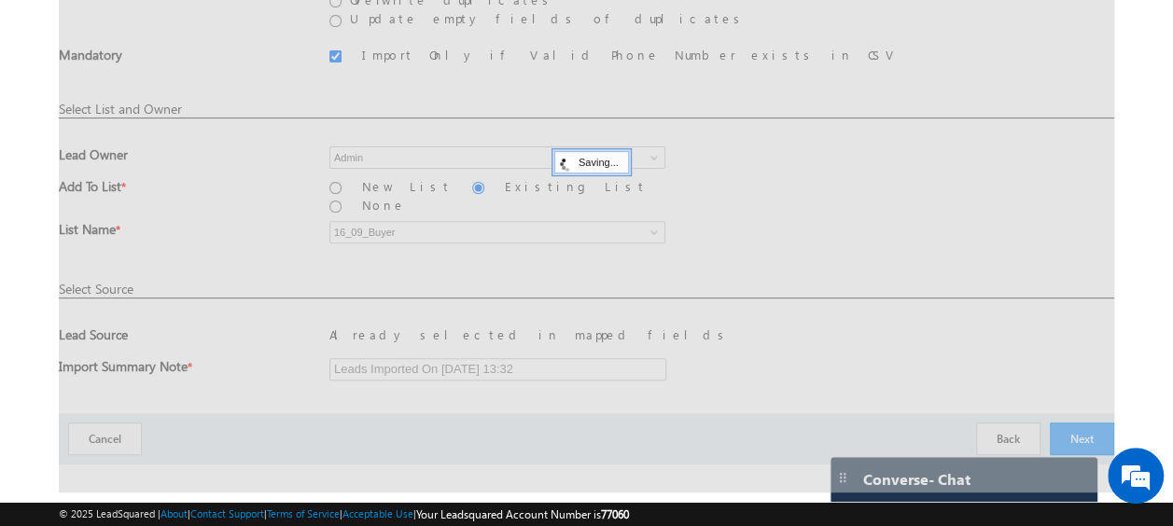
scroll to position [49, 0]
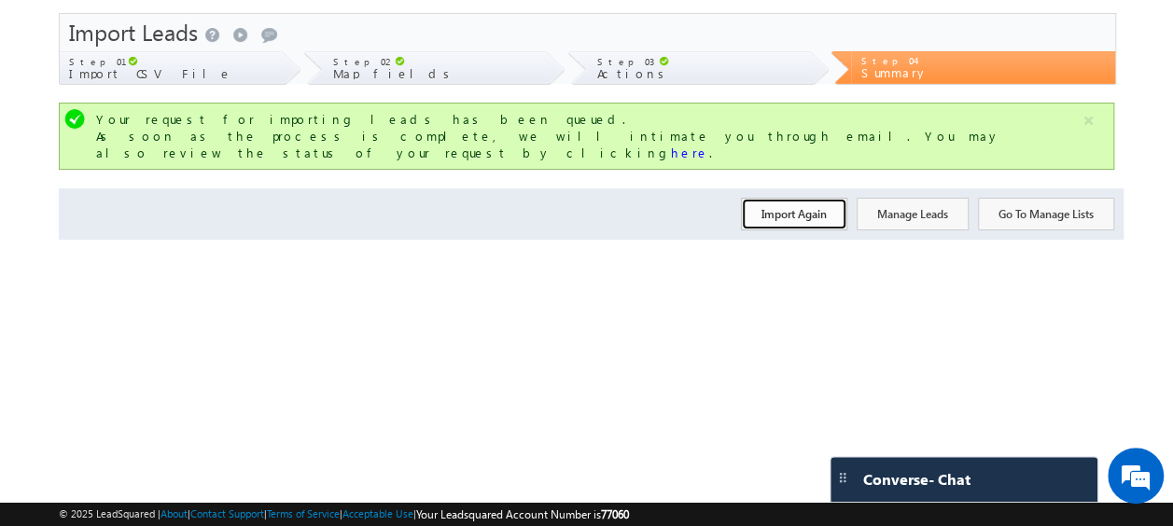
click at [769, 198] on button "Import Again" at bounding box center [794, 214] width 106 height 33
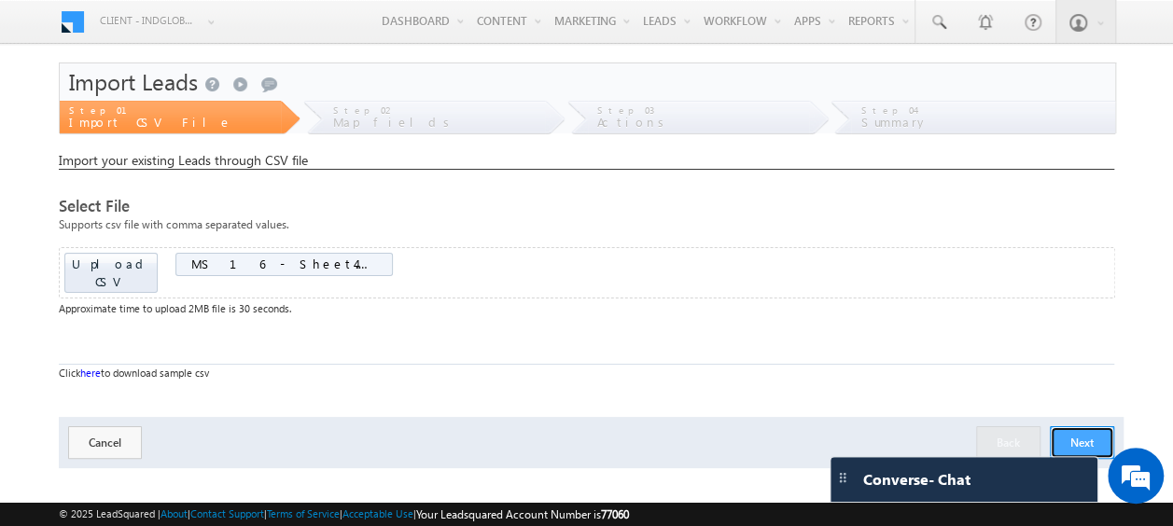
click at [1074, 427] on button "Next" at bounding box center [1082, 443] width 64 height 33
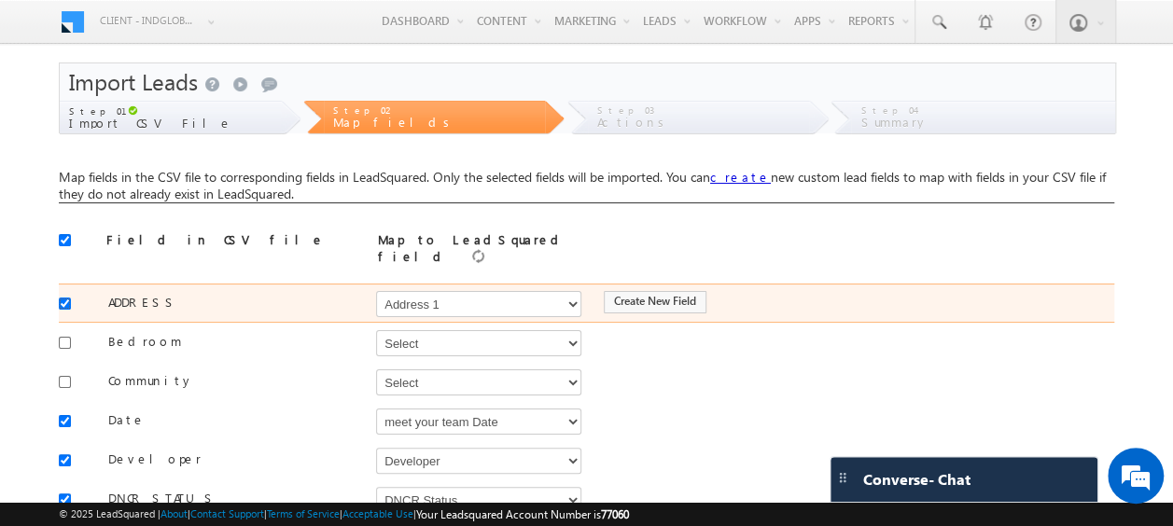
click at [64, 298] on input "checkbox" at bounding box center [65, 304] width 12 height 12
checkbox input "false"
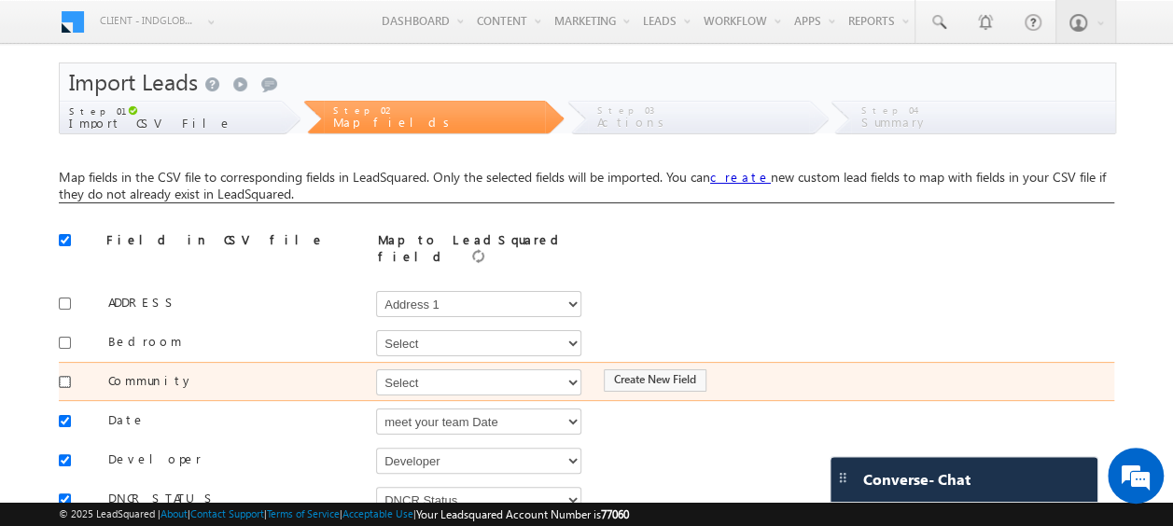
click at [69, 376] on input "checkbox" at bounding box center [65, 382] width 12 height 12
checkbox input "true"
click at [479, 381] on select "Select Select Address 1 Address 2 Budget Building Name Buyer Persona Called Cam…" at bounding box center [478, 383] width 205 height 26
select select "mx_Master_Project"
click at [376, 370] on select "Select Select Address 1 Address 2 Budget Building Name Buyer Persona Called Cam…" at bounding box center [478, 383] width 205 height 26
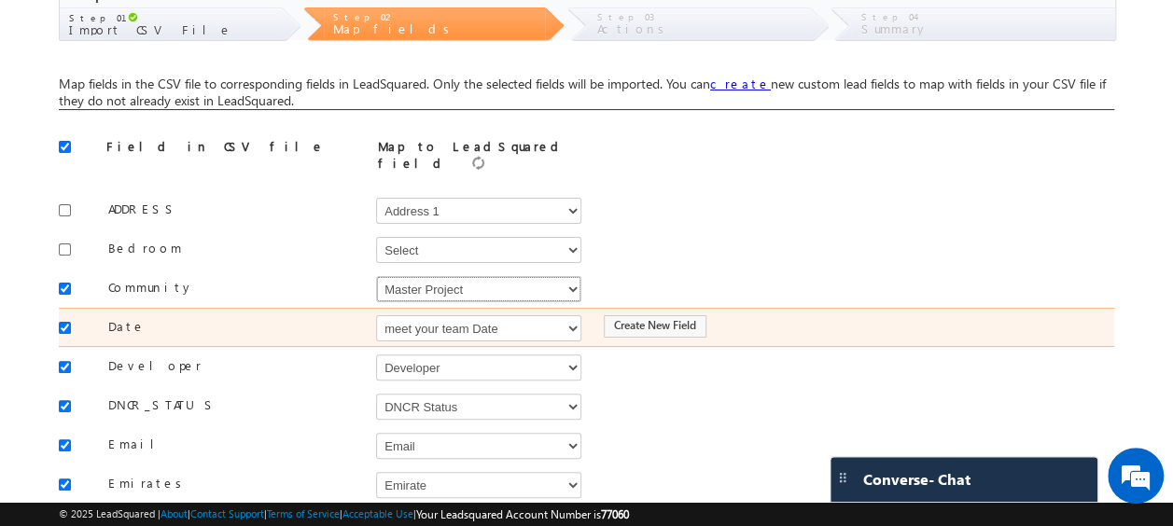
scroll to position [187, 0]
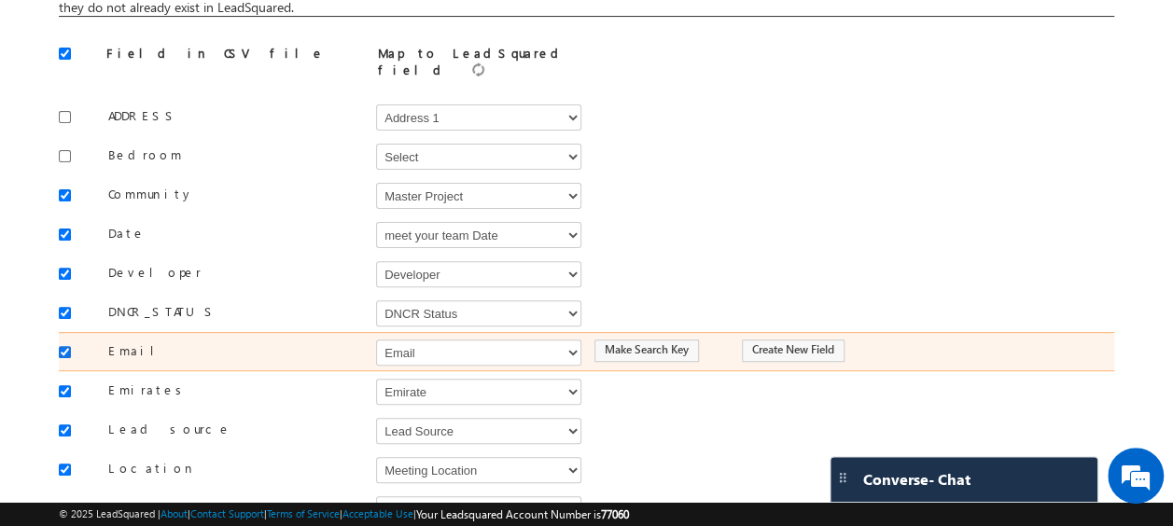
click at [65, 346] on input "checkbox" at bounding box center [65, 352] width 12 height 12
checkbox input "false"
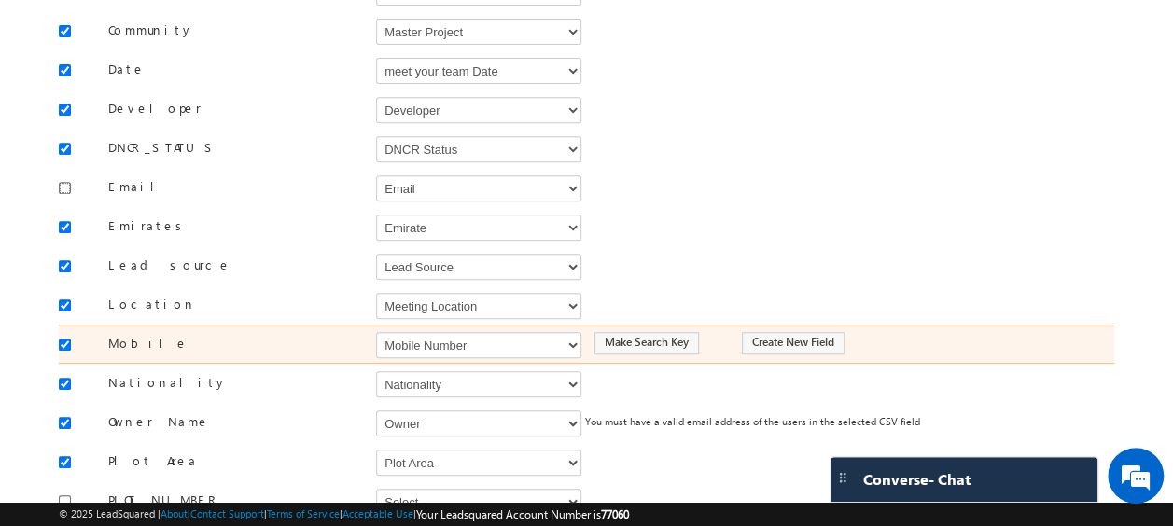
scroll to position [352, 0]
click at [428, 331] on select "Select Select Address 1 Address 2 Budget Building Name Buyer Persona Called Cam…" at bounding box center [478, 344] width 205 height 26
select select "Phone"
click at [376, 331] on select "Select Select Address 1 Address 2 Budget Building Name Buyer Persona Called Cam…" at bounding box center [478, 344] width 205 height 26
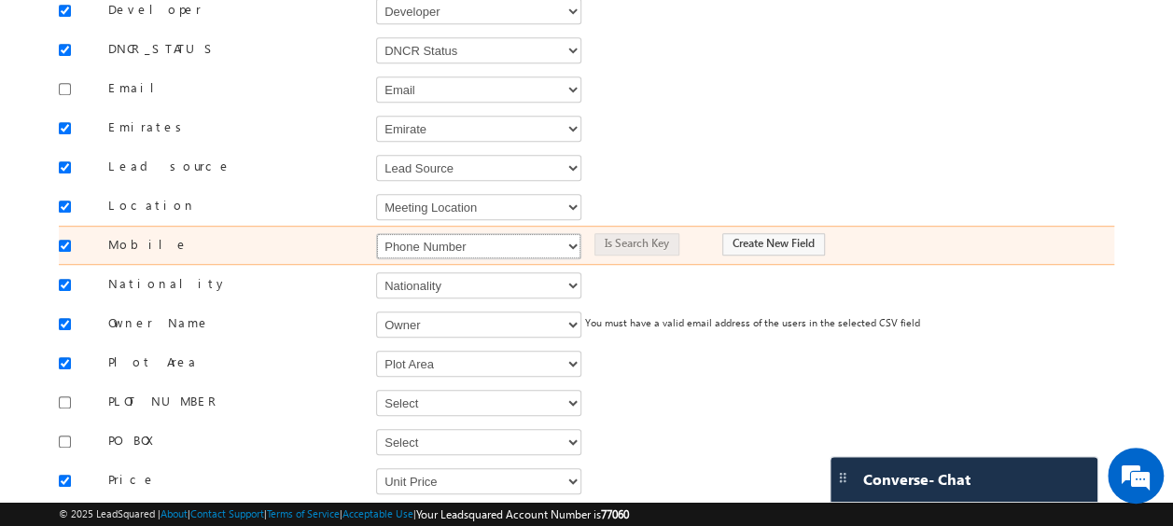
scroll to position [451, 0]
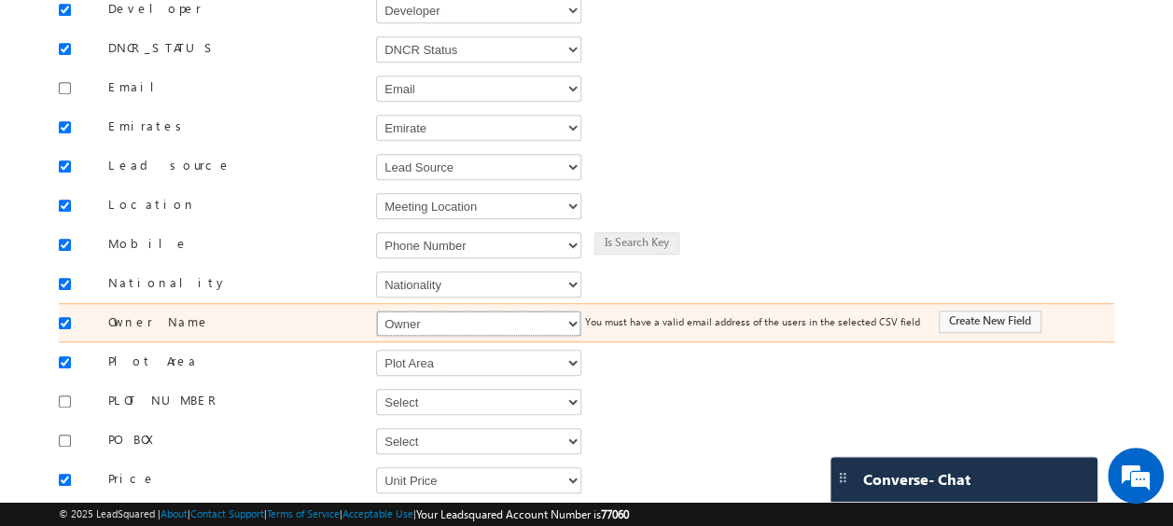
click at [429, 315] on select "Select Select Address 1 Address 2 Budget Building Name Buyer Persona Called Cam…" at bounding box center [478, 324] width 205 height 26
select select "FirstName"
click at [376, 311] on select "Select Select Address 1 Address 2 Budget Building Name Buyer Persona Called Cam…" at bounding box center [478, 324] width 205 height 26
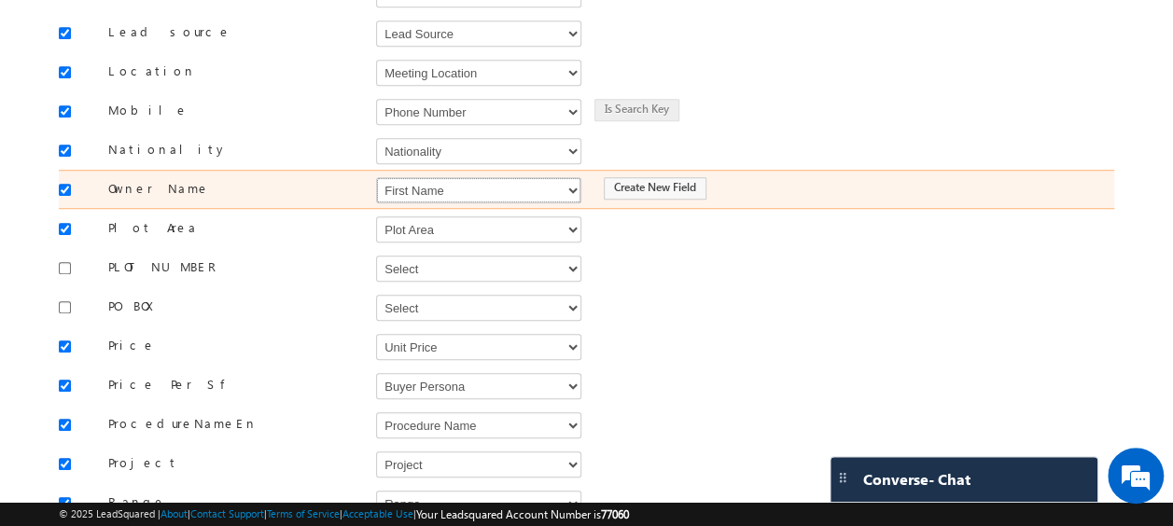
scroll to position [595, 0]
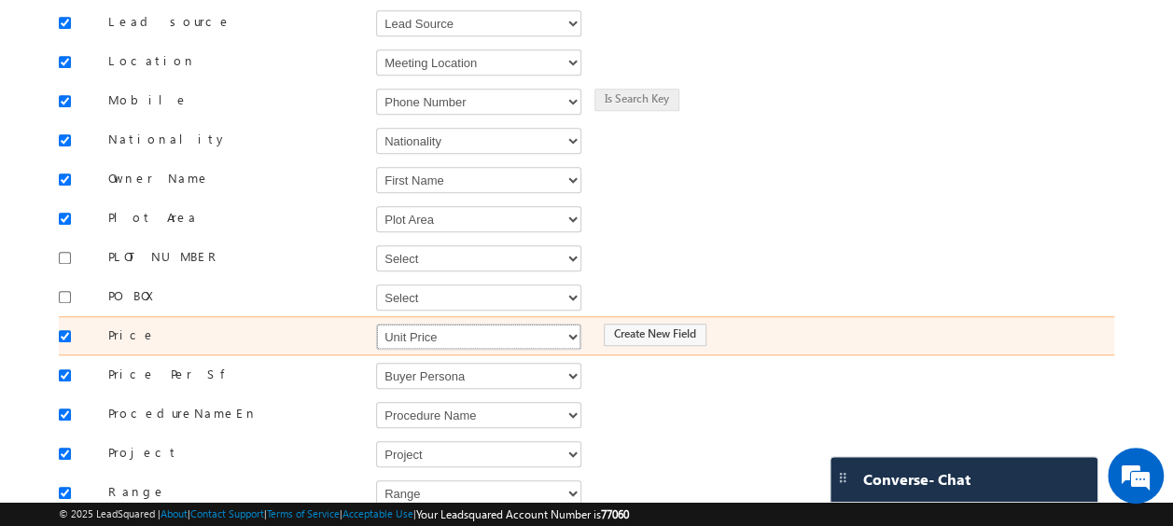
click at [429, 324] on select "Select Select Address 1 Address 2 Budget Building Name Buyer Persona Called Cam…" at bounding box center [478, 337] width 205 height 26
select select "mx_Unit_Number"
click at [376, 324] on select "Select Select Address 1 Address 2 Budget Building Name Buyer Persona Called Cam…" at bounding box center [478, 337] width 205 height 26
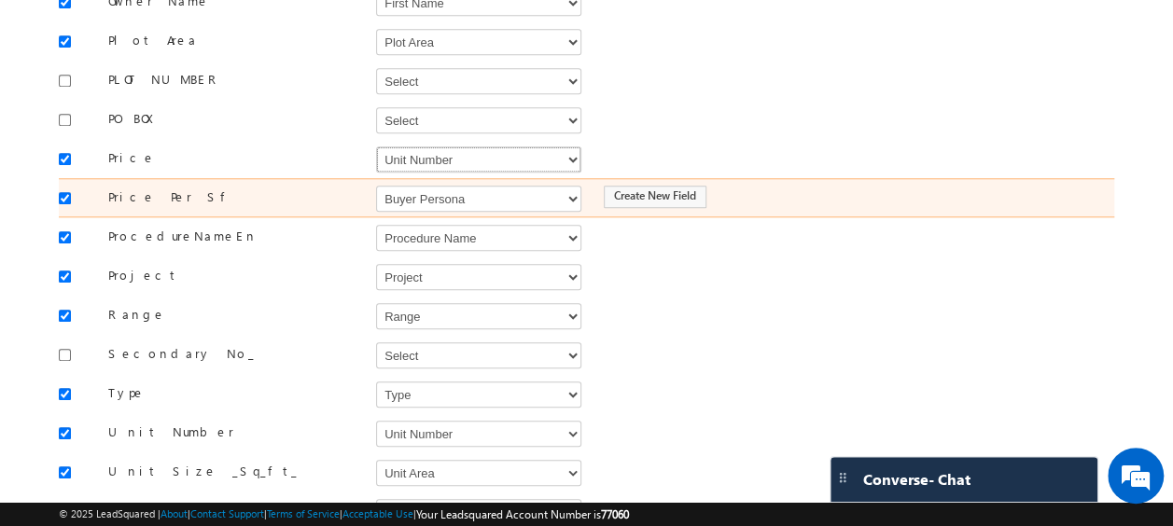
scroll to position [774, 0]
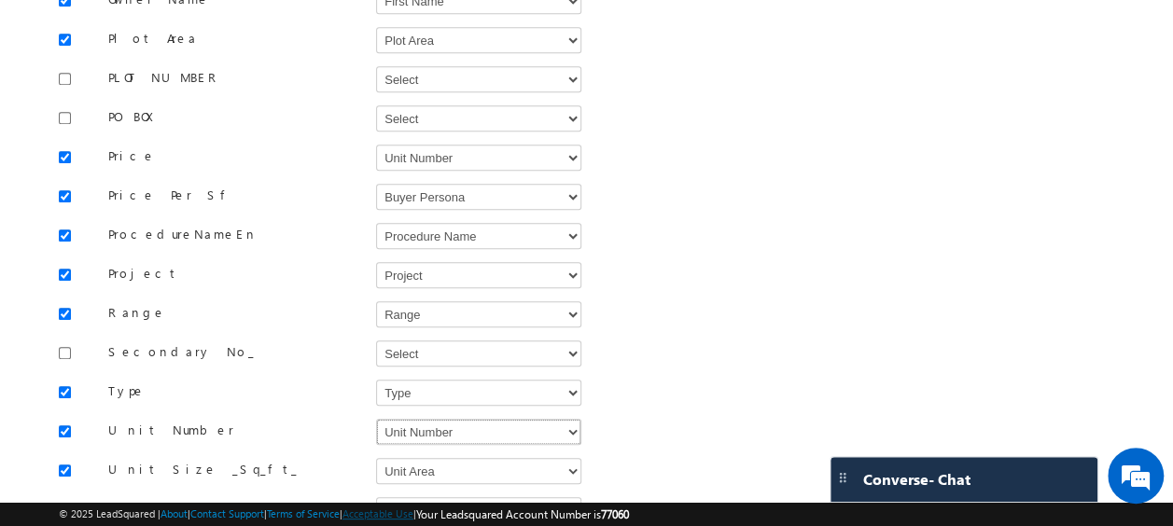
drag, startPoint x: 401, startPoint y: 411, endPoint x: 401, endPoint y: 518, distance: 107.4
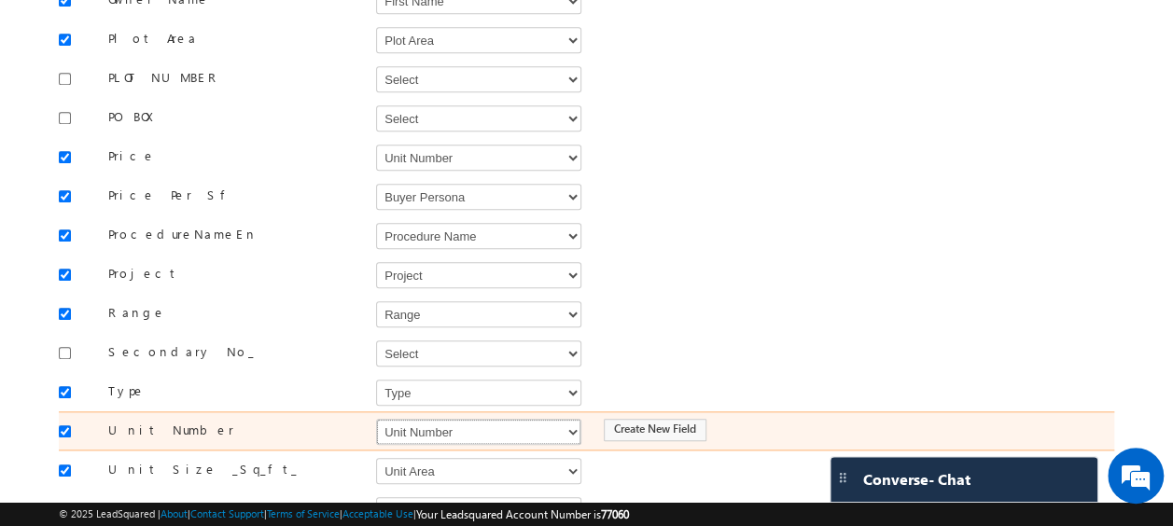
select select "mx_Unit_No"
click at [376, 419] on select "Select Select Address 1 Address 2 Budget Building Name Buyer Persona Called Cam…" at bounding box center [478, 432] width 205 height 26
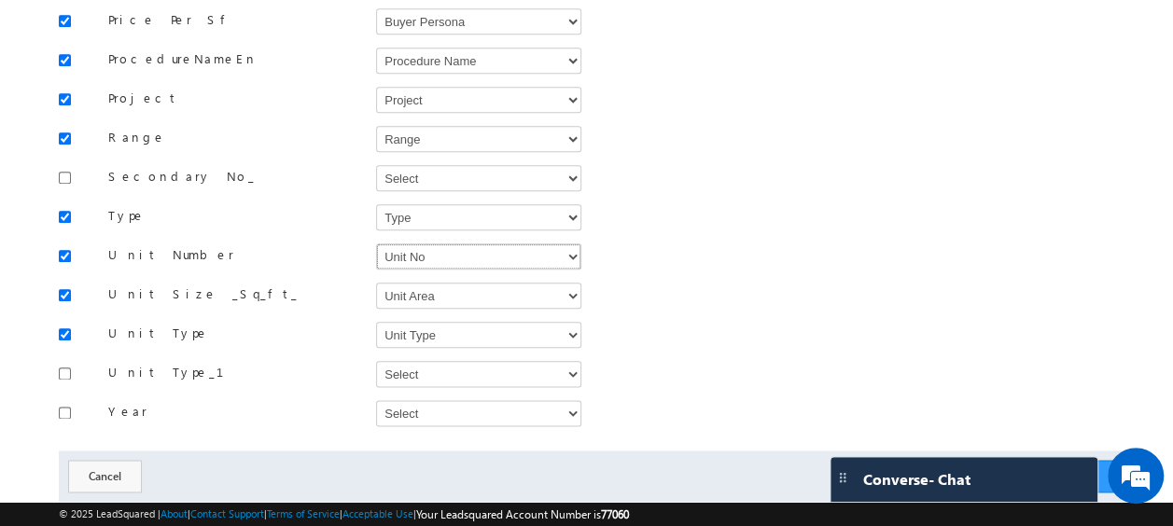
scroll to position [973, 0]
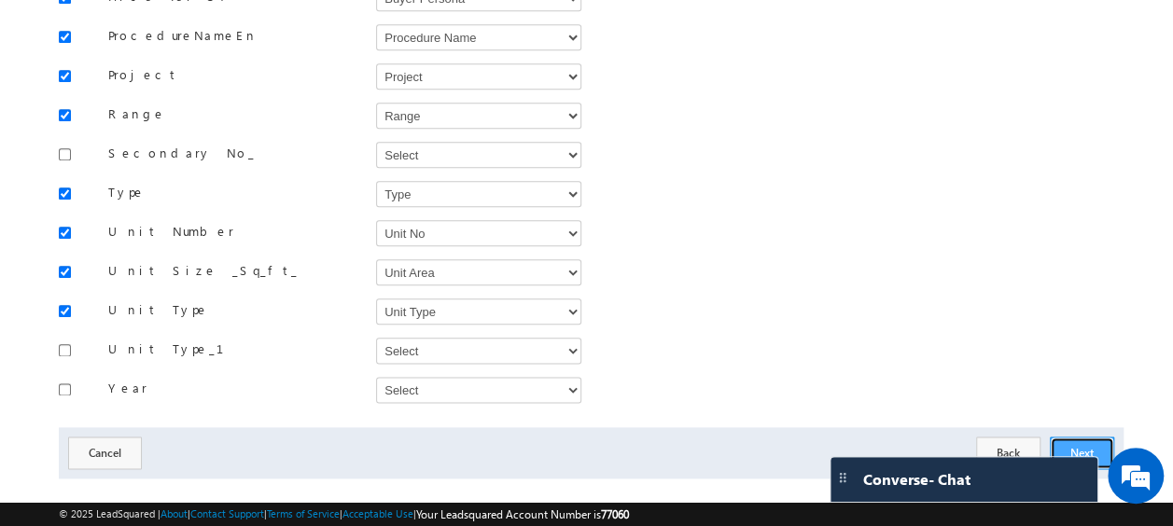
click at [1086, 437] on button "Next" at bounding box center [1082, 453] width 64 height 33
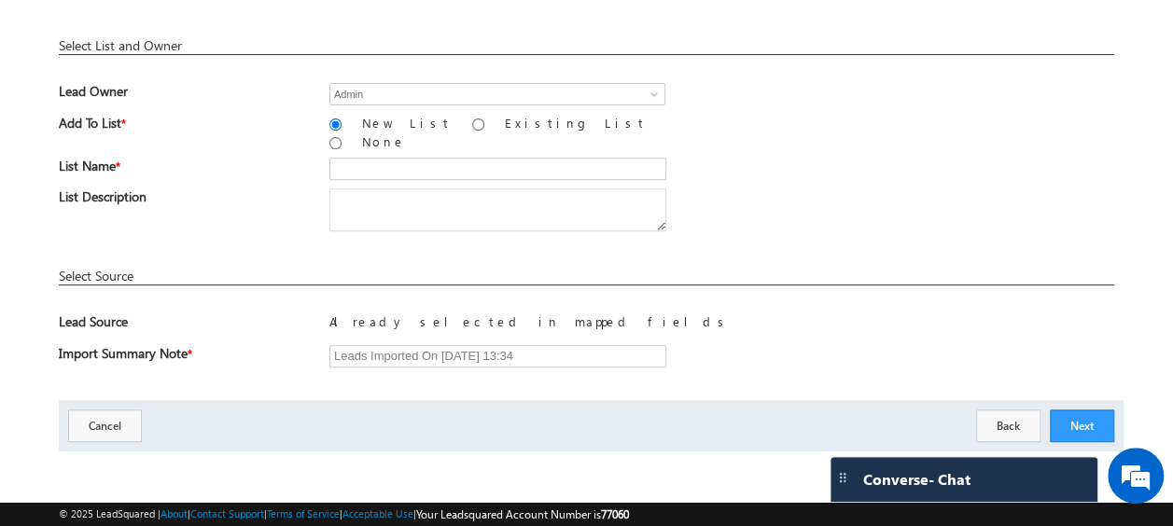
scroll to position [274, 0]
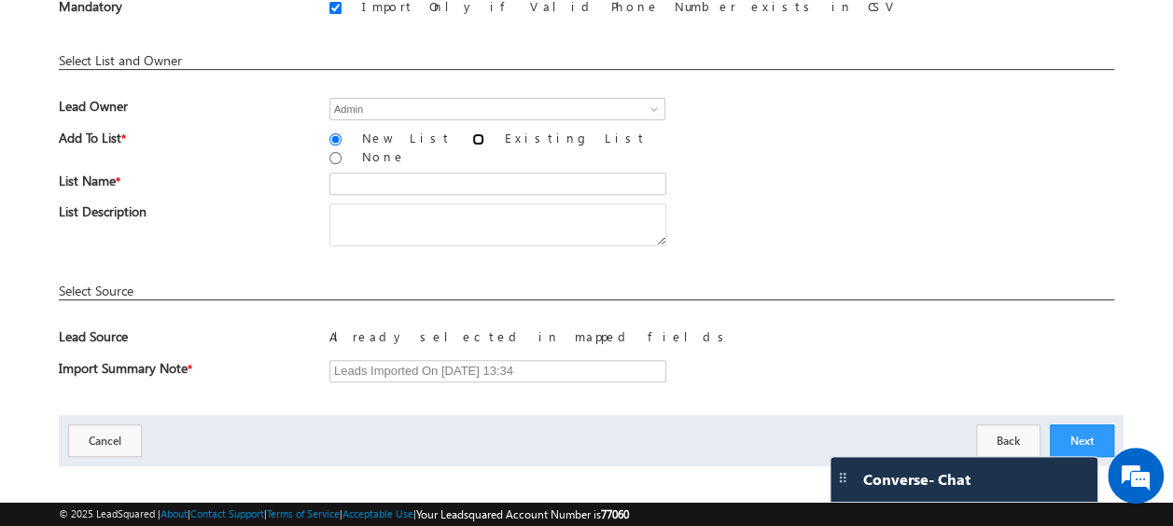
drag, startPoint x: 411, startPoint y: 136, endPoint x: 479, endPoint y: 189, distance: 85.9
click at [472, 136] on input "Existing List" at bounding box center [478, 139] width 12 height 12
radio input "true"
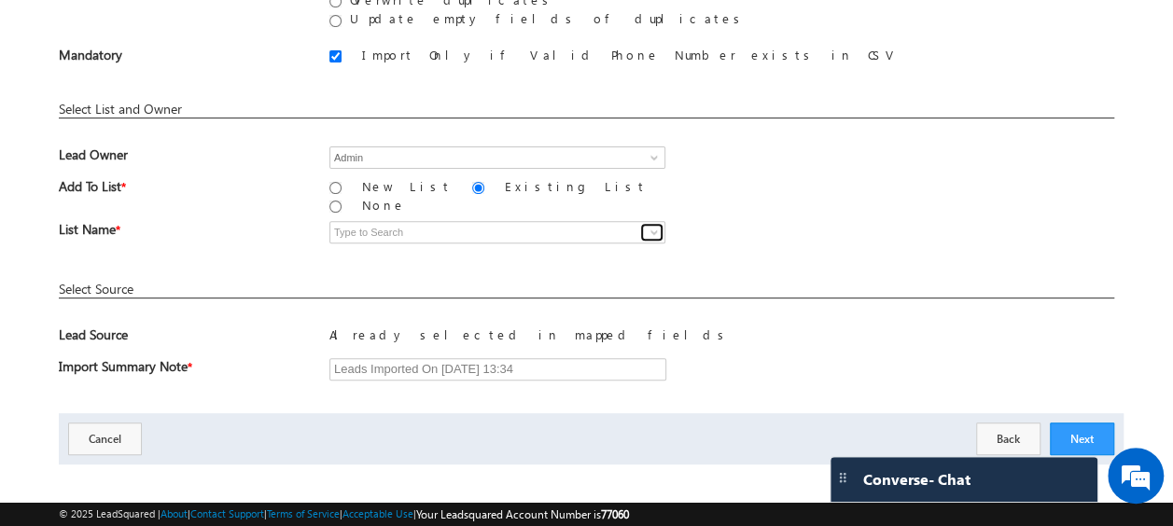
click at [653, 225] on span at bounding box center [654, 232] width 15 height 15
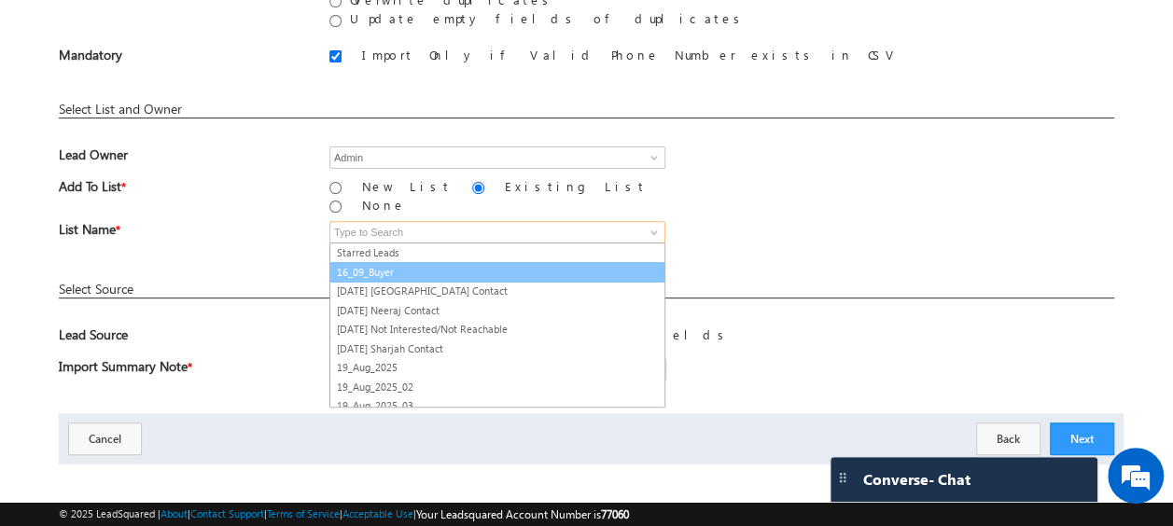
click at [403, 262] on link "16_09_Buyer" at bounding box center [498, 272] width 336 height 21
type input "16_09_Buyer"
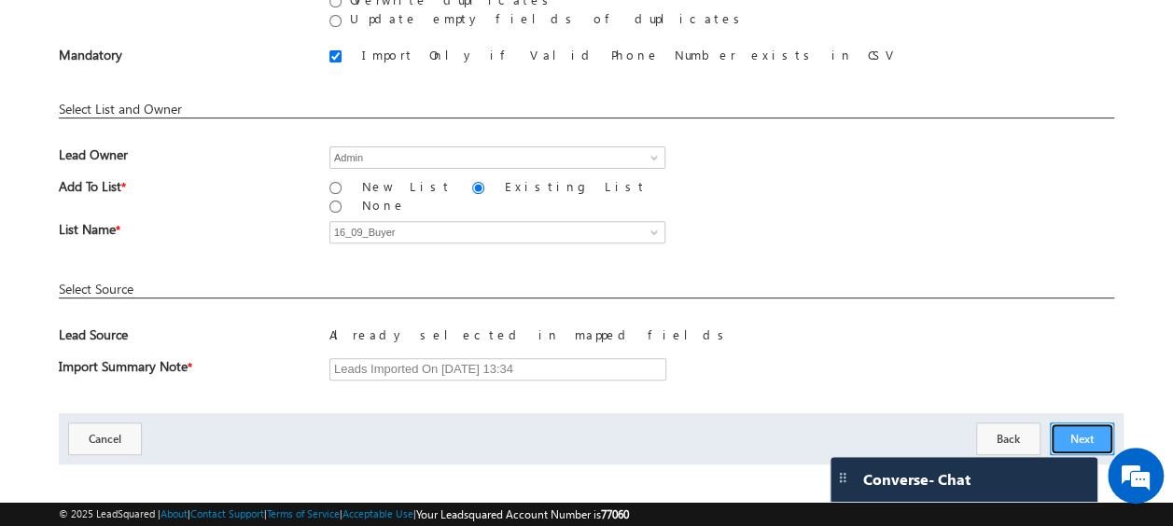
click at [1068, 423] on button "Next" at bounding box center [1082, 439] width 64 height 33
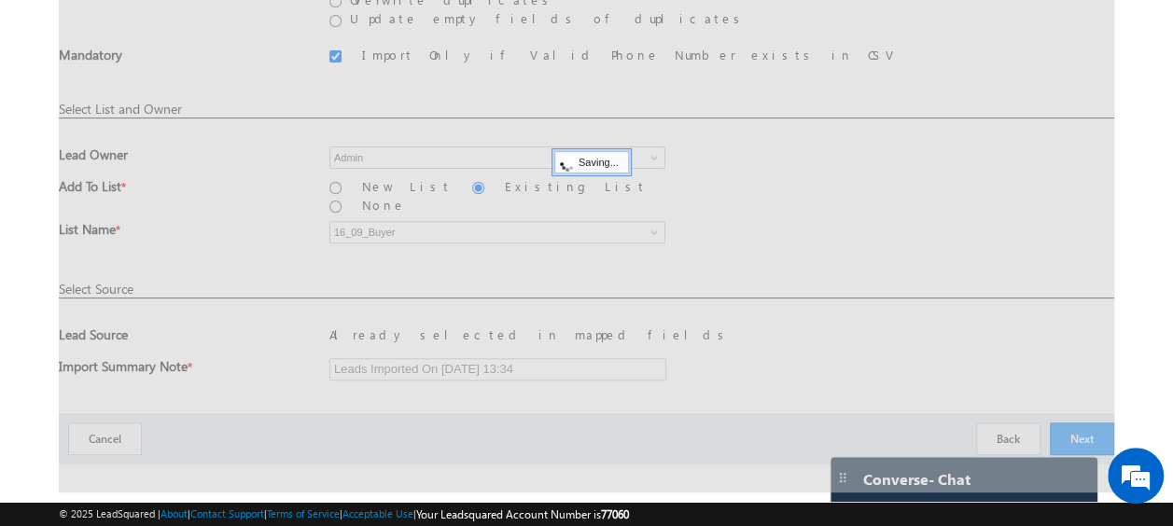
scroll to position [49, 0]
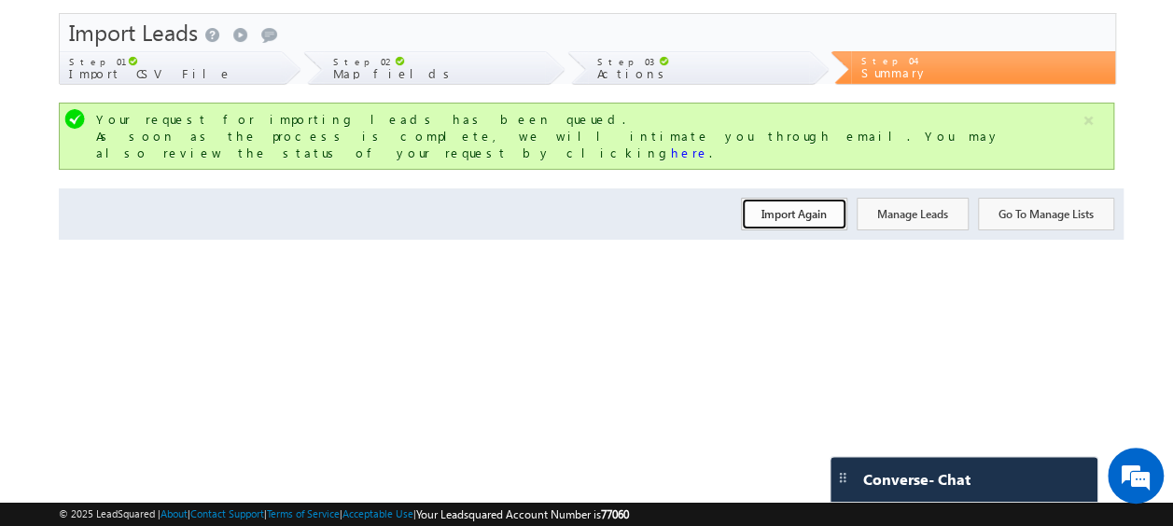
click at [797, 206] on button "Import Again" at bounding box center [794, 214] width 106 height 33
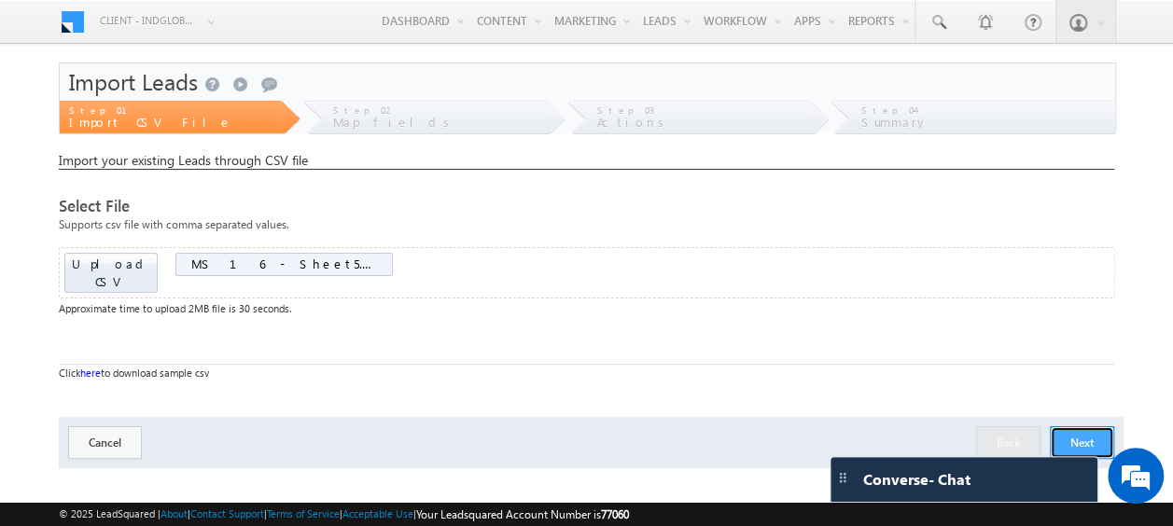
click at [1081, 427] on button "Next" at bounding box center [1082, 443] width 64 height 33
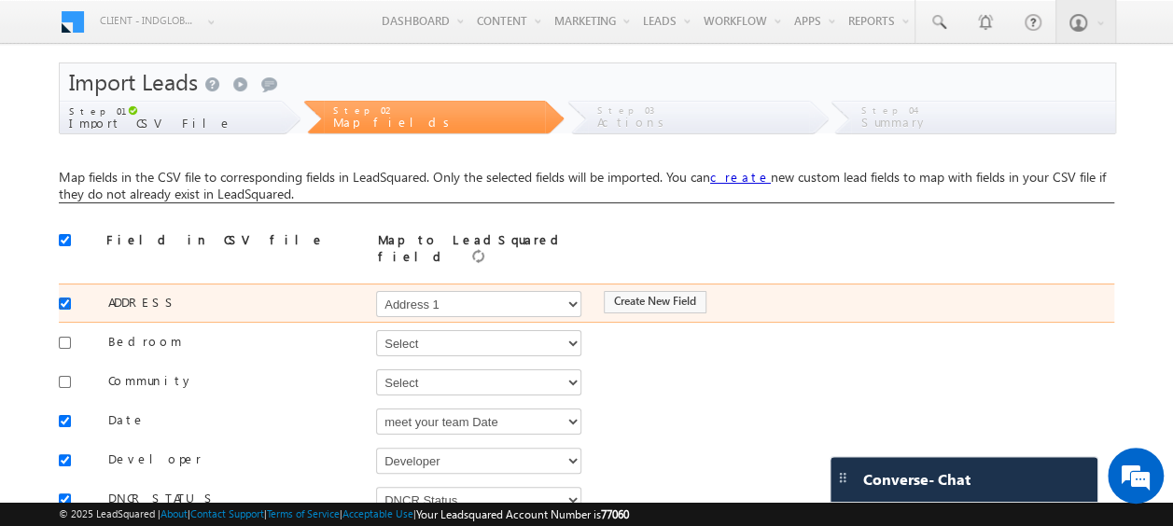
click at [63, 298] on input "checkbox" at bounding box center [65, 304] width 12 height 12
checkbox input "false"
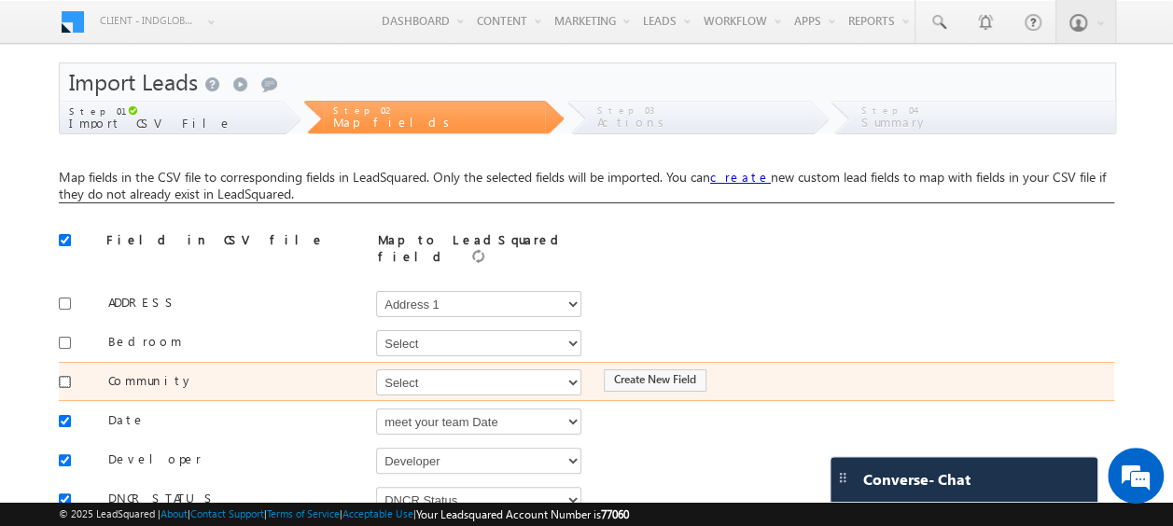
click at [69, 376] on input "checkbox" at bounding box center [65, 382] width 12 height 12
checkbox input "true"
click at [464, 375] on select "Select Select Address 1 Address 2 Budget Building Name Buyer Persona Called Cam…" at bounding box center [478, 383] width 205 height 26
select select "mx_Master_Project"
click at [376, 370] on select "Select Select Address 1 Address 2 Budget Building Name Buyer Persona Called Cam…" at bounding box center [478, 383] width 205 height 26
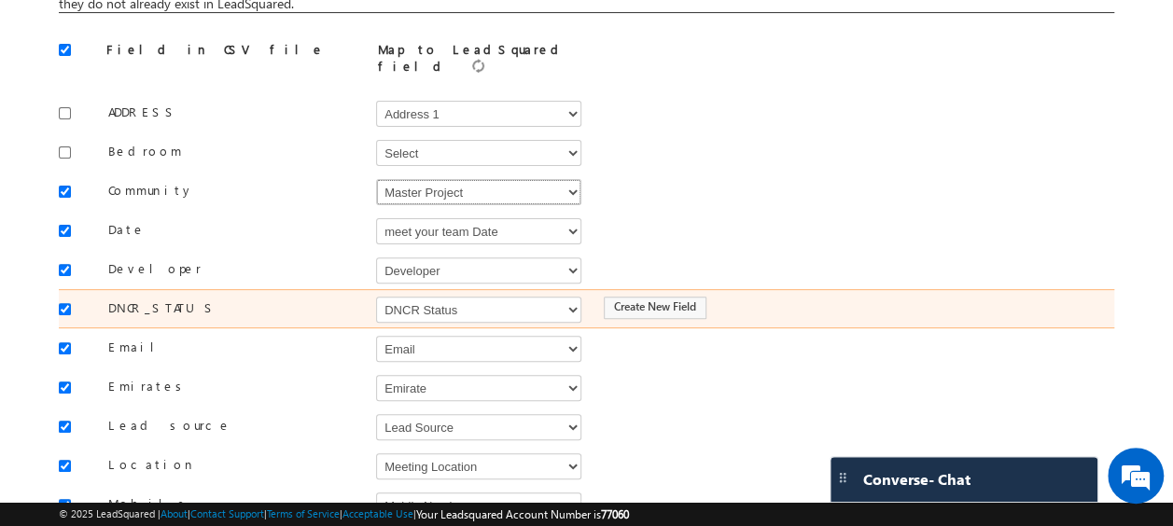
scroll to position [192, 0]
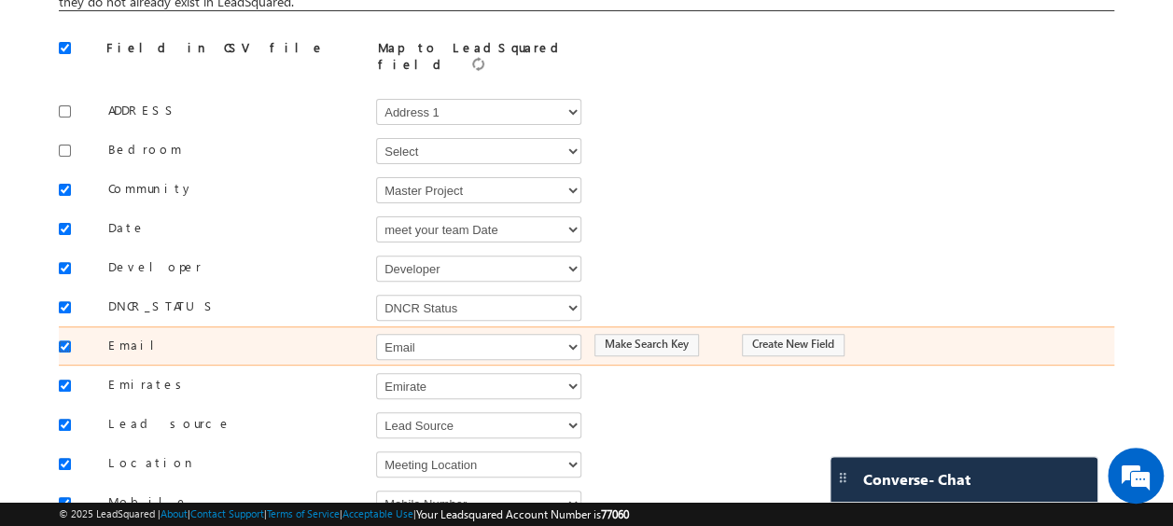
click at [63, 341] on input "checkbox" at bounding box center [65, 347] width 12 height 12
checkbox input "false"
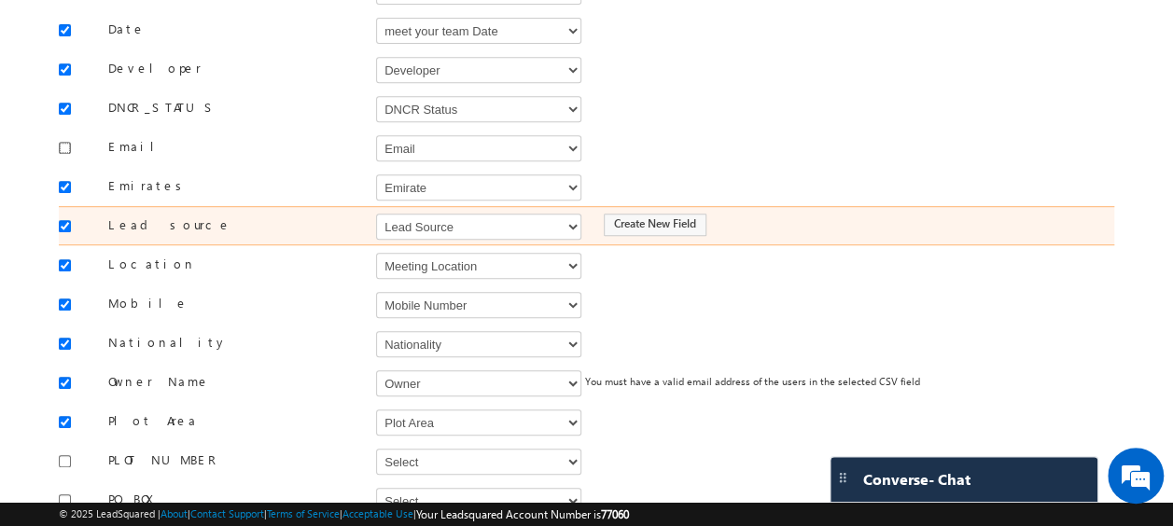
scroll to position [392, 0]
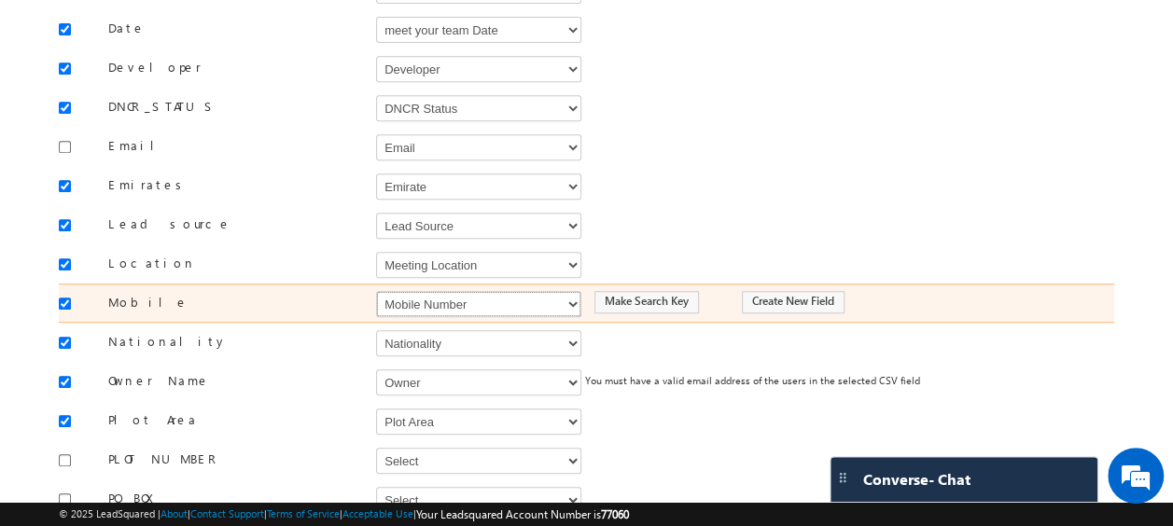
click at [447, 295] on select "Select Select Address 1 Address 2 Budget Building Name Buyer Persona Called Cam…" at bounding box center [478, 304] width 205 height 26
select select "Phone"
click at [376, 291] on select "Select Select Address 1 Address 2 Budget Building Name Buyer Persona Called Cam…" at bounding box center [478, 304] width 205 height 26
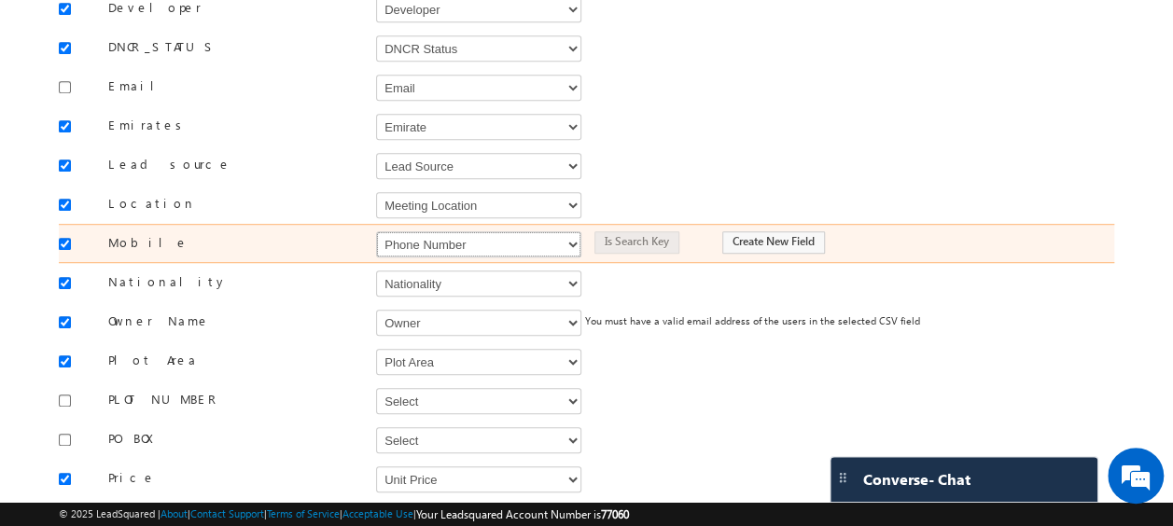
scroll to position [453, 0]
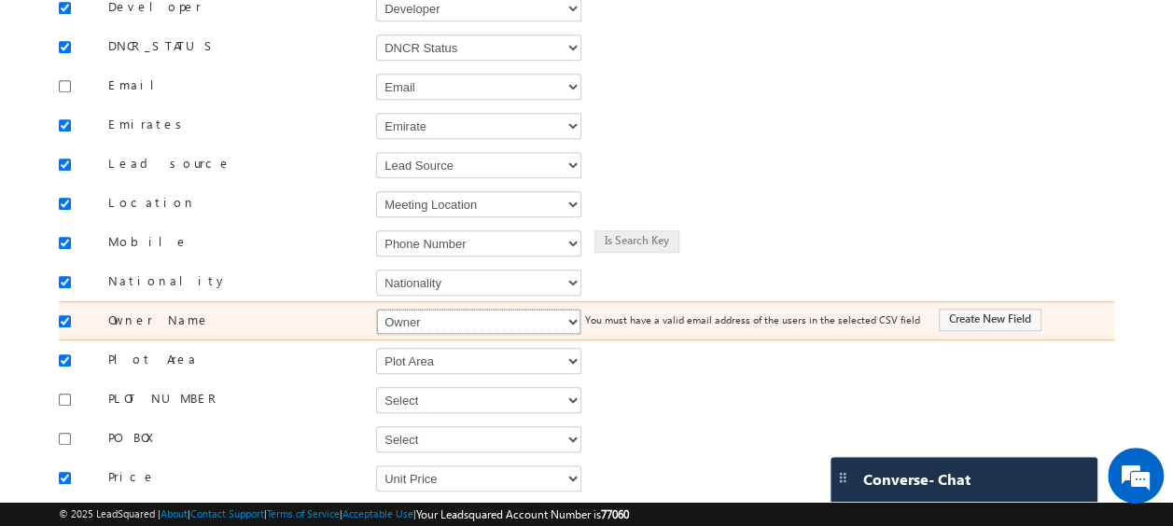
click at [417, 309] on select "Select Select Address 1 Address 2 Budget Building Name Buyer Persona Called Cam…" at bounding box center [478, 322] width 205 height 26
select select "FirstName"
click at [376, 309] on select "Select Select Address 1 Address 2 Budget Building Name Buyer Persona Called Cam…" at bounding box center [478, 322] width 205 height 26
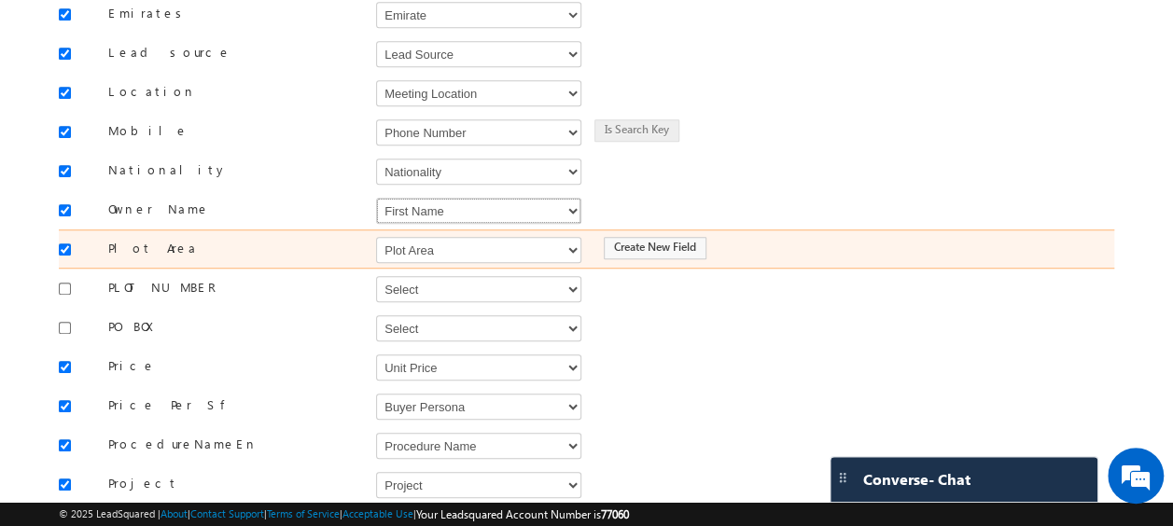
scroll to position [581, 0]
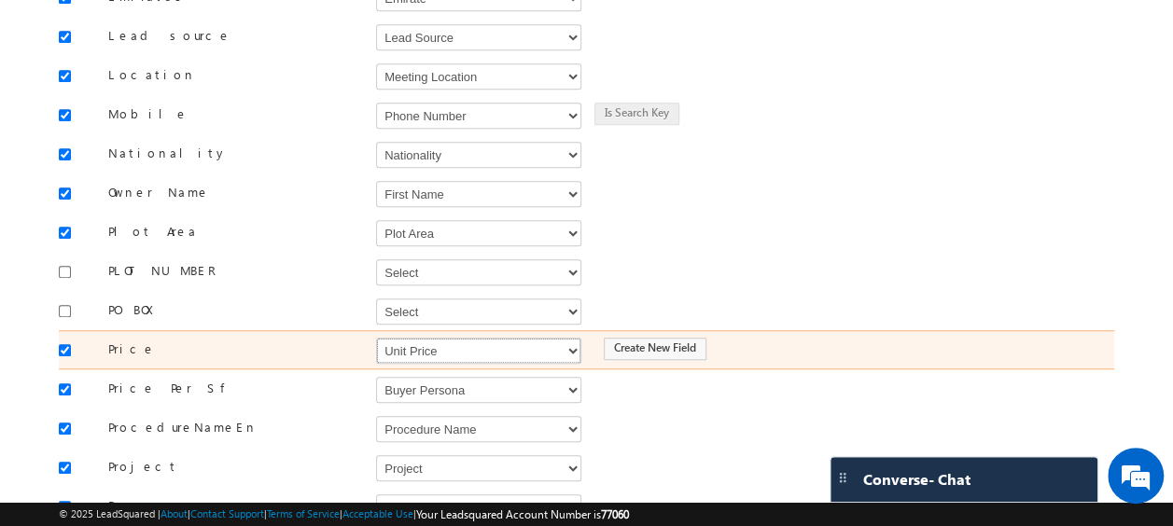
click at [420, 338] on select "Select Select Address 1 Address 2 Budget Building Name Buyer Persona Called Cam…" at bounding box center [478, 351] width 205 height 26
select select "mx_Unit_Number"
click at [376, 338] on select "Select Select Address 1 Address 2 Budget Building Name Buyer Persona Called Cam…" at bounding box center [478, 351] width 205 height 26
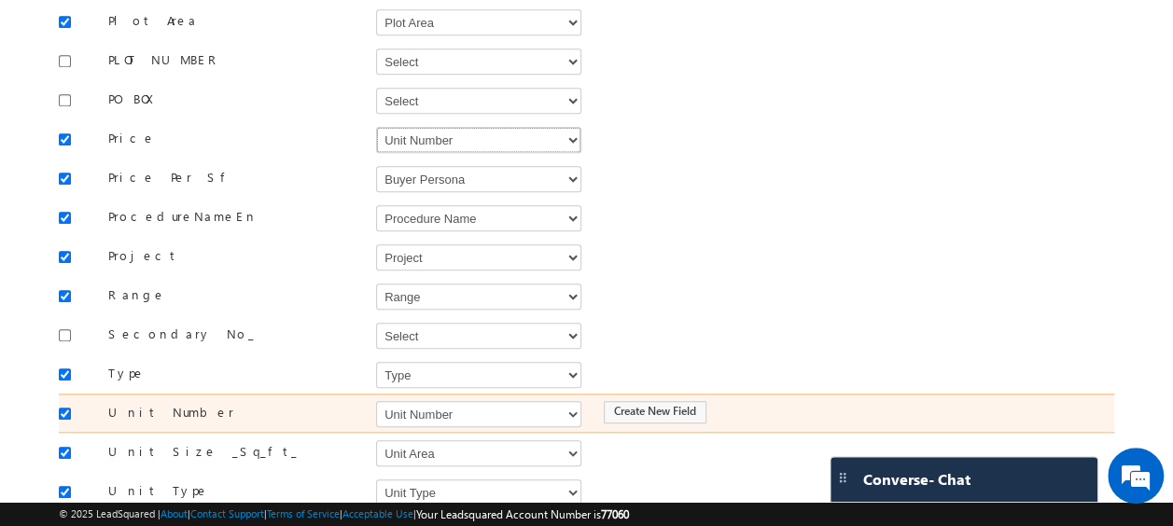
scroll to position [807, 0]
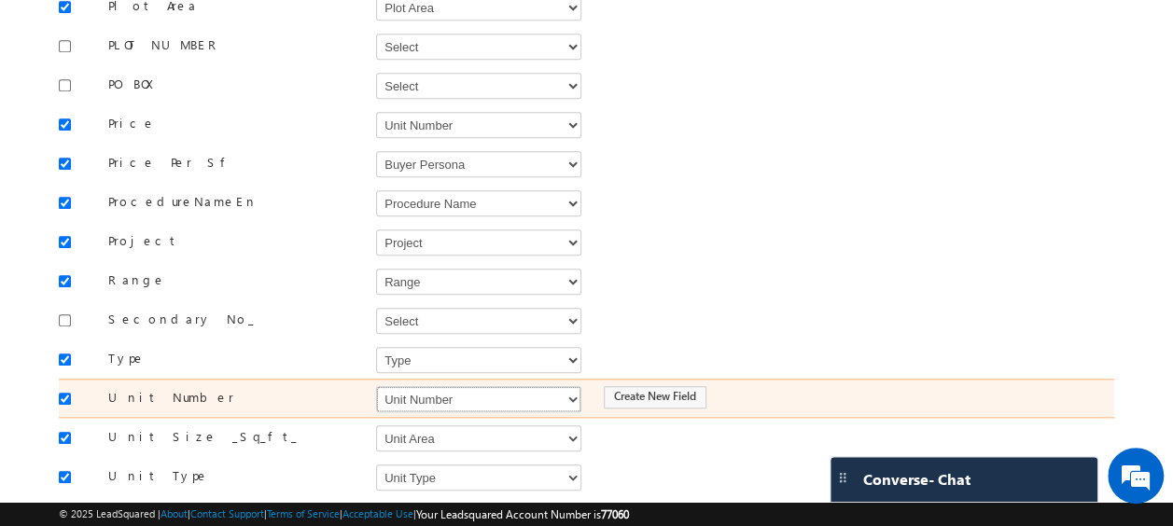
click at [426, 386] on select "Select Select Address 1 Address 2 Budget Building Name Buyer Persona Called Cam…" at bounding box center [478, 399] width 205 height 26
select select "mx_Unit_No"
click at [376, 386] on select "Select Select Address 1 Address 2 Budget Building Name Buyer Persona Called Cam…" at bounding box center [478, 399] width 205 height 26
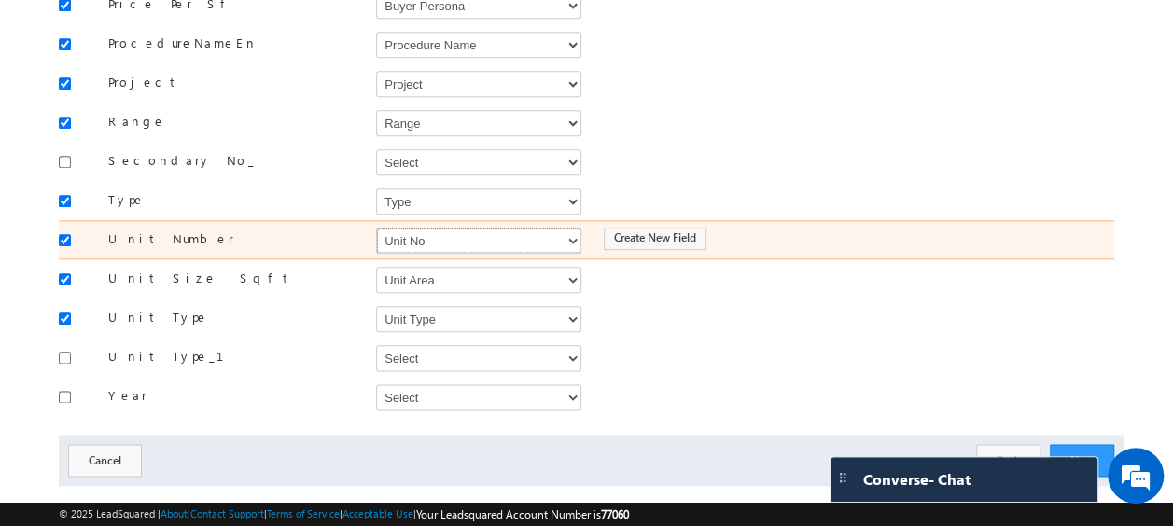
scroll to position [970, 0]
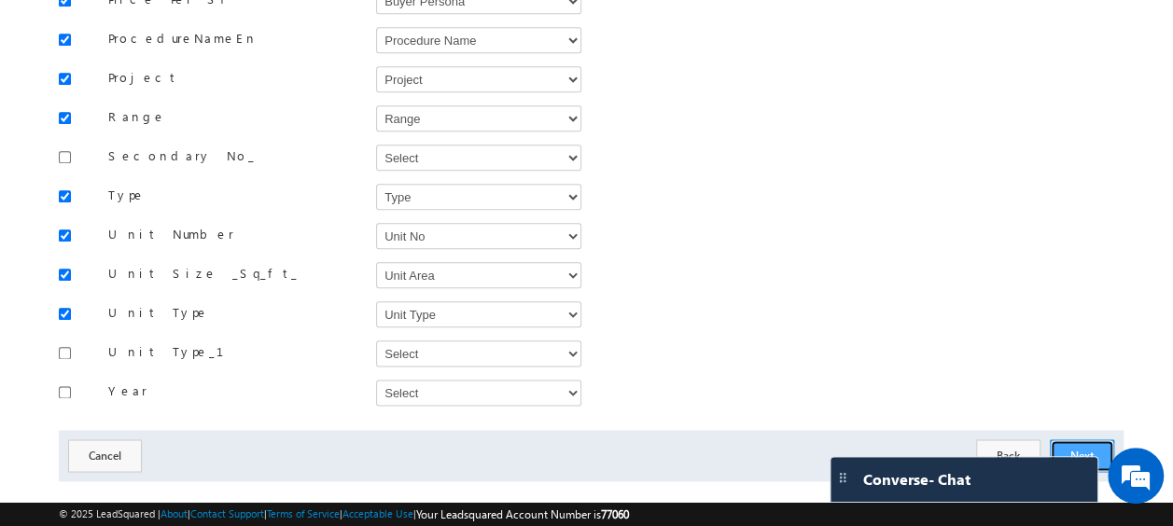
click at [1077, 440] on button "Next" at bounding box center [1082, 456] width 64 height 33
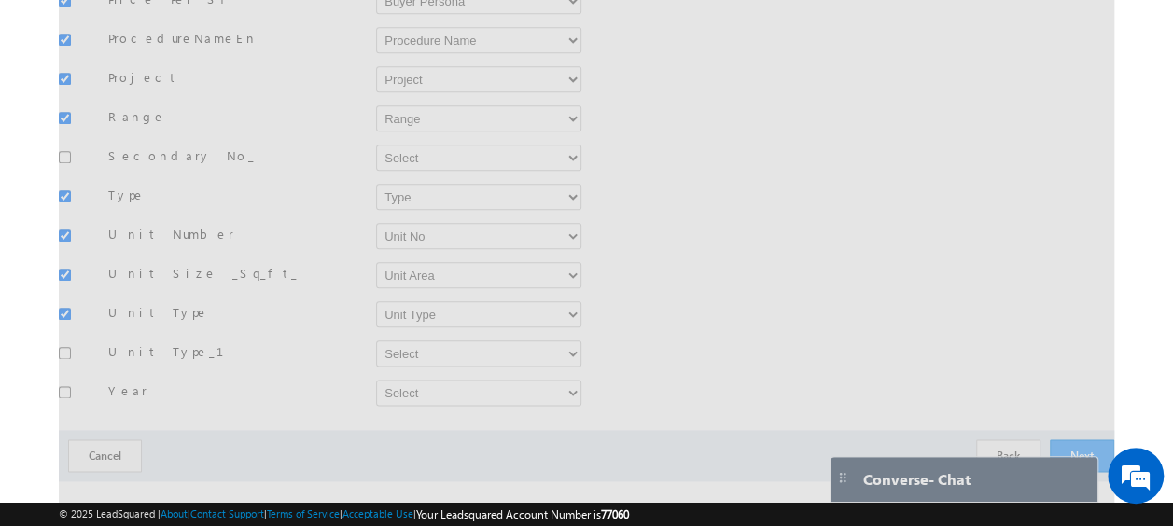
scroll to position [274, 0]
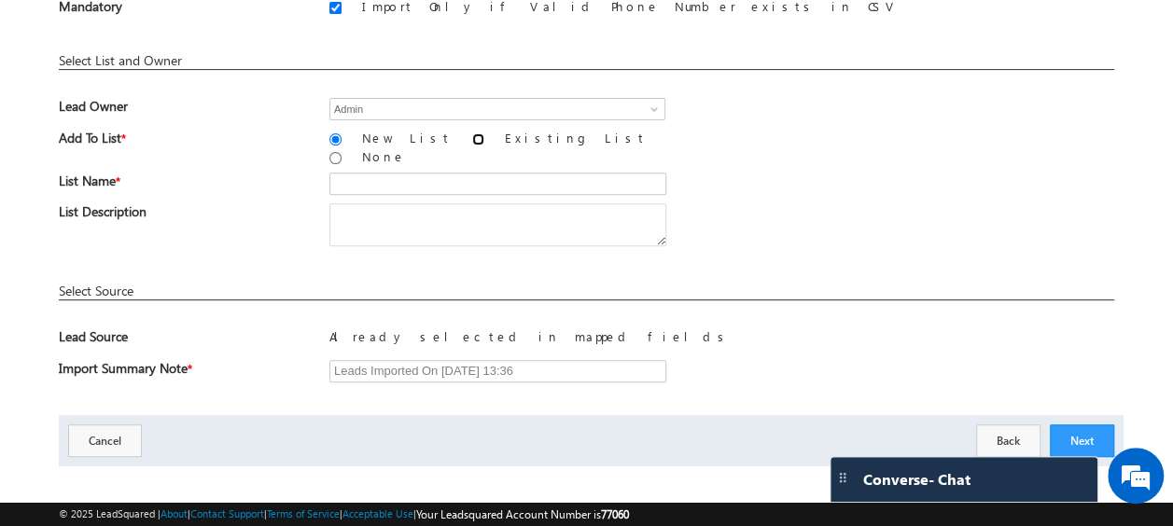
click at [472, 136] on input "Existing List" at bounding box center [478, 139] width 12 height 12
radio input "true"
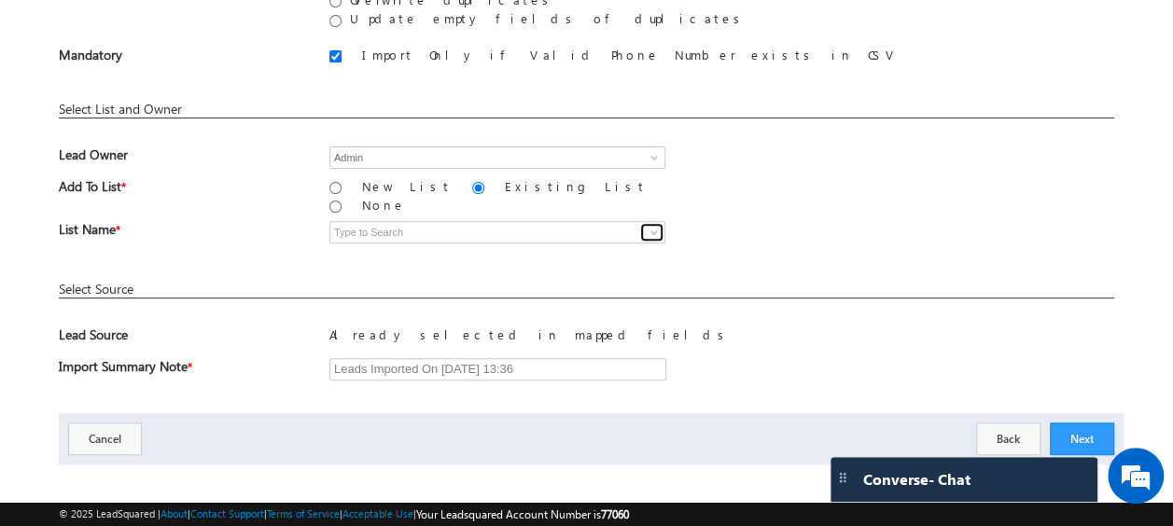
click at [658, 225] on span at bounding box center [654, 232] width 15 height 15
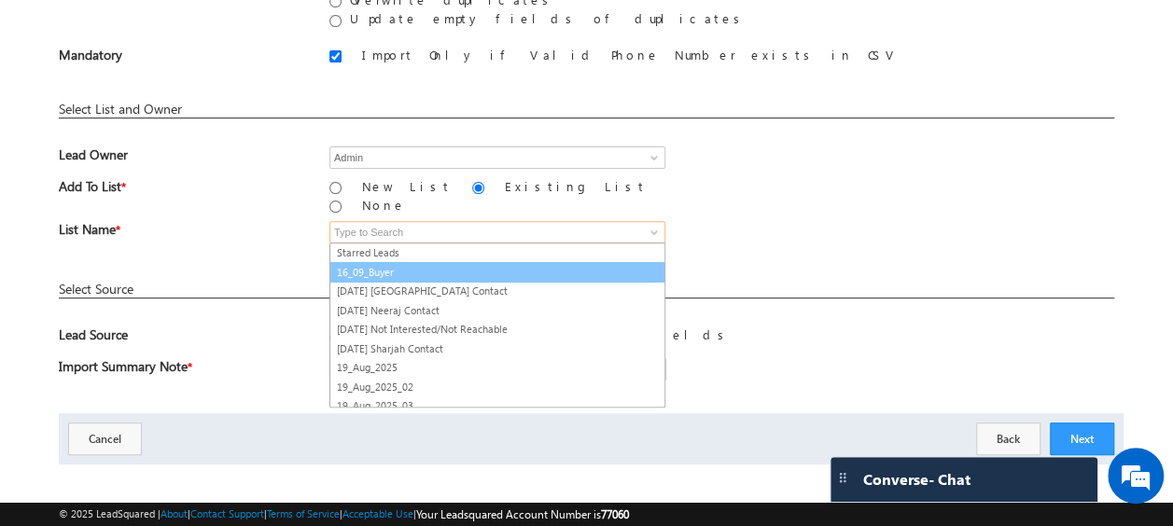
click at [396, 262] on link "16_09_Buyer" at bounding box center [498, 272] width 336 height 21
type input "16_09_Buyer"
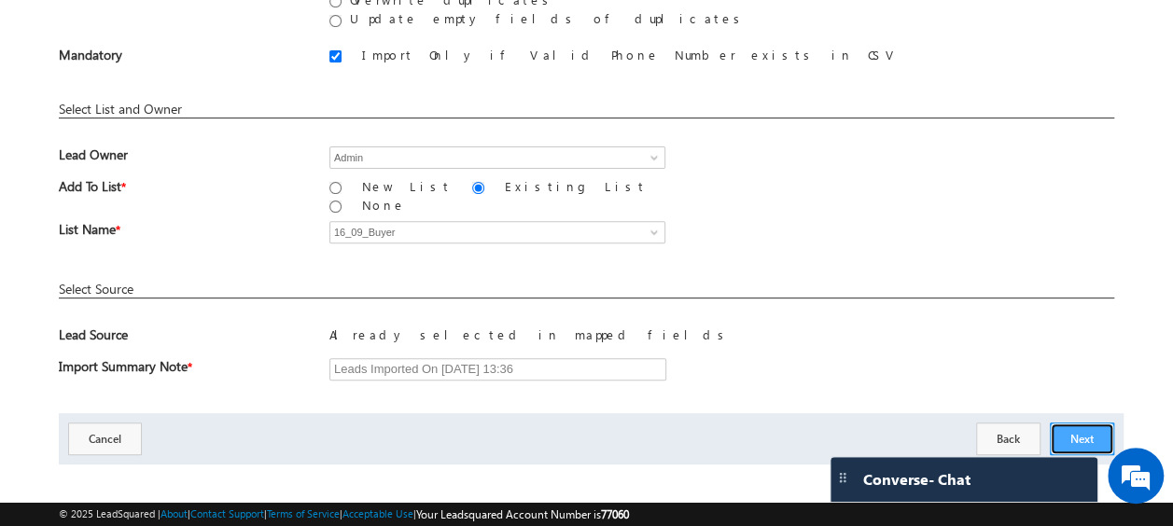
click at [1082, 423] on button "Next" at bounding box center [1082, 439] width 64 height 33
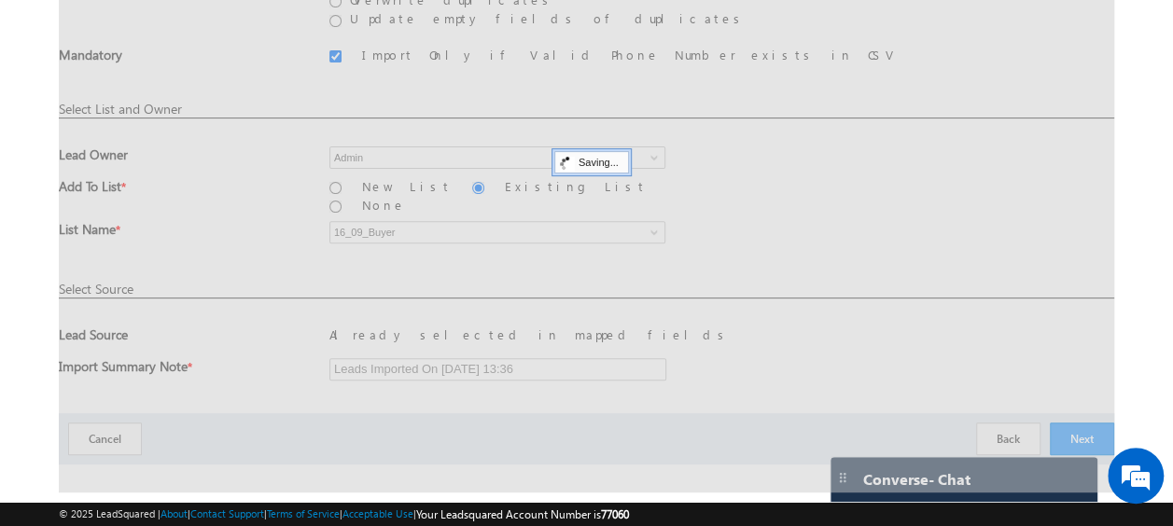
scroll to position [49, 0]
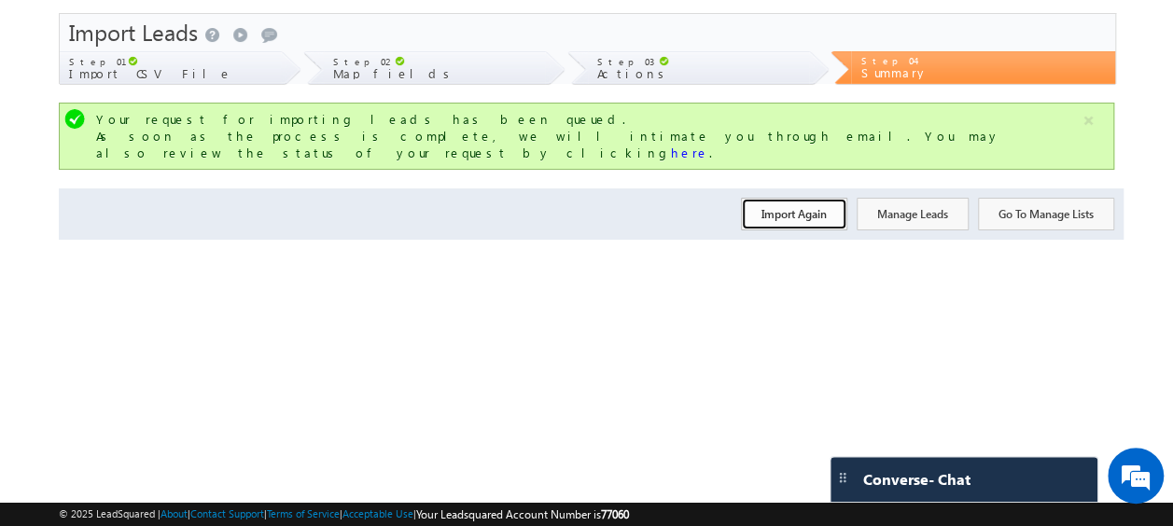
click at [801, 206] on button "Import Again" at bounding box center [794, 214] width 106 height 33
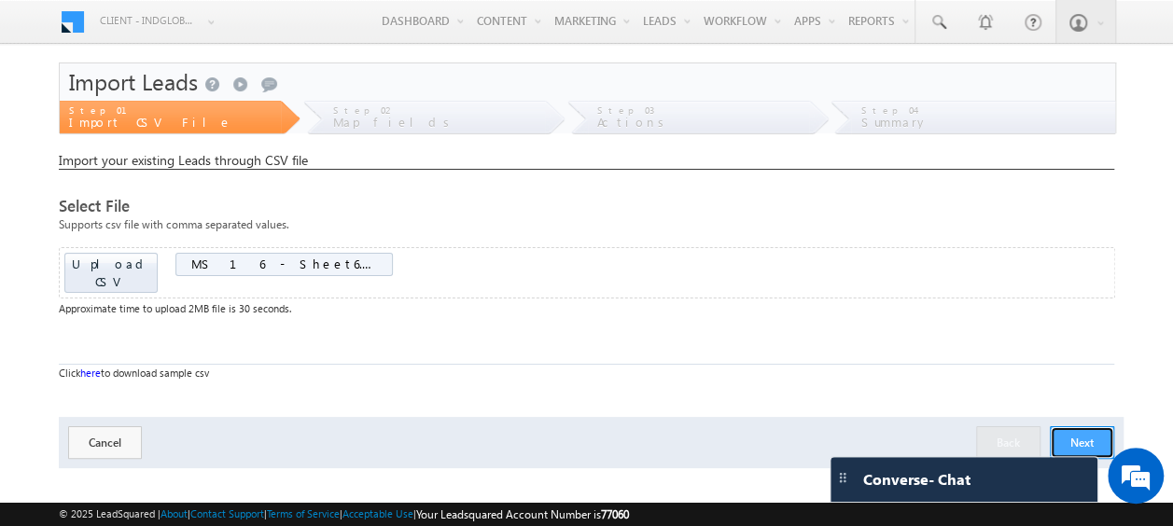
click at [1096, 429] on button "Next" at bounding box center [1082, 443] width 64 height 33
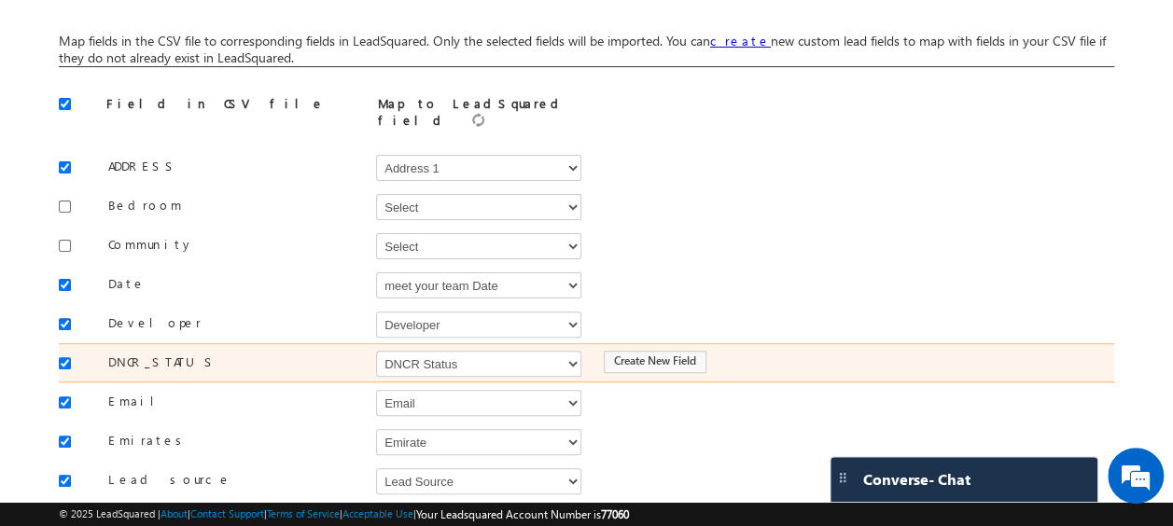
scroll to position [141, 0]
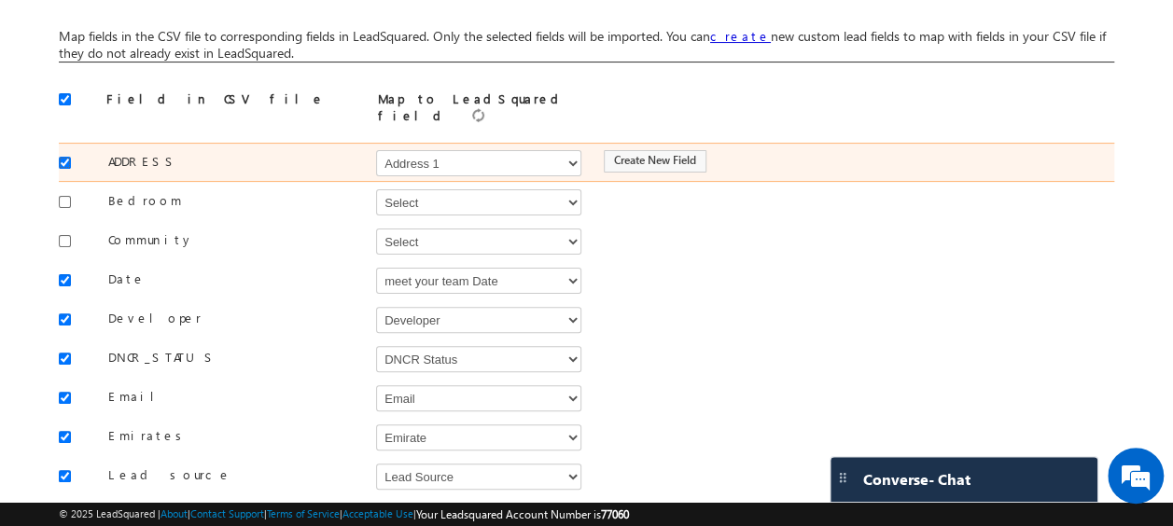
click at [64, 157] on input "checkbox" at bounding box center [65, 163] width 12 height 12
checkbox input "false"
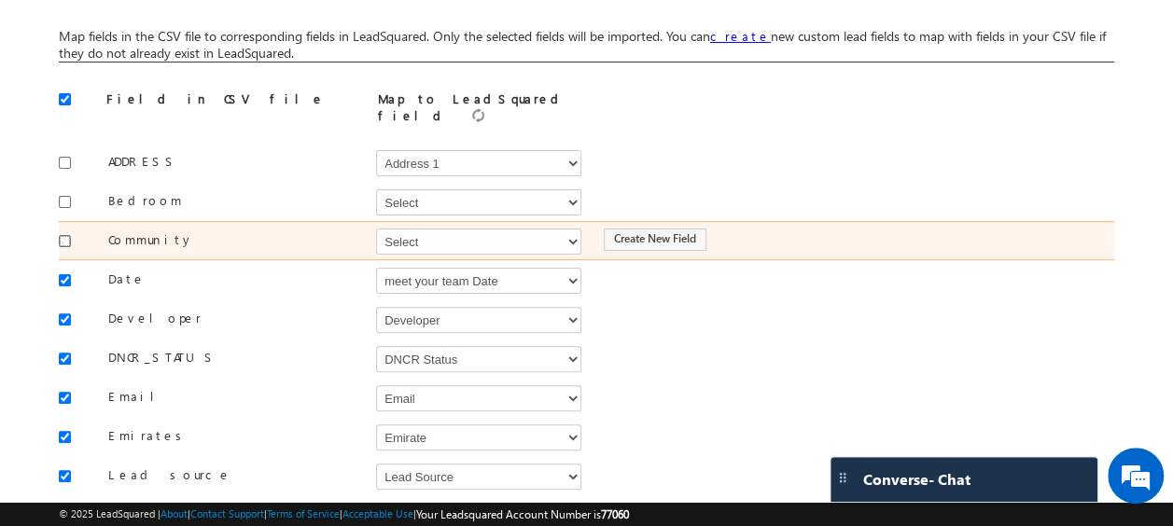
click at [63, 235] on input "checkbox" at bounding box center [65, 241] width 12 height 12
checkbox input "true"
click at [388, 229] on select "Select Select Address 1 Address 2 Budget Building Name Buyer Persona Called Cam…" at bounding box center [478, 242] width 205 height 26
select select "mx_Master_Project"
click at [376, 229] on select "Select Select Address 1 Address 2 Budget Building Name Buyer Persona Called Cam…" at bounding box center [478, 242] width 205 height 26
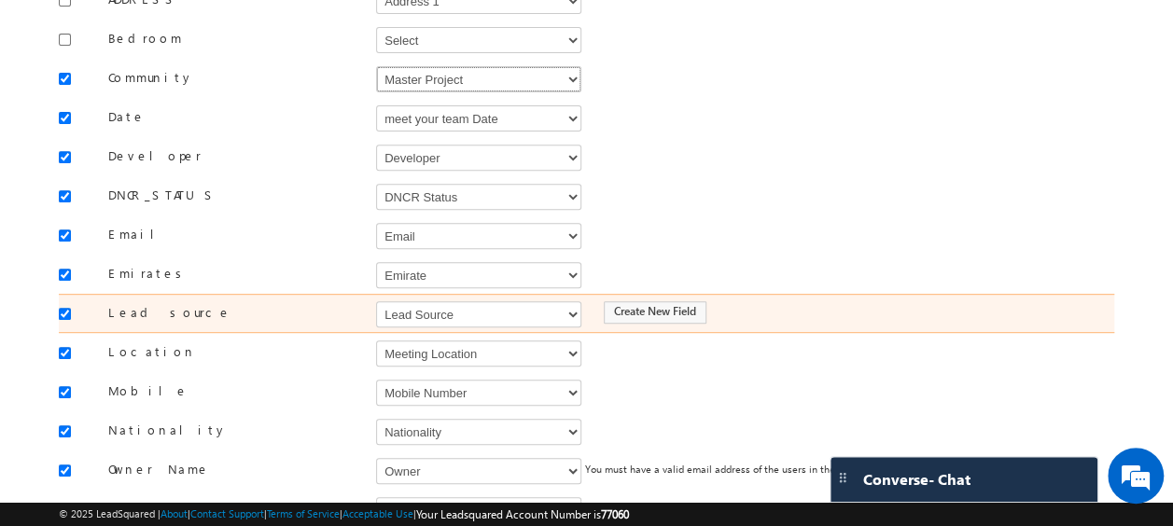
scroll to position [304, 0]
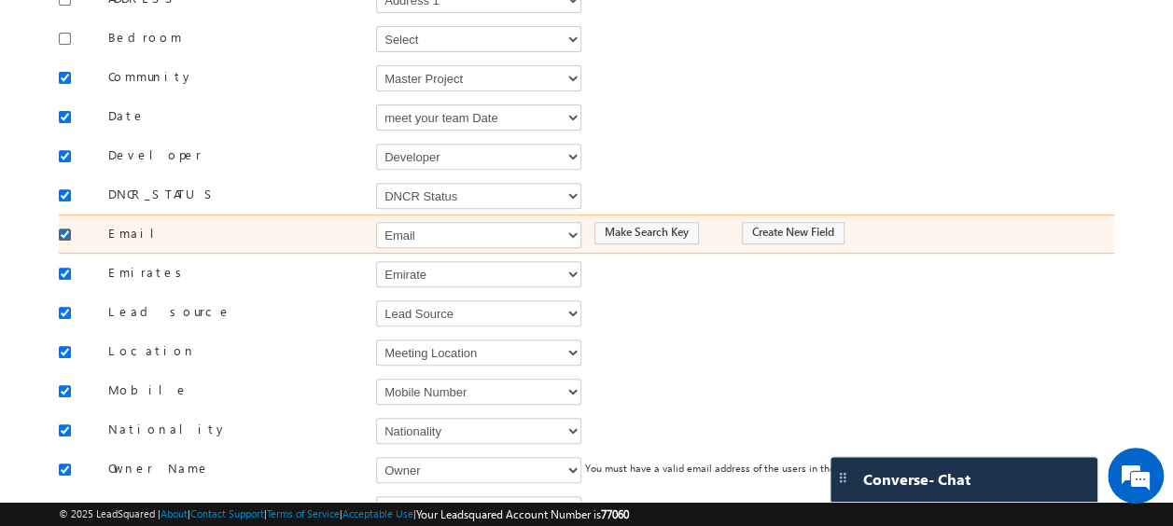
click at [62, 229] on input "checkbox" at bounding box center [65, 235] width 12 height 12
checkbox input "false"
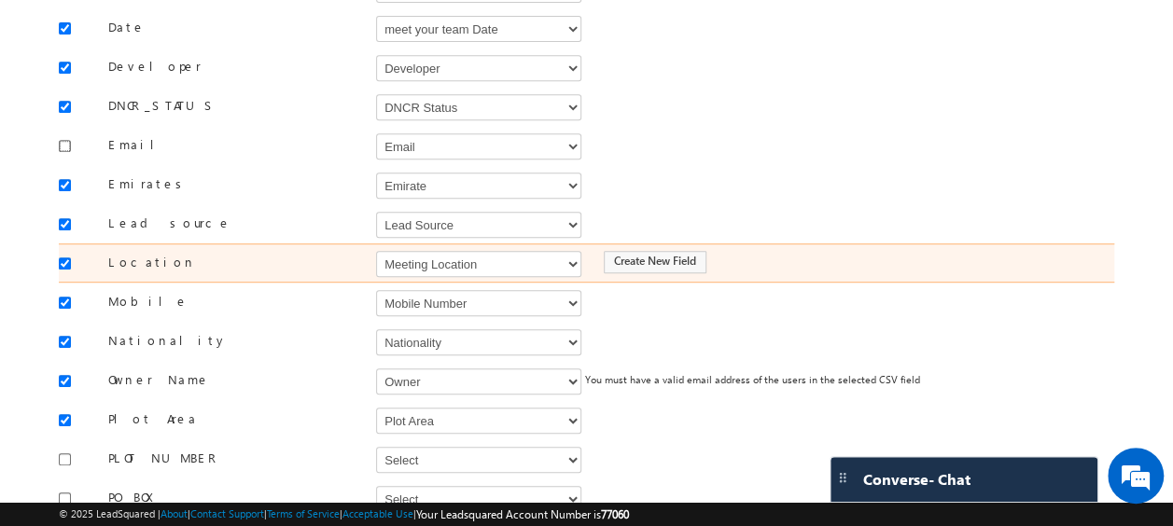
scroll to position [436, 0]
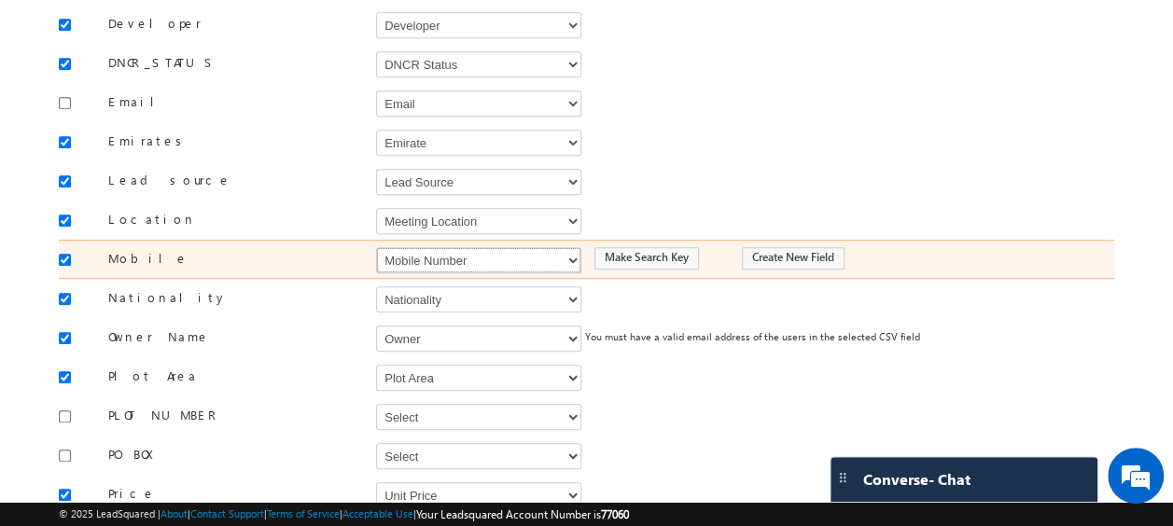
click at [466, 247] on select "Select Select Address 1 Address 2 Budget Building Name Buyer Persona Called Cam…" at bounding box center [478, 260] width 205 height 26
select select "Phone"
click at [376, 247] on select "Select Select Address 1 Address 2 Budget Building Name Buyer Persona Called Cam…" at bounding box center [478, 260] width 205 height 26
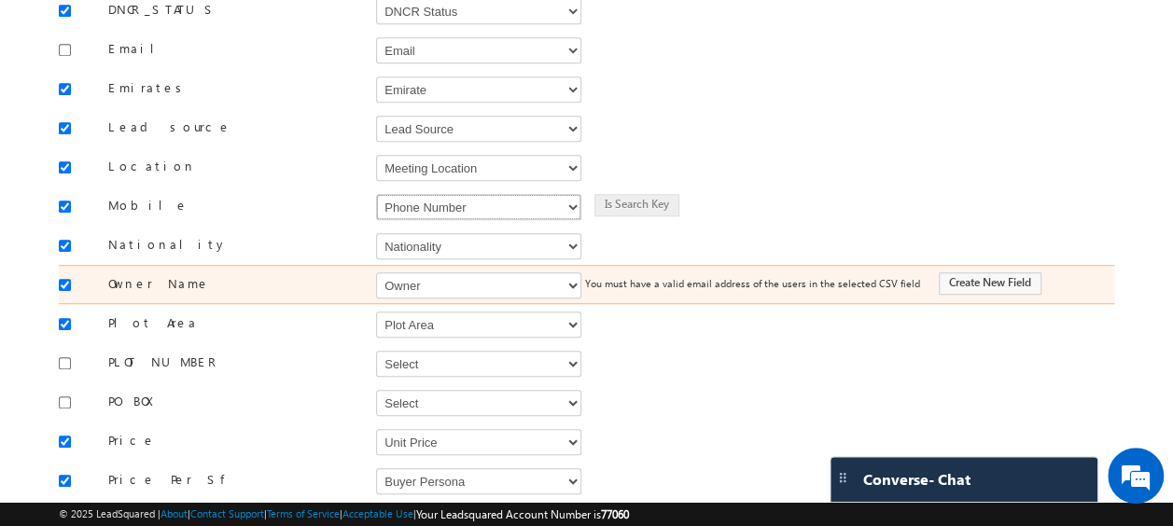
scroll to position [501, 0]
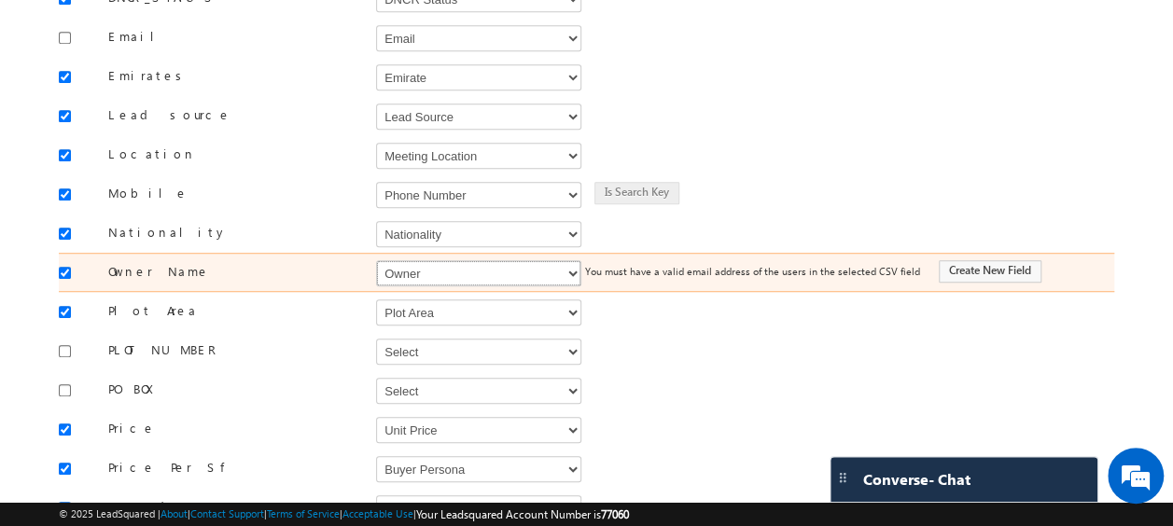
click at [425, 260] on select "Select Select Address 1 Address 2 Budget Building Name Buyer Persona Called Cam…" at bounding box center [478, 273] width 205 height 26
select select "FirstName"
click at [376, 260] on select "Select Select Address 1 Address 2 Budget Building Name Buyer Persona Called Cam…" at bounding box center [478, 273] width 205 height 26
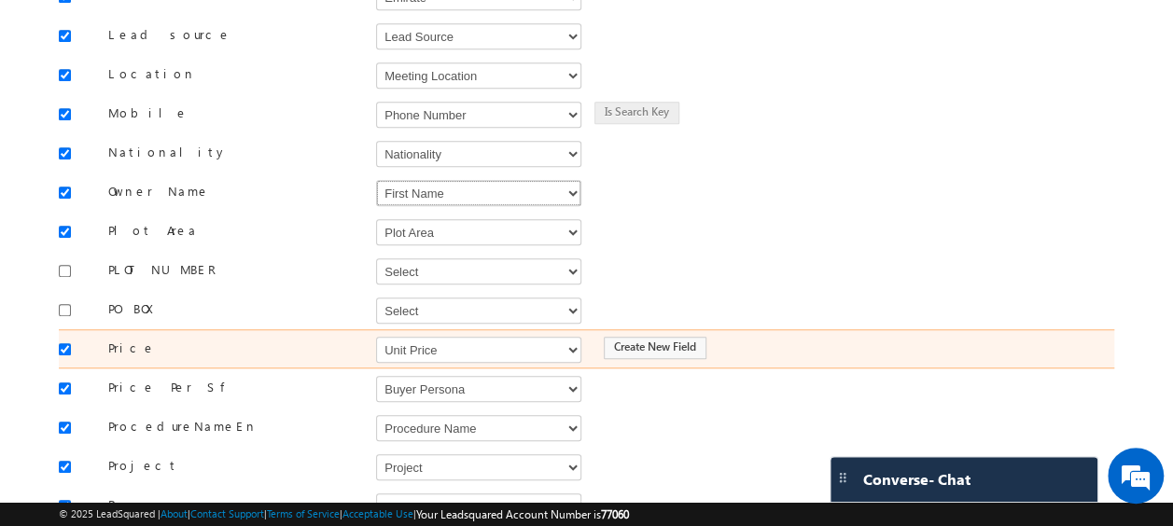
scroll to position [591, 0]
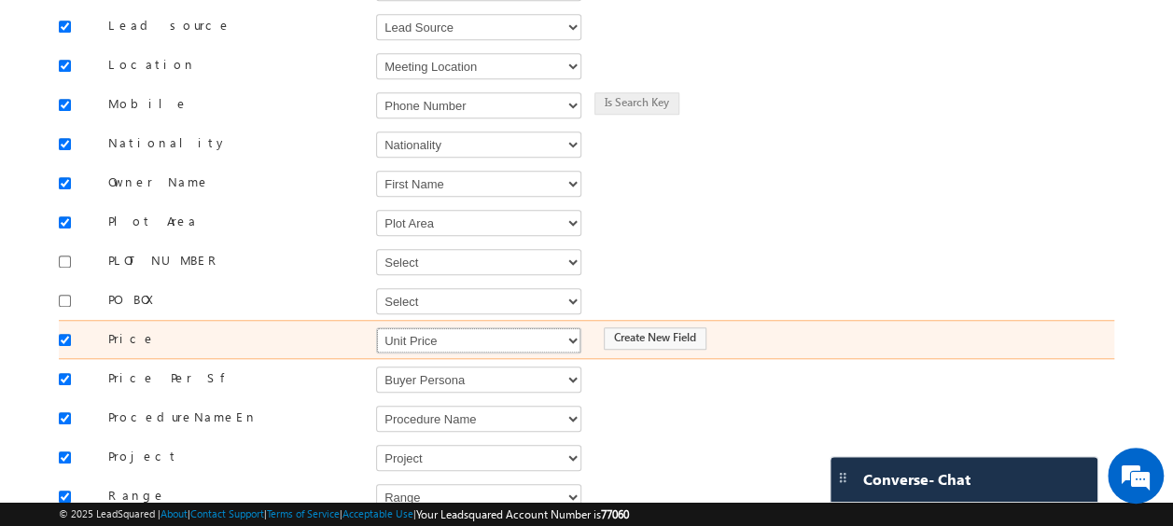
click at [439, 328] on select "Select Select Address 1 Address 2 Budget Building Name Buyer Persona Called Cam…" at bounding box center [478, 341] width 205 height 26
select select "mx_Unit_Number"
click at [376, 328] on select "Select Select Address 1 Address 2 Budget Building Name Buyer Persona Called Cam…" at bounding box center [478, 341] width 205 height 26
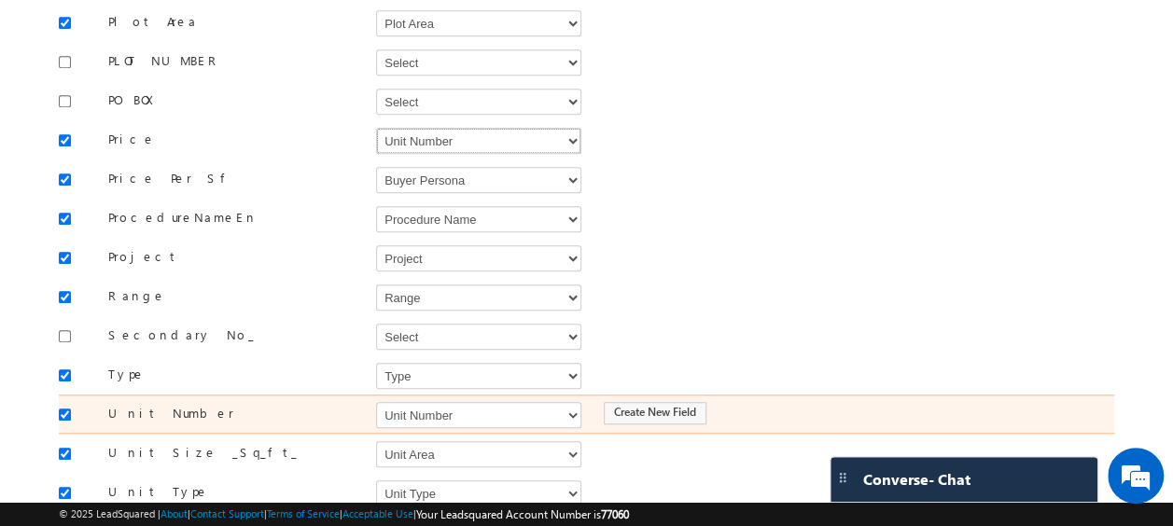
scroll to position [793, 0]
click at [414, 400] on select "Select Select Address 1 Address 2 Budget Building Name Buyer Persona Called Cam…" at bounding box center [478, 413] width 205 height 26
select select "mx_Unit_No"
click at [376, 400] on select "Select Select Address 1 Address 2 Budget Building Name Buyer Persona Called Cam…" at bounding box center [478, 413] width 205 height 26
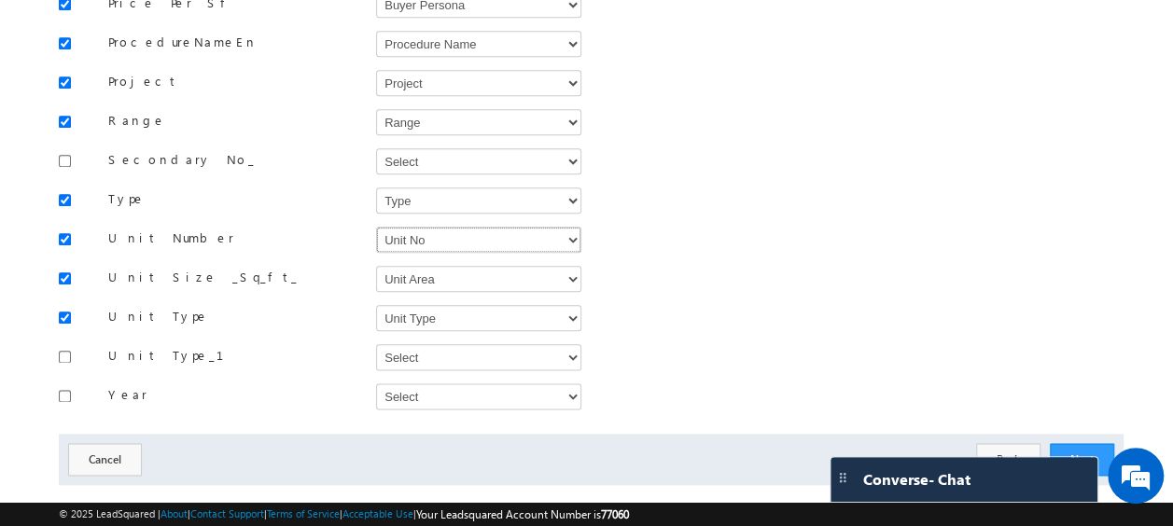
scroll to position [973, 0]
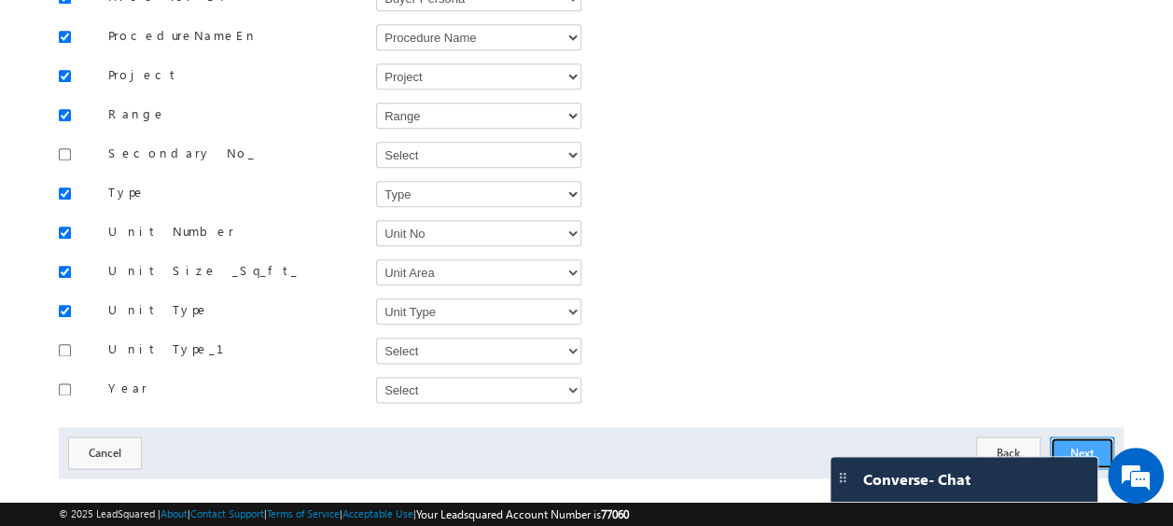
click at [1077, 437] on button "Next" at bounding box center [1082, 453] width 64 height 33
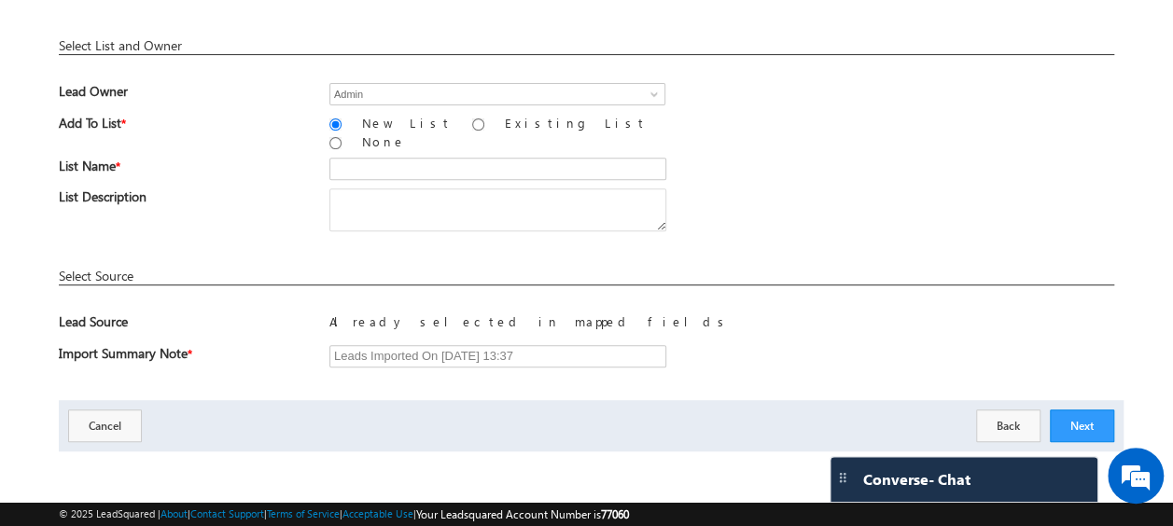
scroll to position [274, 0]
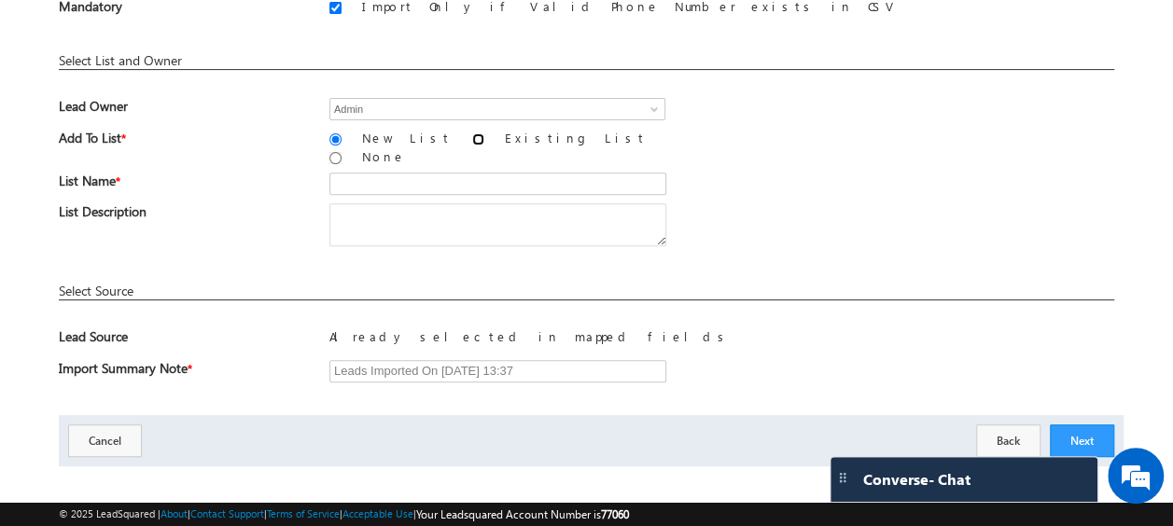
click at [472, 140] on input "Existing List" at bounding box center [478, 139] width 12 height 12
radio input "true"
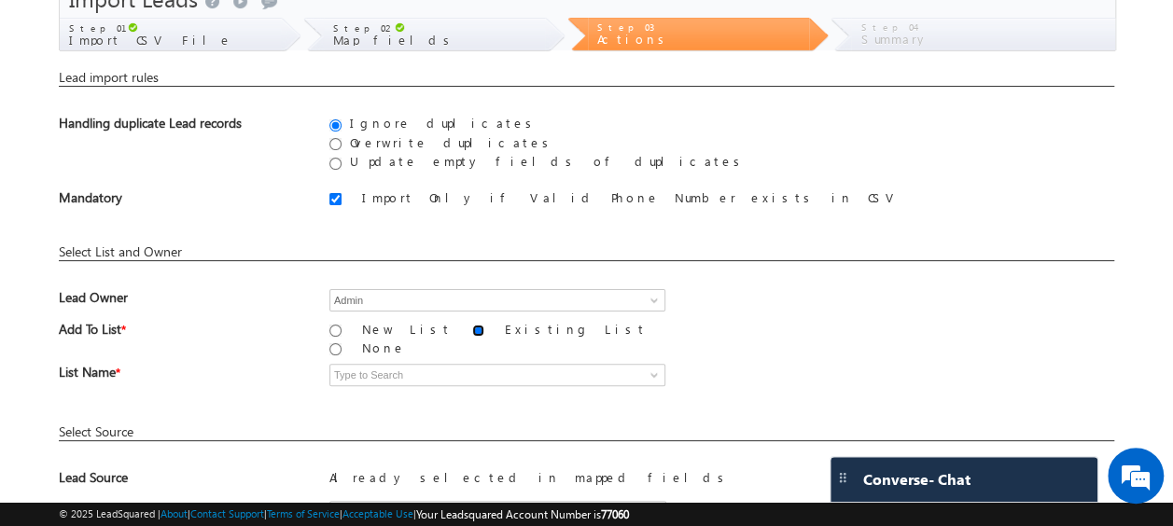
scroll to position [166, 0]
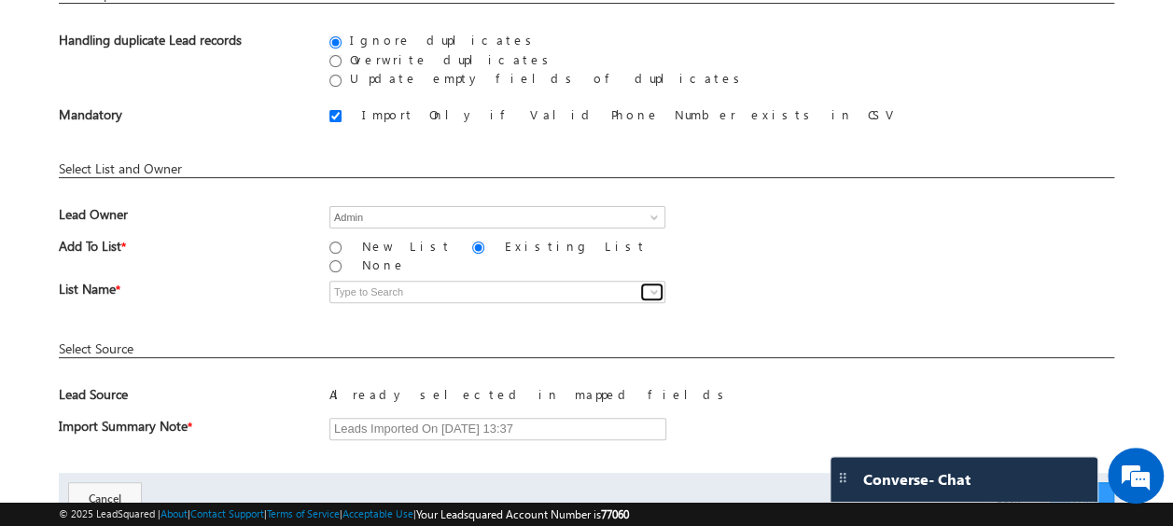
click at [654, 285] on span at bounding box center [654, 292] width 15 height 15
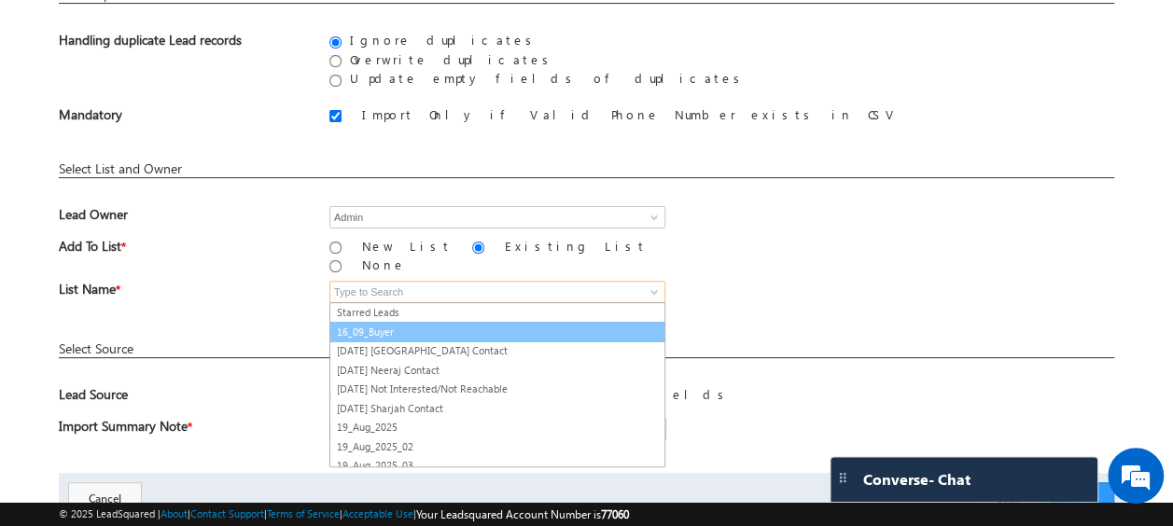
click at [395, 322] on link "16_09_Buyer" at bounding box center [498, 332] width 336 height 21
type input "16_09_Buyer"
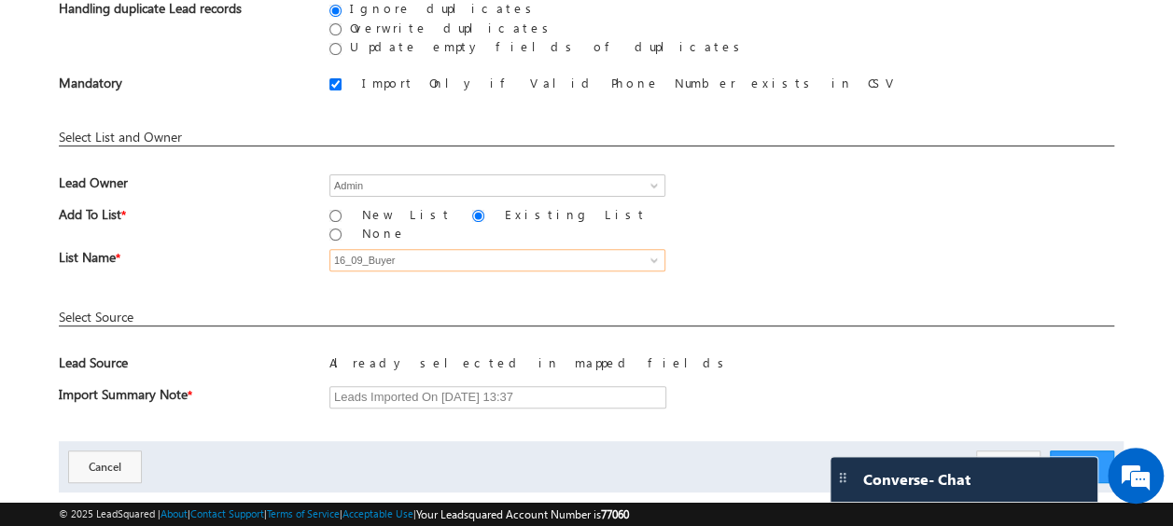
scroll to position [226, 0]
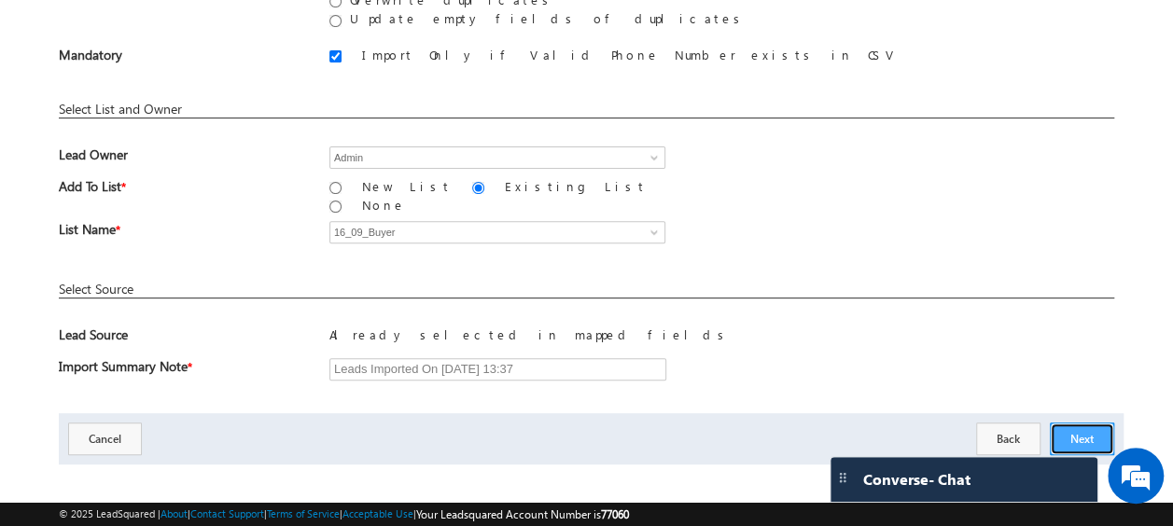
click at [1073, 431] on button "Next" at bounding box center [1082, 439] width 64 height 33
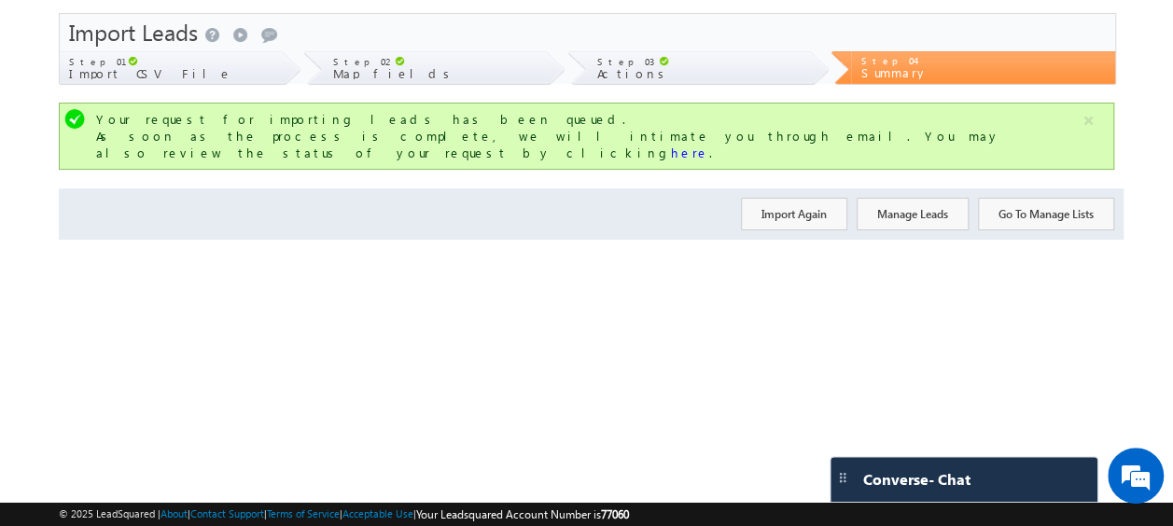
scroll to position [0, 0]
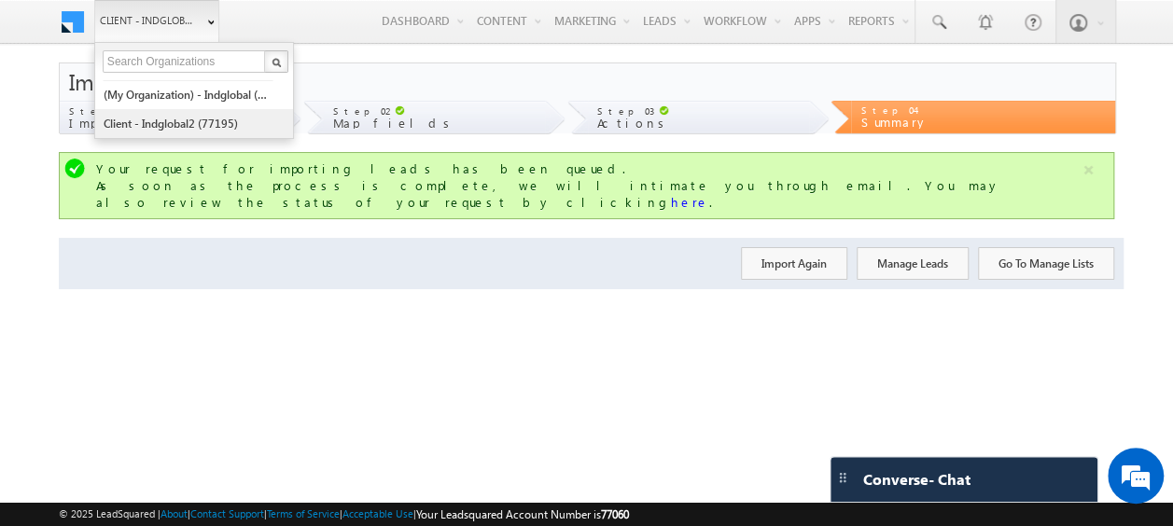
click at [186, 116] on link "Client - indglobal2 (77195)" at bounding box center [188, 123] width 171 height 29
